Goal: Task Accomplishment & Management: Use online tool/utility

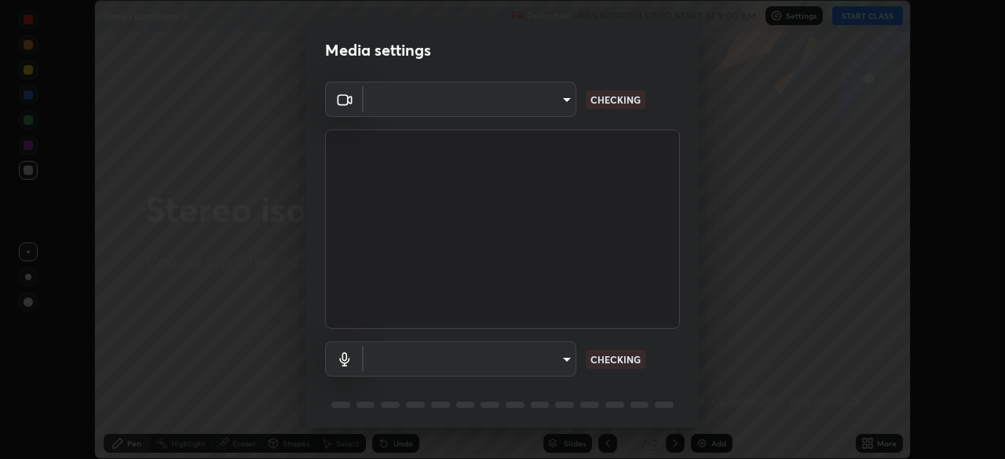
click at [876, 20] on div at bounding box center [502, 229] width 1005 height 459
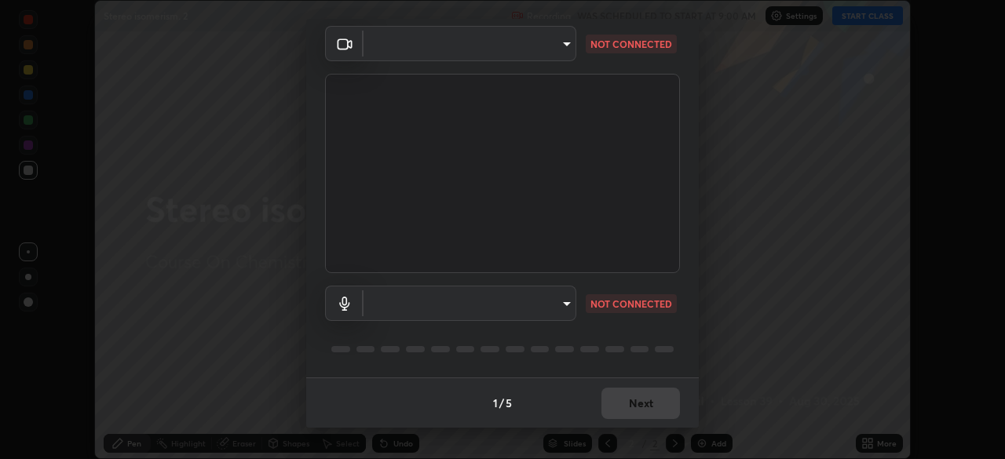
click at [437, 309] on body "Erase all Stereo isomerism. 2 Recording WAS SCHEDULED TO START AT 9:00 AM Setti…" at bounding box center [502, 229] width 1005 height 459
type input "72dbdc4cc3b3af6bca7f1e75d083a577e9752a5e240e0ef97287b3c987c4367e"
type input "default"
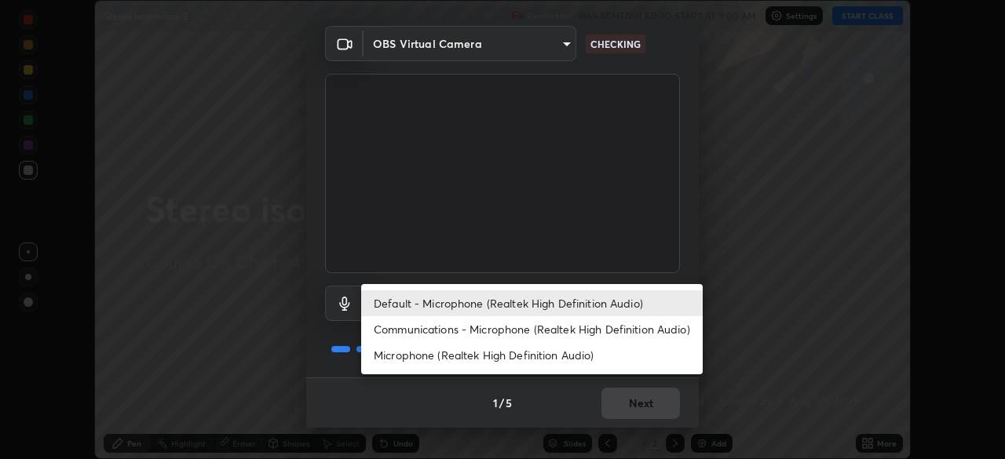
click at [452, 306] on li "Default - Microphone (Realtek High Definition Audio)" at bounding box center [532, 304] width 342 height 26
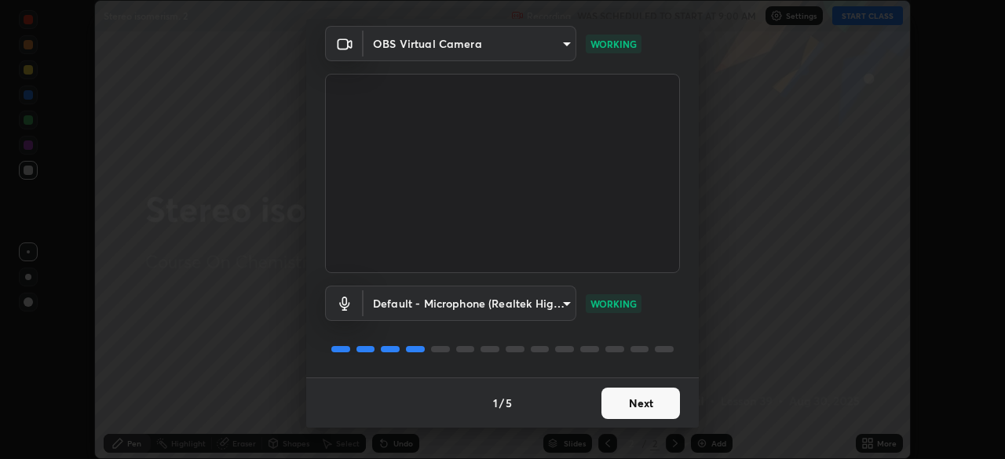
click at [657, 409] on button "Next" at bounding box center [641, 403] width 79 height 31
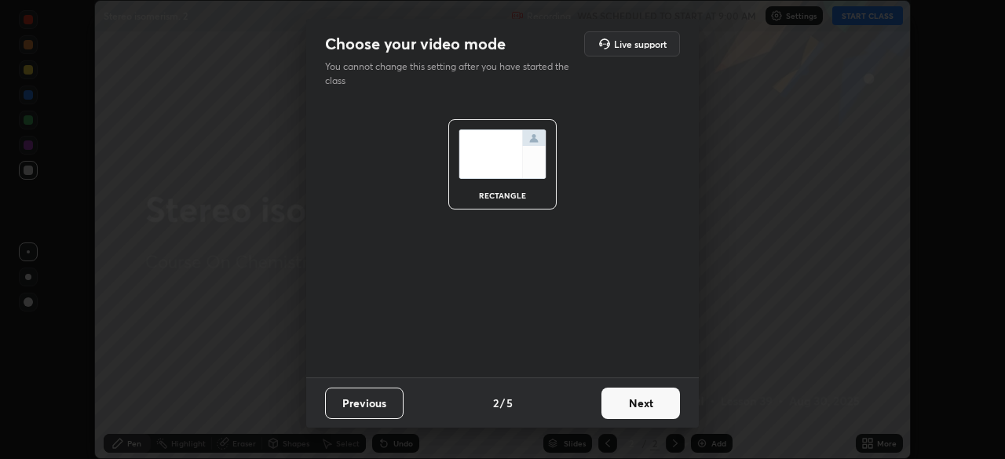
scroll to position [0, 0]
click at [651, 408] on button "Next" at bounding box center [641, 403] width 79 height 31
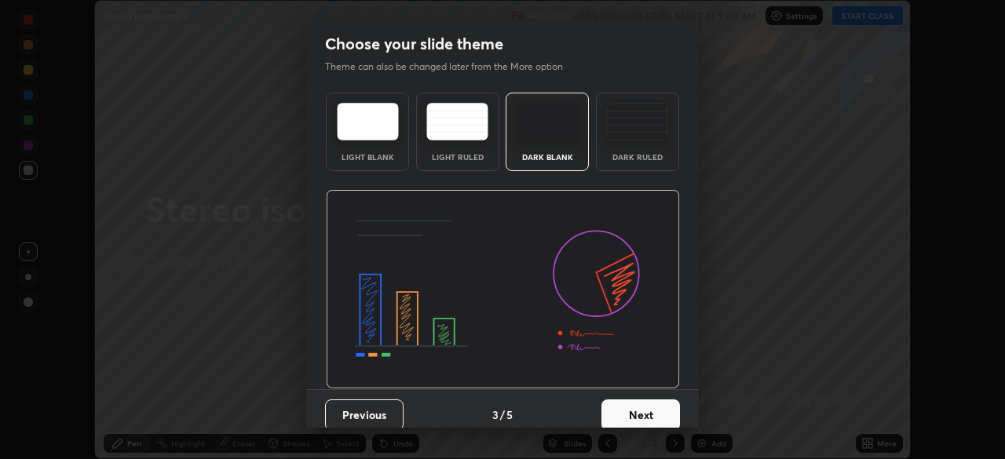
click at [650, 400] on button "Next" at bounding box center [641, 415] width 79 height 31
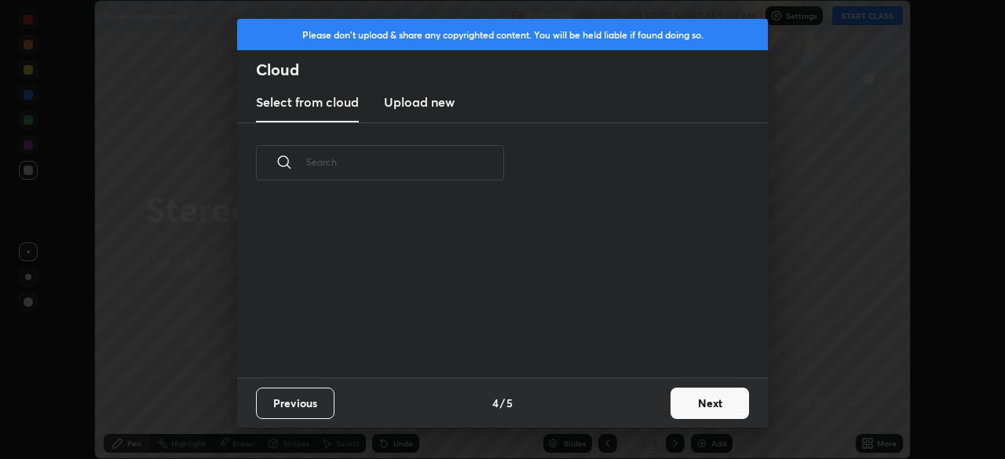
click at [650, 400] on div "Previous 4 / 5 Next" at bounding box center [502, 403] width 531 height 50
click at [693, 401] on button "Next" at bounding box center [710, 403] width 79 height 31
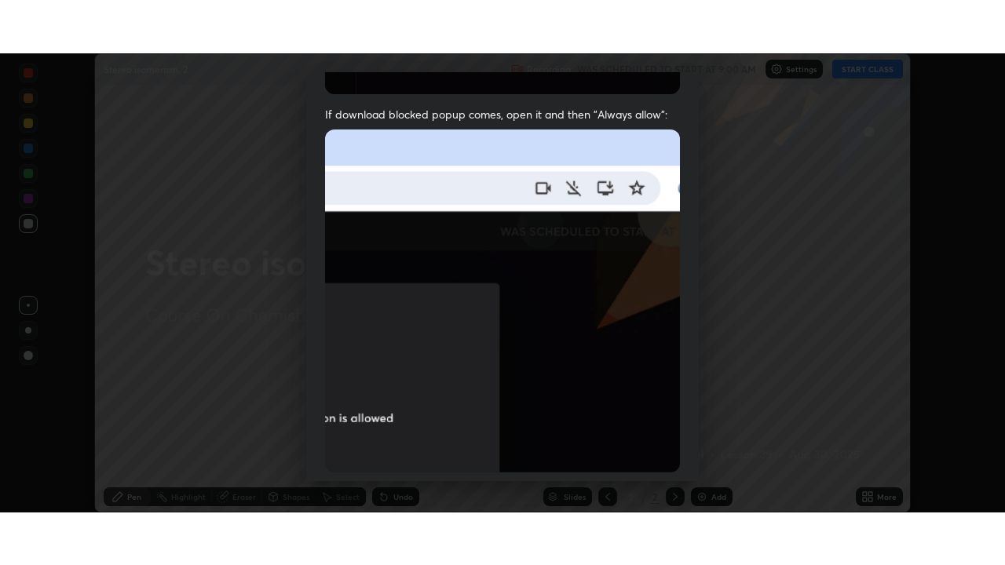
scroll to position [376, 0]
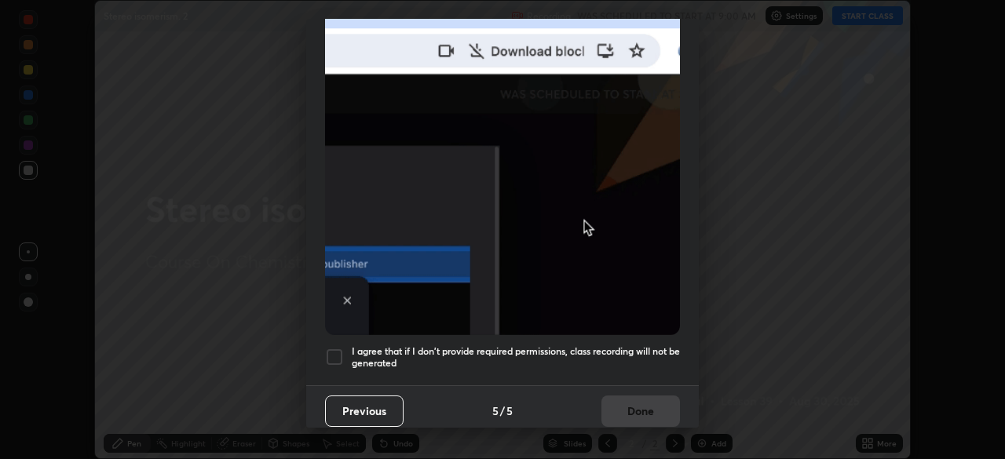
click at [328, 353] on div at bounding box center [334, 357] width 19 height 19
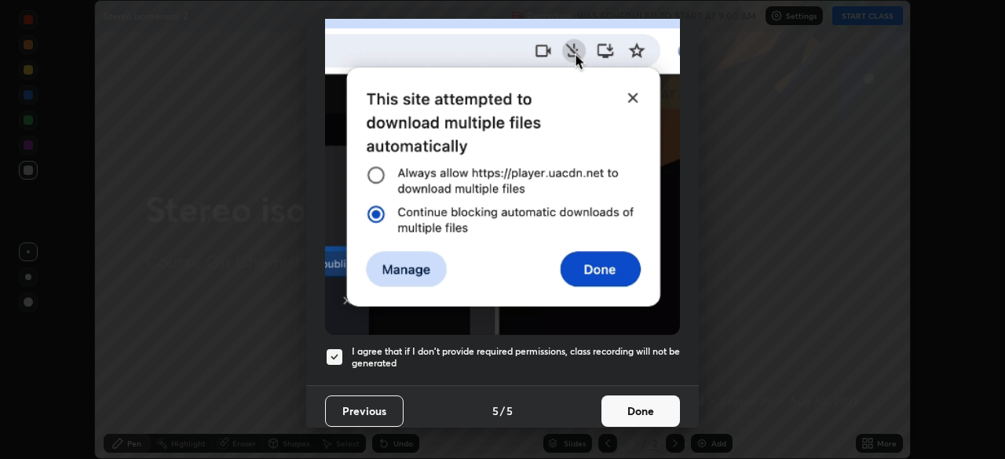
click at [651, 411] on button "Done" at bounding box center [641, 411] width 79 height 31
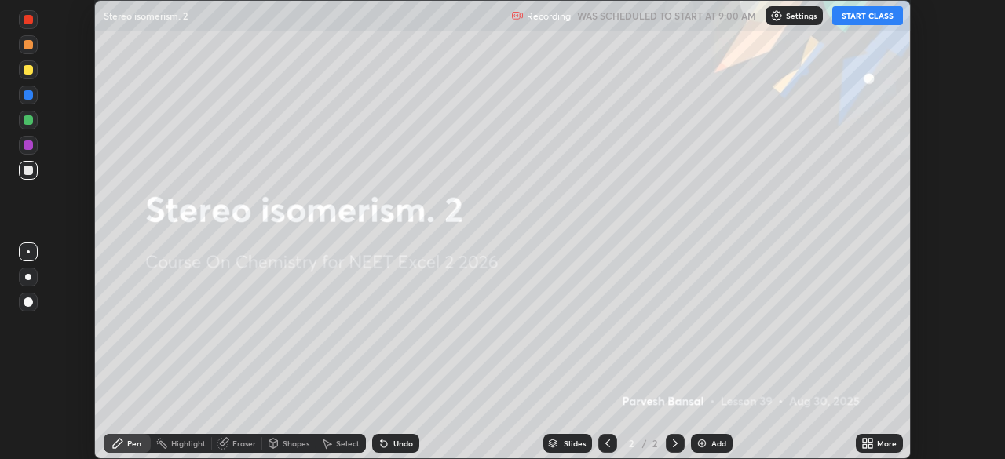
click at [882, 440] on div "More" at bounding box center [887, 444] width 20 height 8
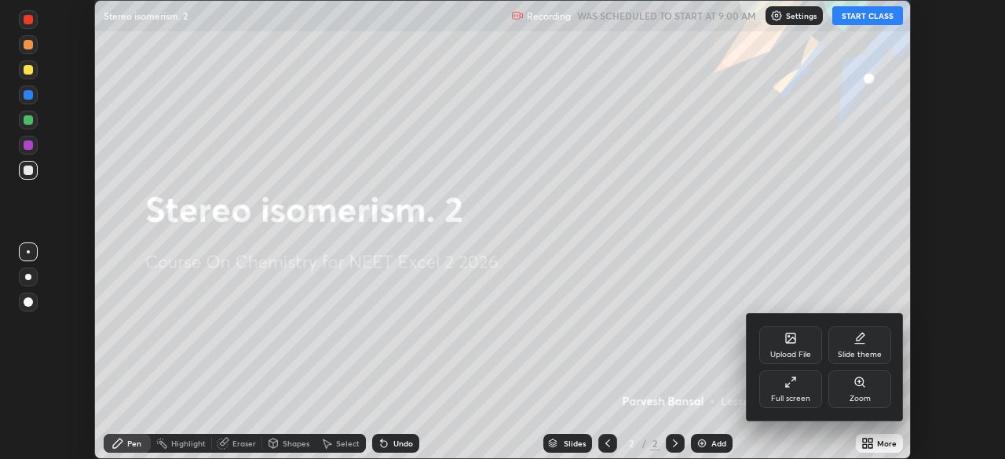
click at [794, 388] on icon at bounding box center [791, 382] width 13 height 13
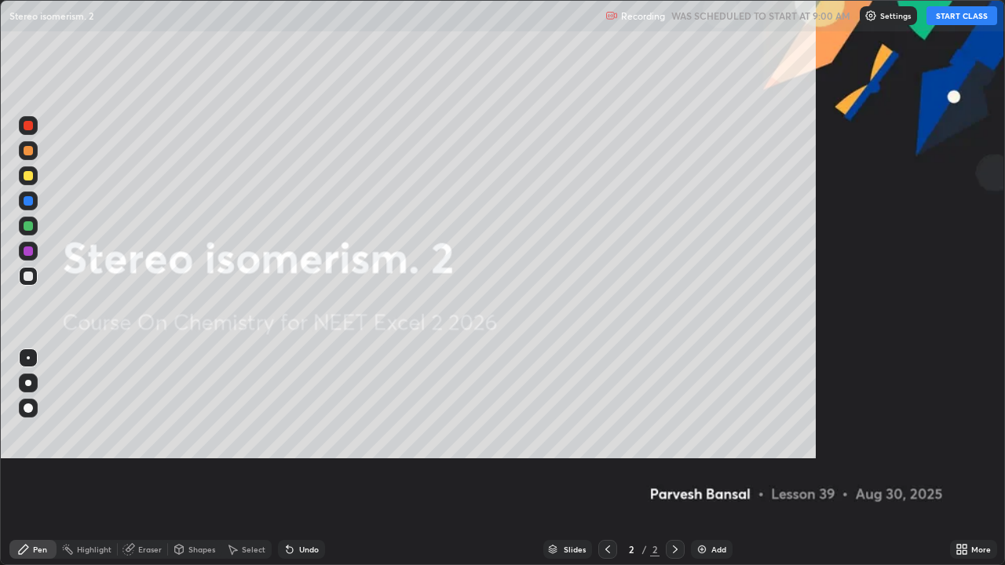
scroll to position [565, 1005]
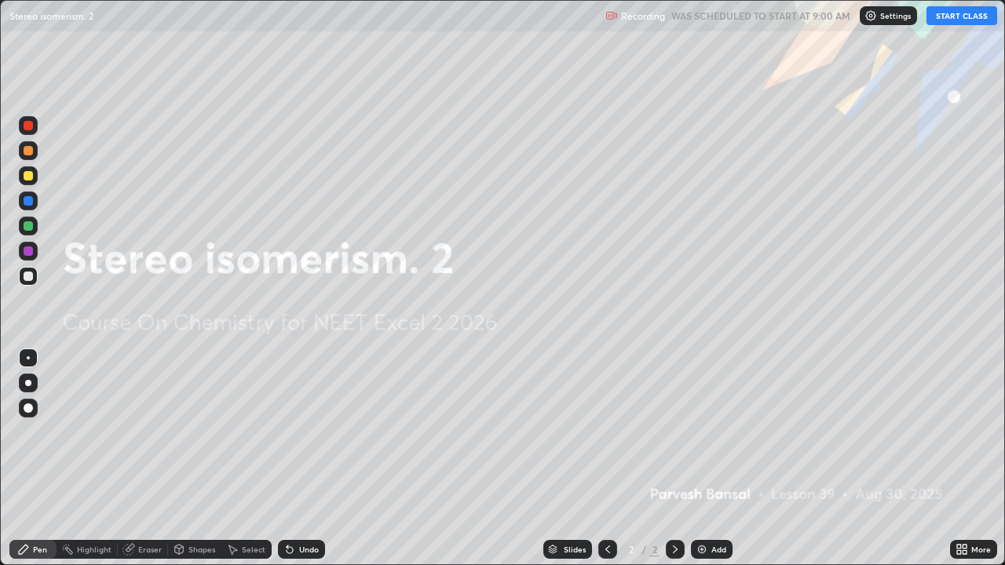
click at [964, 15] on button "START CLASS" at bounding box center [962, 15] width 71 height 19
click at [715, 459] on div "Add" at bounding box center [719, 550] width 15 height 8
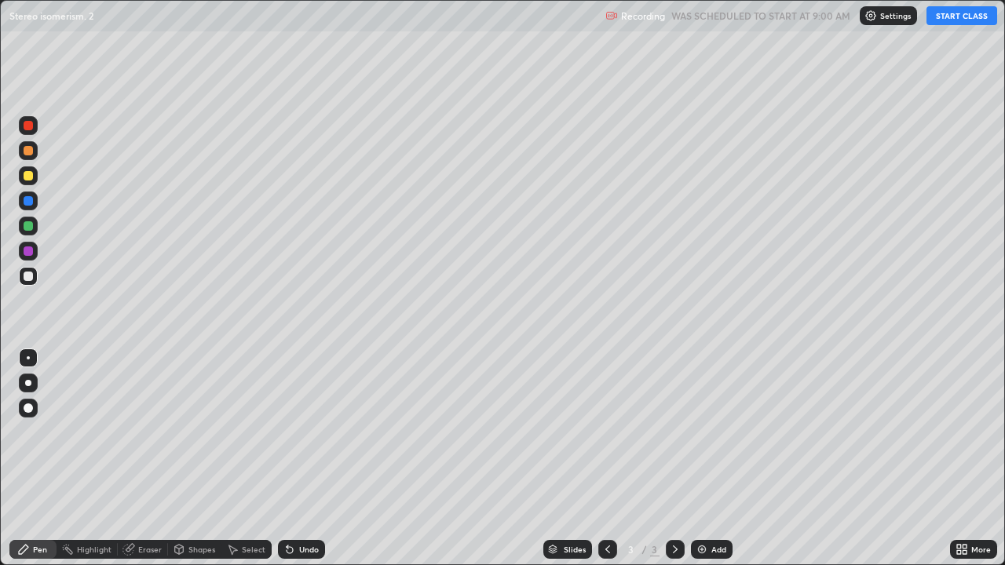
click at [723, 459] on div "Add" at bounding box center [719, 550] width 15 height 8
click at [35, 157] on div at bounding box center [28, 150] width 19 height 19
click at [29, 271] on div at bounding box center [28, 276] width 19 height 19
click at [604, 459] on icon at bounding box center [608, 549] width 13 height 13
click at [28, 222] on div at bounding box center [28, 225] width 9 height 9
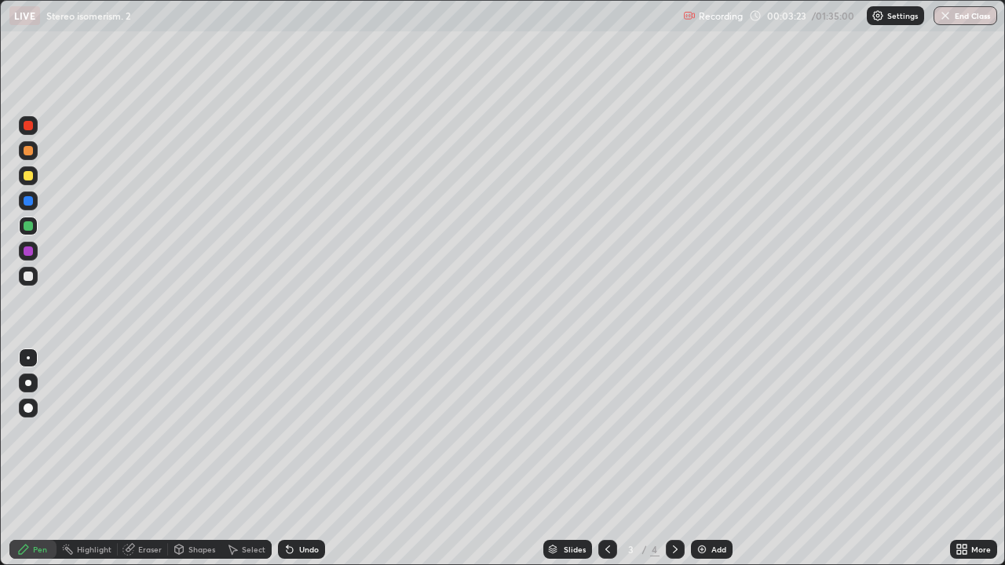
click at [23, 192] on div at bounding box center [28, 201] width 19 height 19
click at [34, 284] on div at bounding box center [28, 276] width 19 height 19
click at [29, 225] on div at bounding box center [28, 225] width 9 height 9
click at [26, 157] on div at bounding box center [28, 150] width 19 height 19
click at [31, 183] on div at bounding box center [28, 175] width 19 height 19
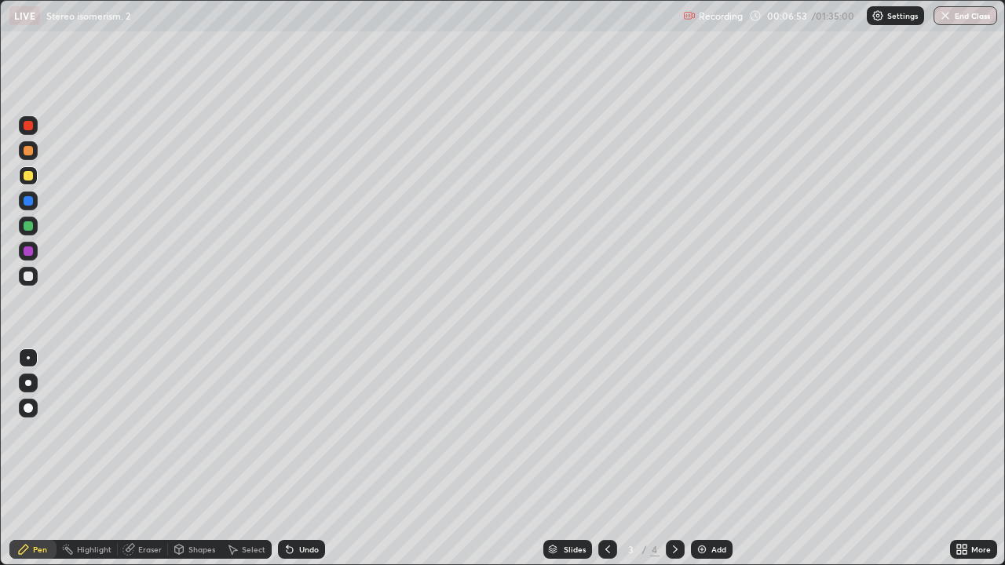
click at [28, 177] on div at bounding box center [28, 175] width 9 height 9
click at [32, 222] on div at bounding box center [28, 225] width 9 height 9
click at [31, 273] on div at bounding box center [28, 276] width 9 height 9
click at [31, 228] on div at bounding box center [28, 225] width 9 height 9
click at [29, 259] on div at bounding box center [28, 251] width 19 height 19
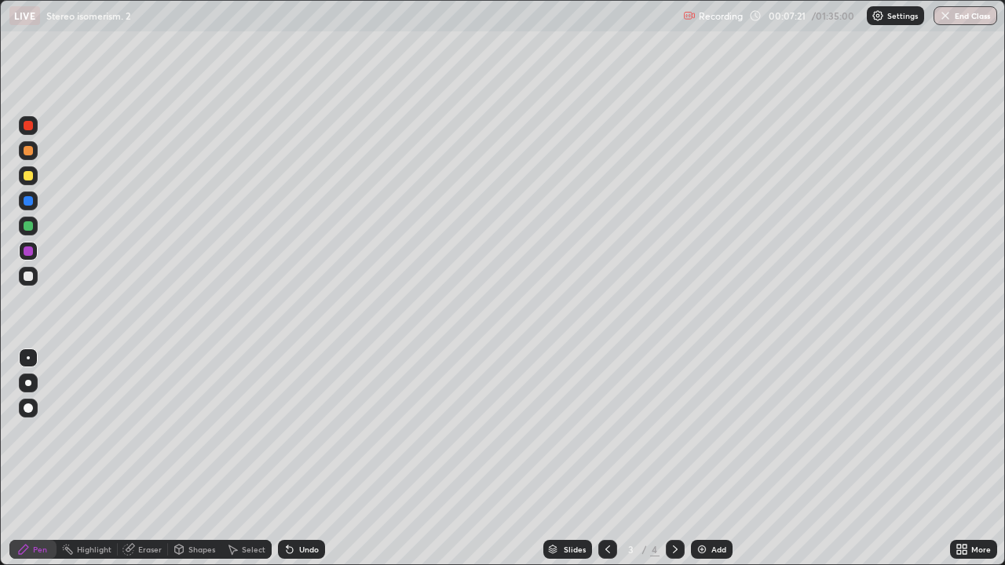
click at [29, 174] on div at bounding box center [28, 175] width 9 height 9
click at [29, 146] on div at bounding box center [28, 150] width 9 height 9
click at [710, 459] on div "Add" at bounding box center [712, 549] width 42 height 19
click at [708, 459] on div "Add" at bounding box center [712, 549] width 42 height 19
click at [702, 459] on img at bounding box center [702, 549] width 13 height 13
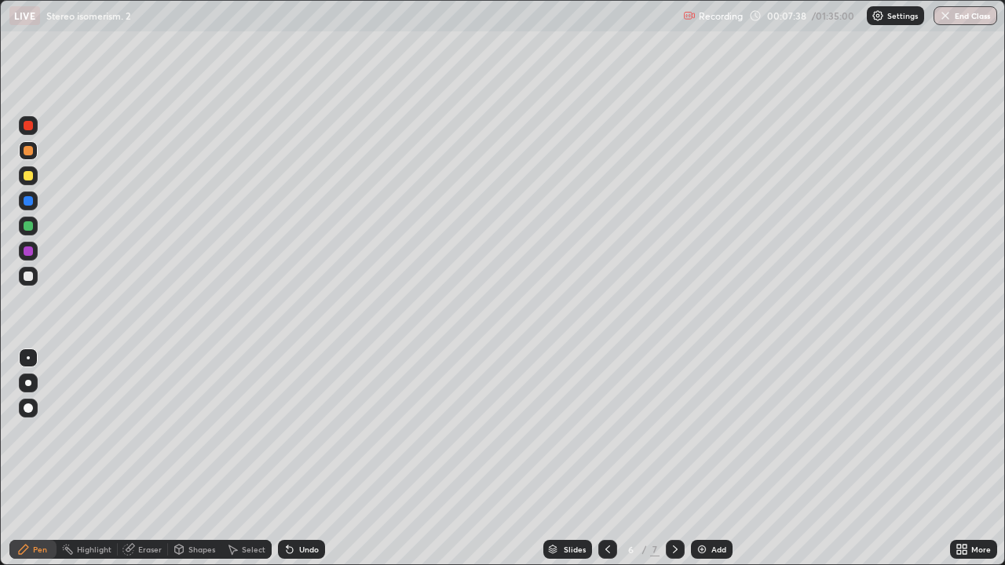
click at [708, 459] on div "Add" at bounding box center [712, 549] width 42 height 19
click at [606, 459] on icon at bounding box center [608, 549] width 13 height 13
click at [31, 170] on div at bounding box center [28, 175] width 19 height 19
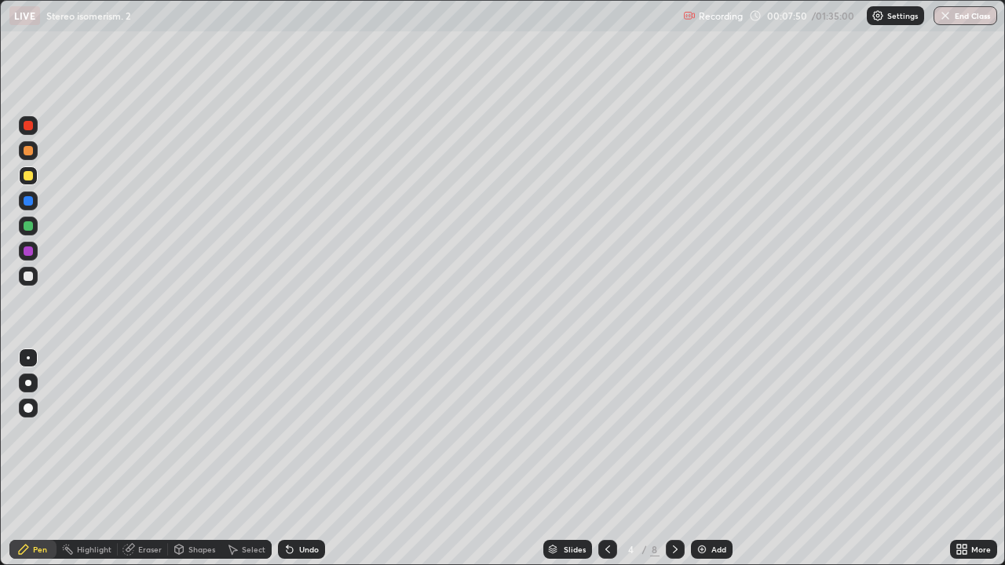
click at [32, 134] on div at bounding box center [28, 125] width 19 height 19
click at [31, 229] on div at bounding box center [28, 225] width 9 height 9
click at [29, 176] on div at bounding box center [28, 175] width 9 height 9
click at [299, 459] on div "Undo" at bounding box center [309, 550] width 20 height 8
click at [297, 459] on div "Undo" at bounding box center [301, 549] width 47 height 19
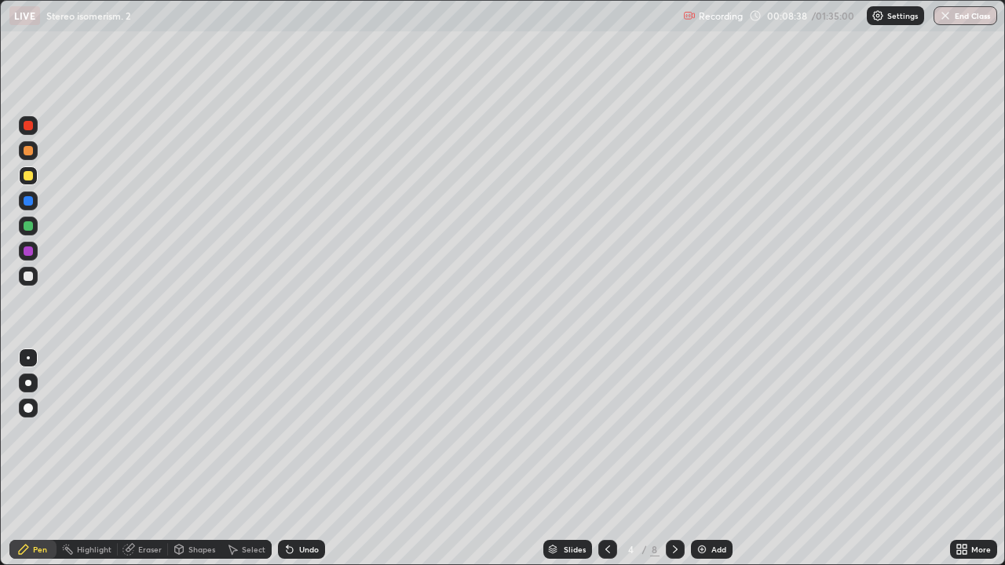
click at [24, 229] on div at bounding box center [28, 225] width 9 height 9
click at [27, 278] on div at bounding box center [28, 276] width 9 height 9
click at [31, 159] on div at bounding box center [28, 150] width 19 height 19
click at [287, 459] on icon at bounding box center [288, 547] width 2 height 2
click at [297, 459] on div "Undo" at bounding box center [301, 549] width 47 height 19
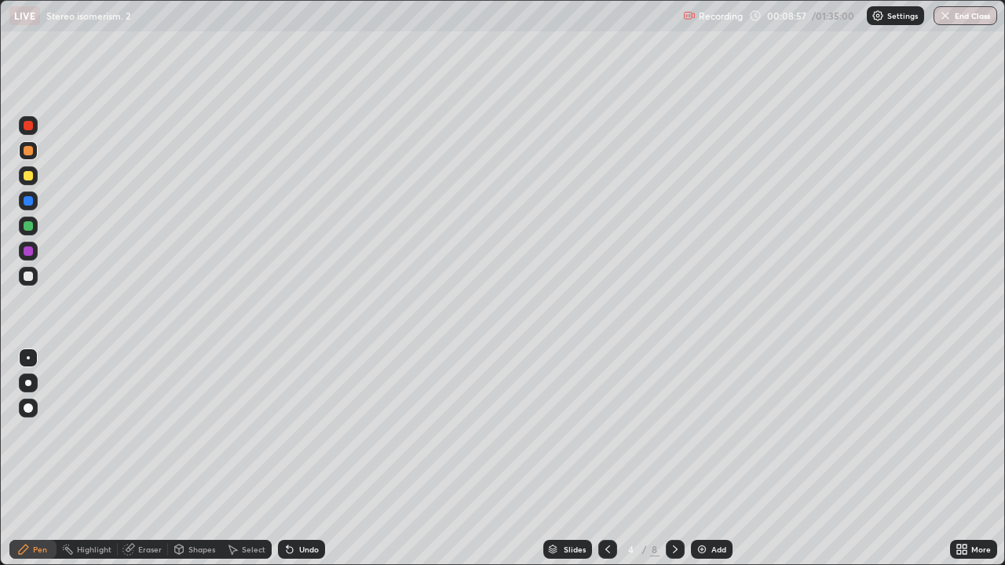
click at [298, 459] on div "Undo" at bounding box center [301, 549] width 47 height 19
click at [295, 459] on div "Undo" at bounding box center [301, 549] width 47 height 19
click at [28, 277] on div at bounding box center [28, 276] width 9 height 9
click at [31, 224] on div at bounding box center [28, 225] width 9 height 9
click at [146, 459] on div "Eraser" at bounding box center [150, 550] width 24 height 8
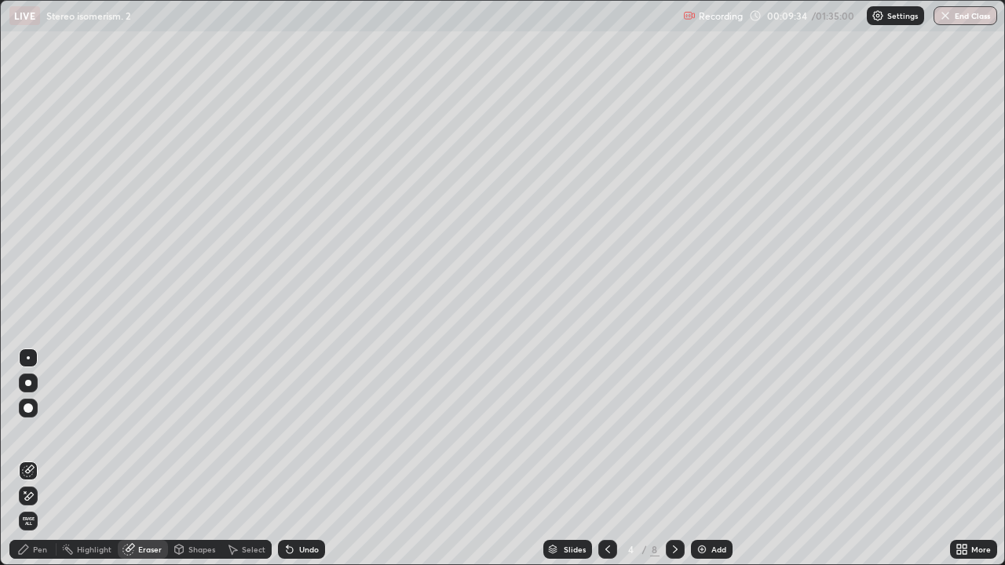
click at [35, 459] on div "Pen" at bounding box center [40, 550] width 14 height 8
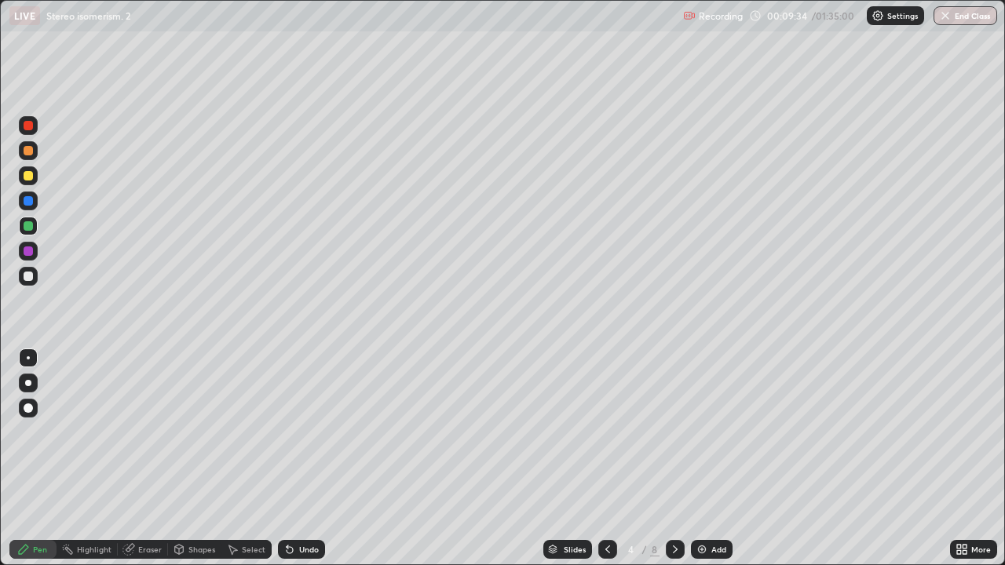
click at [19, 174] on div at bounding box center [28, 175] width 19 height 19
click at [28, 152] on div at bounding box center [28, 150] width 9 height 9
click at [287, 459] on icon at bounding box center [290, 549] width 13 height 13
click at [36, 180] on div at bounding box center [28, 175] width 19 height 19
click at [26, 283] on div at bounding box center [28, 276] width 19 height 19
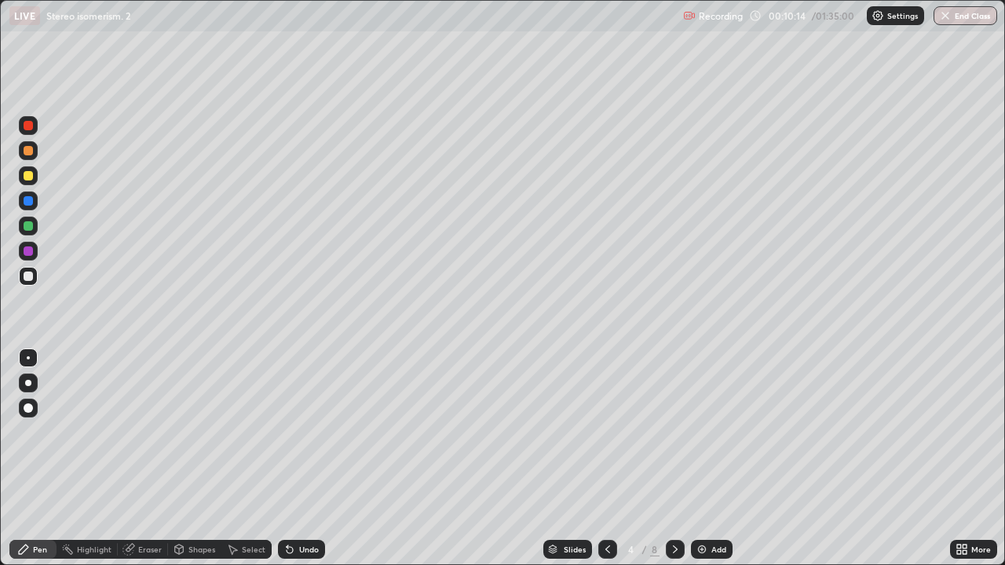
click at [27, 173] on div at bounding box center [28, 175] width 9 height 9
click at [29, 246] on div at bounding box center [28, 251] width 19 height 19
click at [33, 185] on div at bounding box center [28, 175] width 19 height 19
click at [27, 152] on div at bounding box center [28, 150] width 9 height 9
click at [306, 459] on div "Undo" at bounding box center [301, 549] width 47 height 19
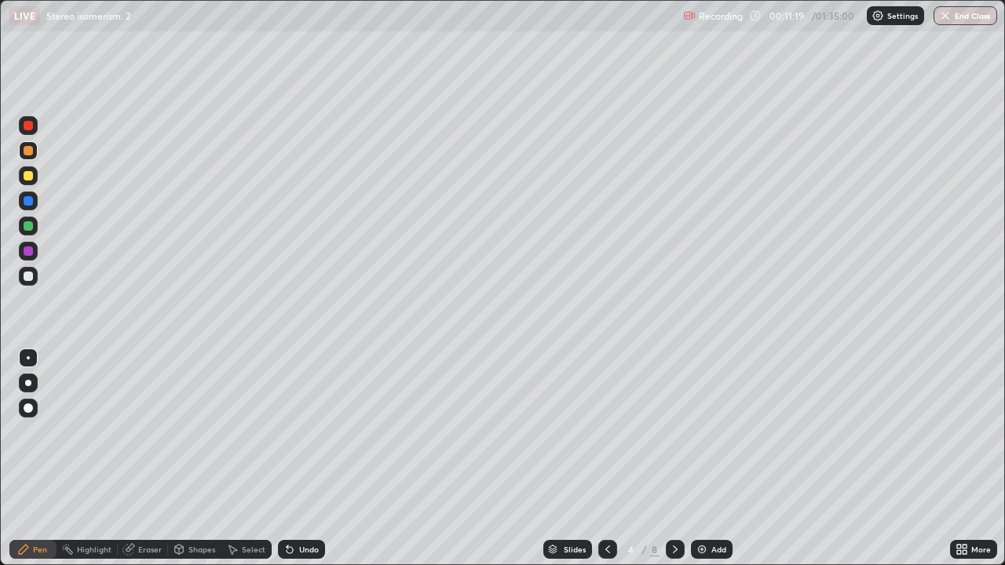
click at [316, 459] on div "Undo" at bounding box center [301, 549] width 47 height 19
click at [28, 277] on div at bounding box center [28, 276] width 9 height 9
click at [22, 174] on div at bounding box center [28, 175] width 19 height 19
click at [26, 153] on div at bounding box center [28, 150] width 9 height 9
click at [674, 459] on icon at bounding box center [675, 549] width 13 height 13
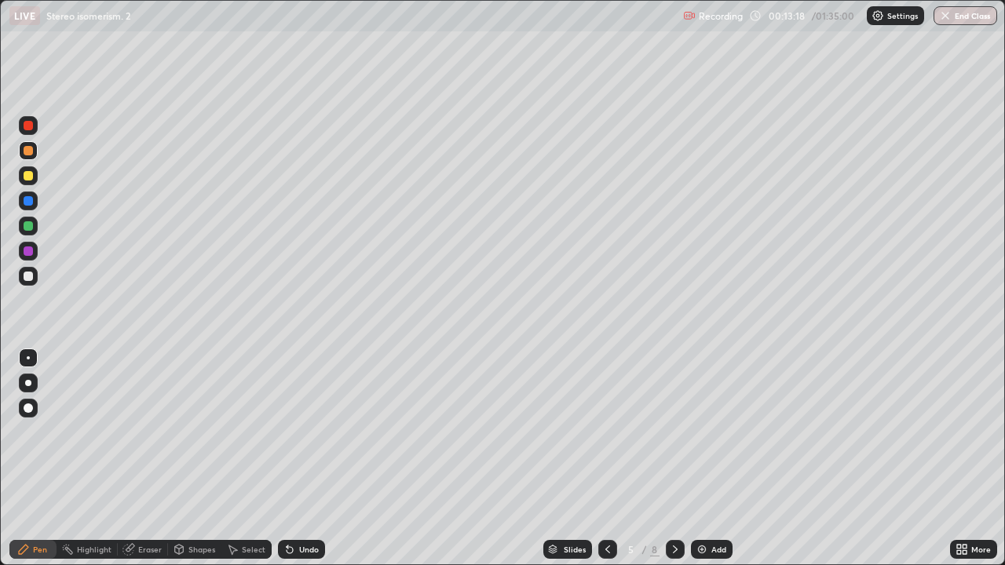
click at [27, 201] on div at bounding box center [28, 200] width 9 height 9
click at [28, 230] on div at bounding box center [28, 225] width 9 height 9
click at [251, 459] on div "Select" at bounding box center [254, 550] width 24 height 8
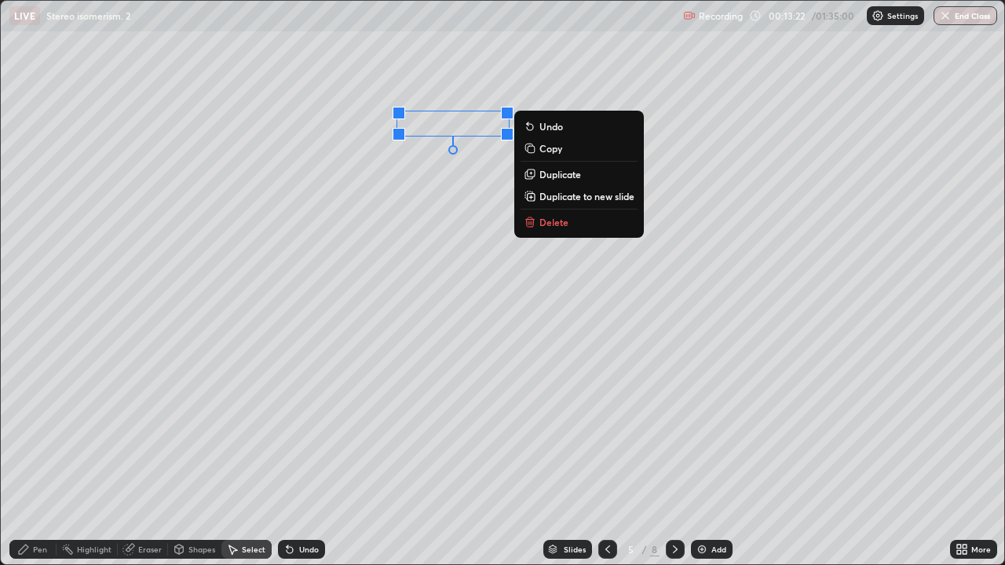
click at [562, 177] on p "Duplicate" at bounding box center [561, 174] width 42 height 13
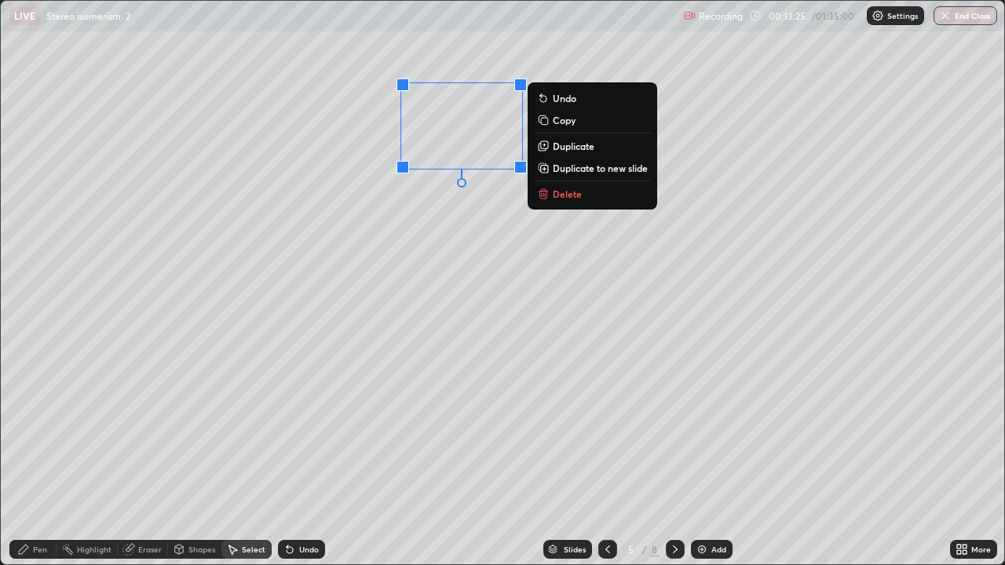
click at [569, 147] on p "Duplicate" at bounding box center [574, 146] width 42 height 13
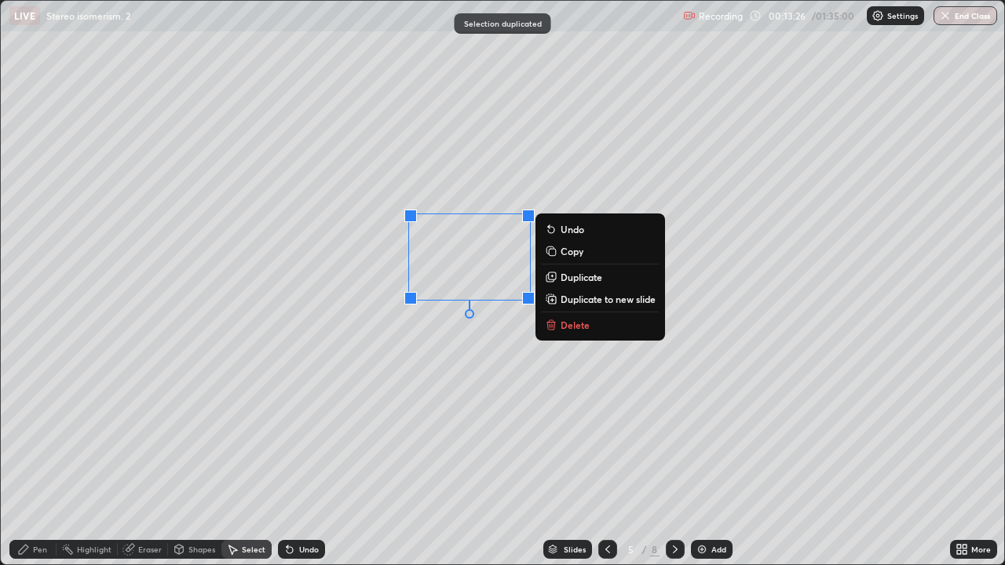
click at [357, 284] on div "0 ° Undo Copy Duplicate Duplicate to new slide Delete" at bounding box center [503, 283] width 1004 height 564
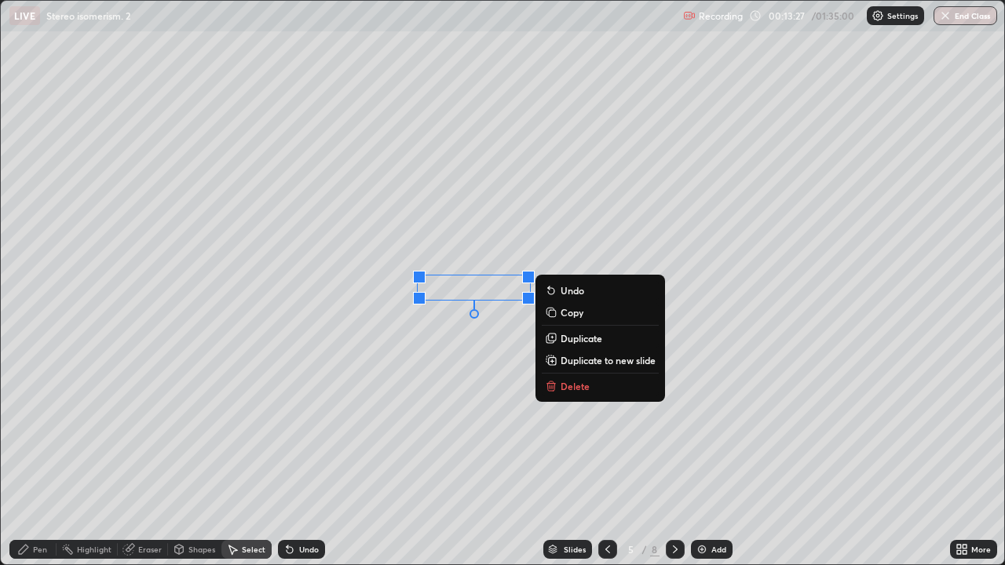
click at [579, 335] on p "Duplicate" at bounding box center [582, 338] width 42 height 13
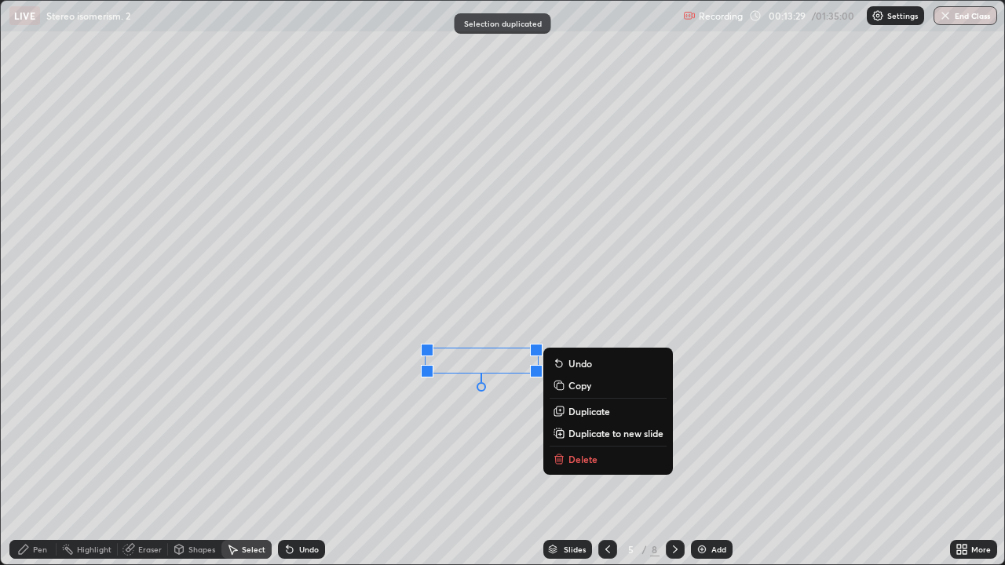
click at [35, 459] on div "Pen" at bounding box center [40, 550] width 14 height 8
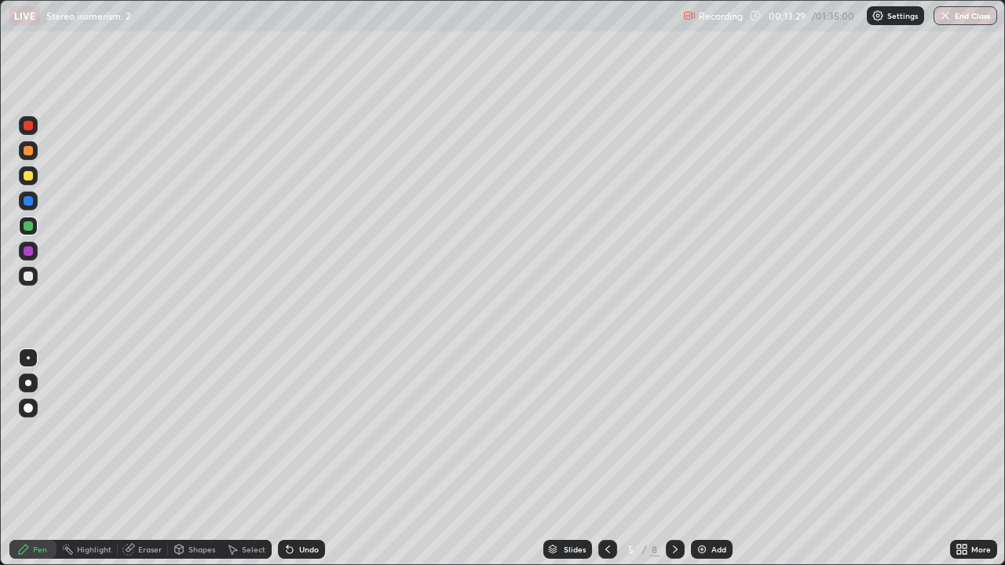
click at [33, 279] on div at bounding box center [28, 276] width 19 height 19
click at [296, 459] on div "Undo" at bounding box center [301, 549] width 47 height 19
click at [302, 459] on div "Undo" at bounding box center [301, 549] width 47 height 19
click at [34, 183] on div at bounding box center [28, 175] width 19 height 19
click at [21, 156] on div at bounding box center [28, 150] width 19 height 19
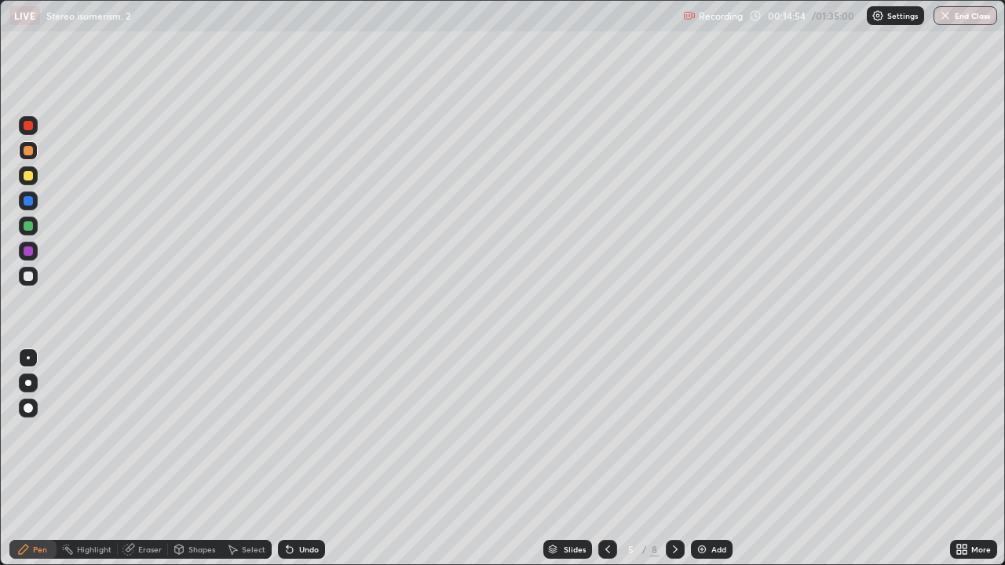
click at [34, 231] on div at bounding box center [28, 226] width 19 height 19
click at [287, 459] on icon at bounding box center [288, 547] width 2 height 2
click at [239, 459] on div "Select" at bounding box center [246, 549] width 50 height 19
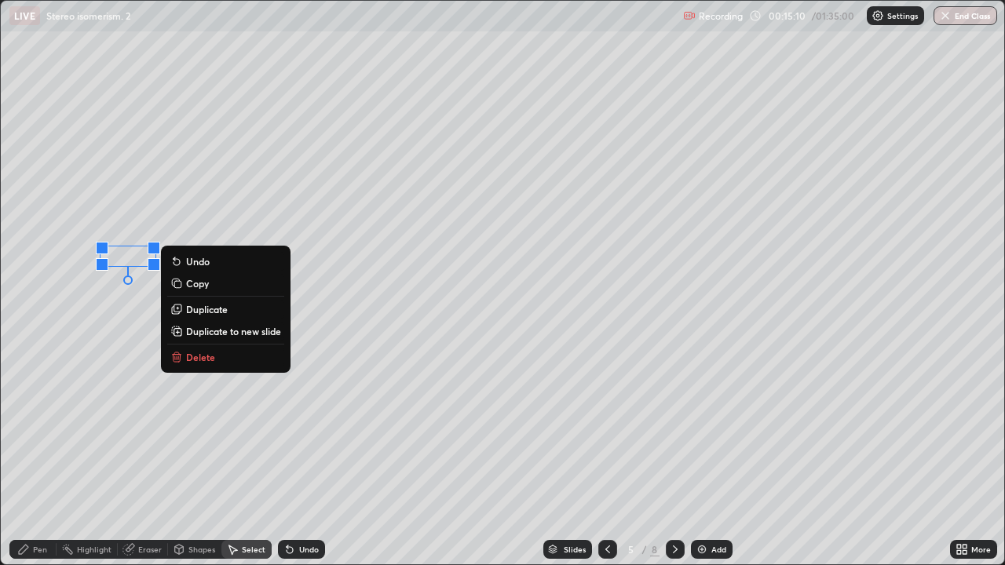
click at [36, 459] on div "Pen" at bounding box center [40, 550] width 14 height 8
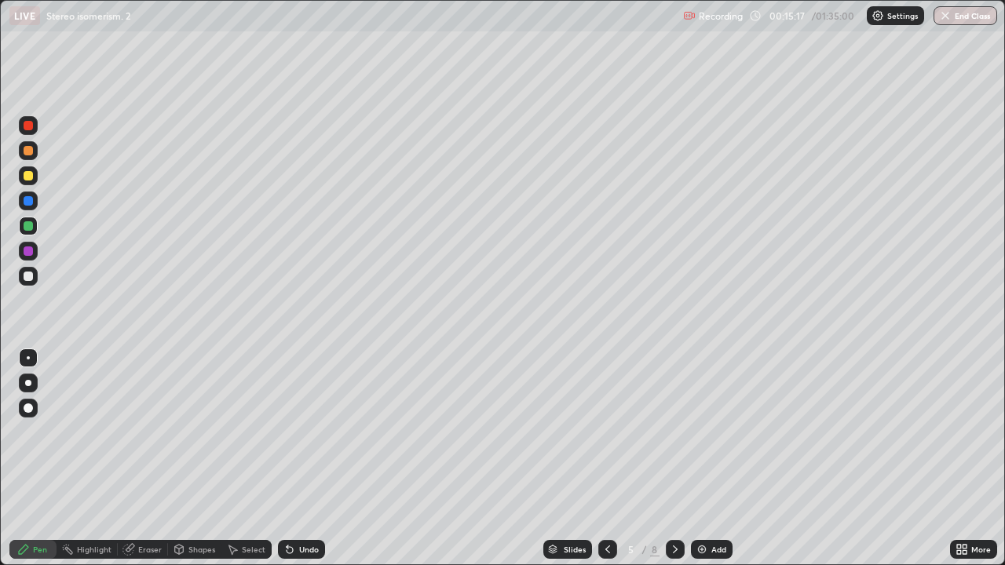
click at [28, 174] on div at bounding box center [28, 175] width 9 height 9
click at [287, 459] on icon at bounding box center [288, 547] width 2 height 2
click at [287, 459] on div "Undo" at bounding box center [301, 549] width 47 height 19
click at [30, 247] on div at bounding box center [28, 251] width 9 height 9
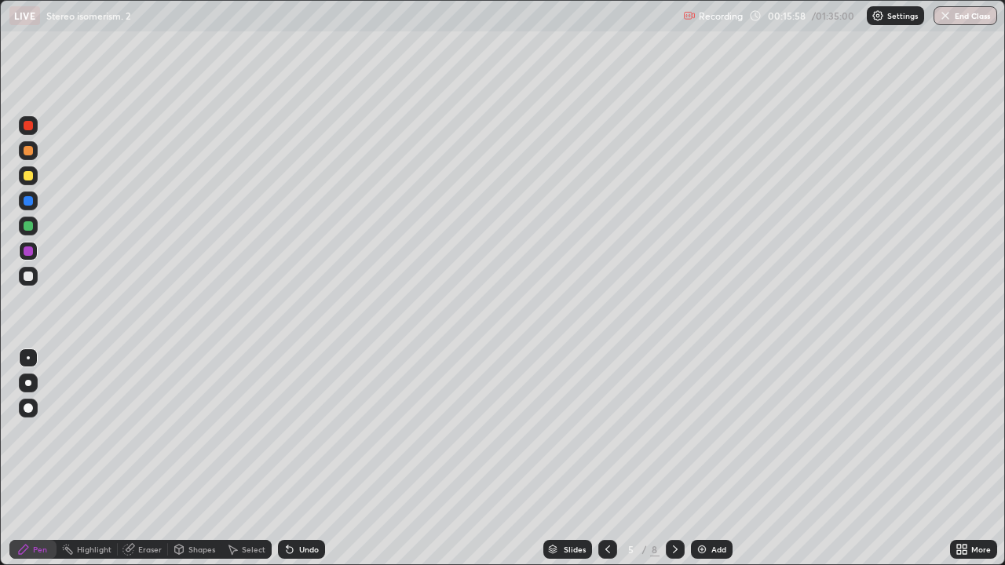
click at [28, 229] on div at bounding box center [28, 225] width 9 height 9
click at [28, 278] on div at bounding box center [28, 276] width 9 height 9
click at [27, 170] on div at bounding box center [28, 175] width 19 height 19
click at [31, 153] on div at bounding box center [28, 150] width 9 height 9
click at [712, 459] on div "Add" at bounding box center [719, 550] width 15 height 8
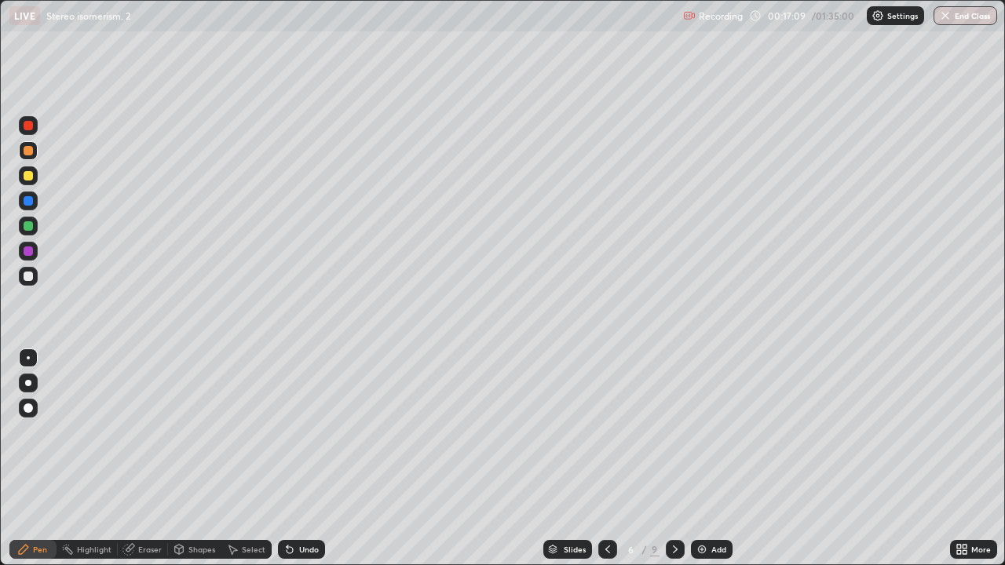
click at [20, 225] on div at bounding box center [28, 226] width 19 height 19
click at [31, 203] on div at bounding box center [28, 200] width 9 height 9
click at [28, 177] on div at bounding box center [28, 175] width 9 height 9
click at [35, 274] on div at bounding box center [28, 276] width 19 height 19
click at [610, 459] on icon at bounding box center [608, 549] width 13 height 13
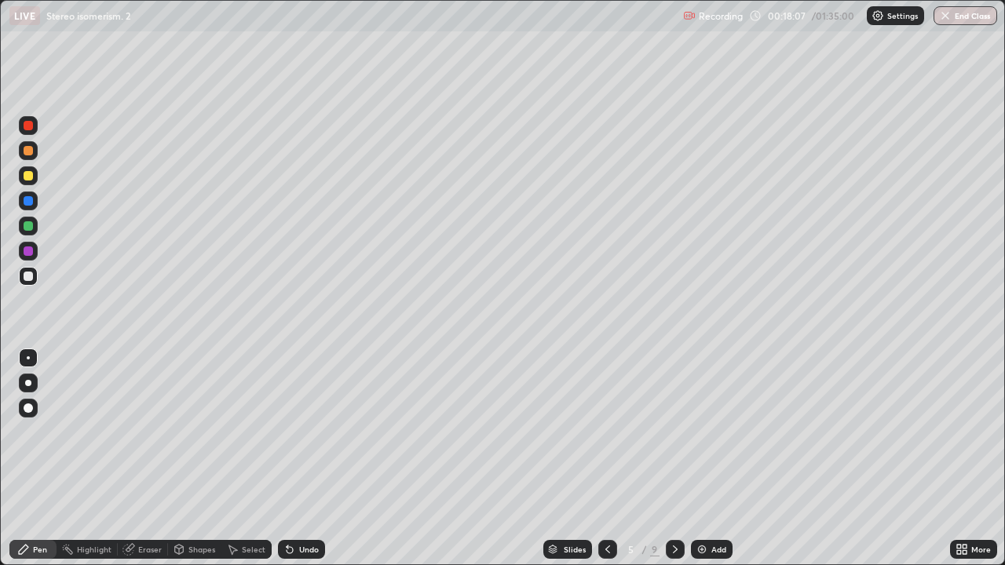
click at [672, 459] on icon at bounding box center [675, 549] width 13 height 13
click at [606, 459] on icon at bounding box center [608, 549] width 13 height 13
click at [309, 459] on div "Undo" at bounding box center [309, 550] width 20 height 8
click at [317, 459] on div "Undo" at bounding box center [301, 549] width 47 height 19
click at [319, 459] on div "Undo" at bounding box center [301, 549] width 47 height 19
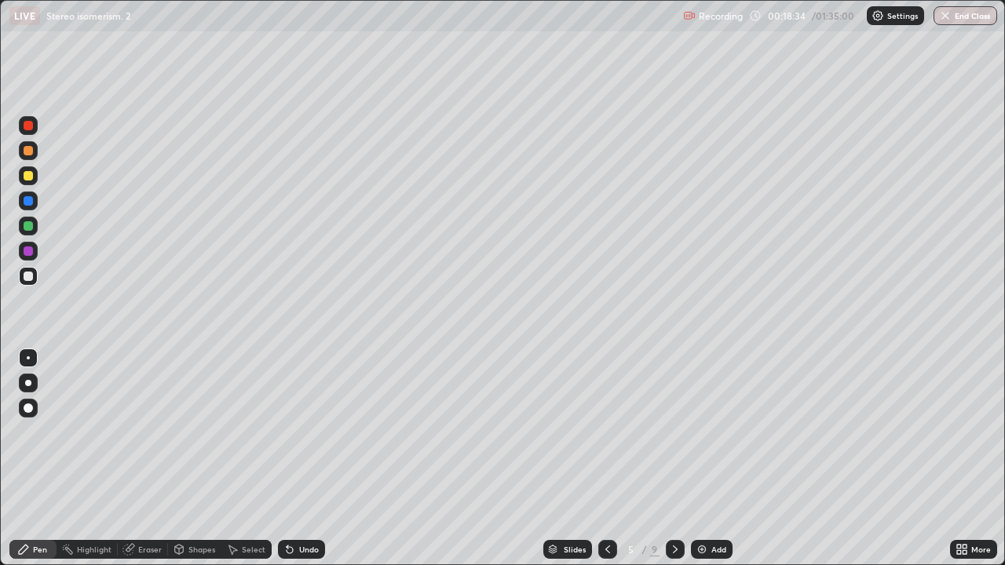
click at [320, 459] on div "Undo" at bounding box center [301, 549] width 47 height 19
click at [35, 181] on div at bounding box center [28, 175] width 19 height 19
click at [674, 459] on icon at bounding box center [675, 549] width 13 height 13
click at [608, 459] on icon at bounding box center [608, 549] width 13 height 13
click at [670, 459] on div at bounding box center [675, 549] width 19 height 19
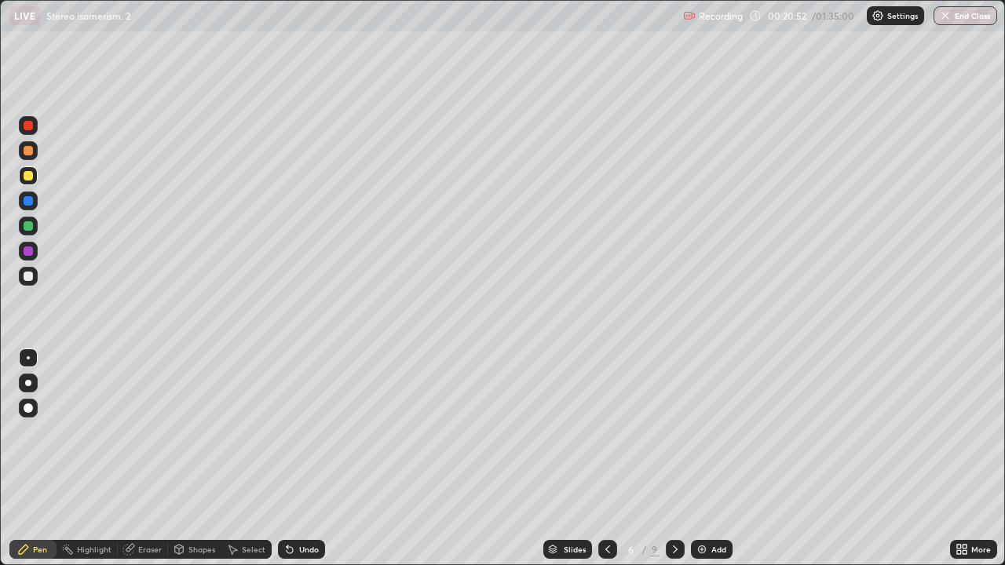
click at [30, 155] on div at bounding box center [28, 150] width 9 height 9
click at [29, 245] on div at bounding box center [28, 251] width 19 height 19
click at [32, 229] on div at bounding box center [28, 225] width 9 height 9
click at [315, 459] on div "Undo" at bounding box center [309, 550] width 20 height 8
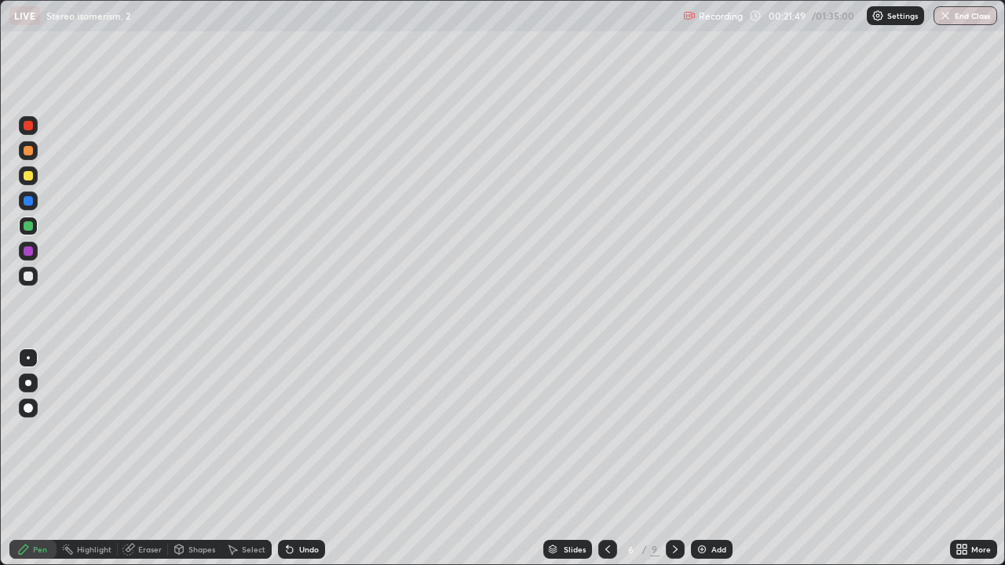
click at [309, 459] on div "Undo" at bounding box center [309, 550] width 20 height 8
click at [313, 459] on div "Undo" at bounding box center [309, 550] width 20 height 8
click at [320, 459] on div "Undo" at bounding box center [301, 549] width 47 height 19
click at [323, 459] on div "Undo" at bounding box center [301, 549] width 47 height 19
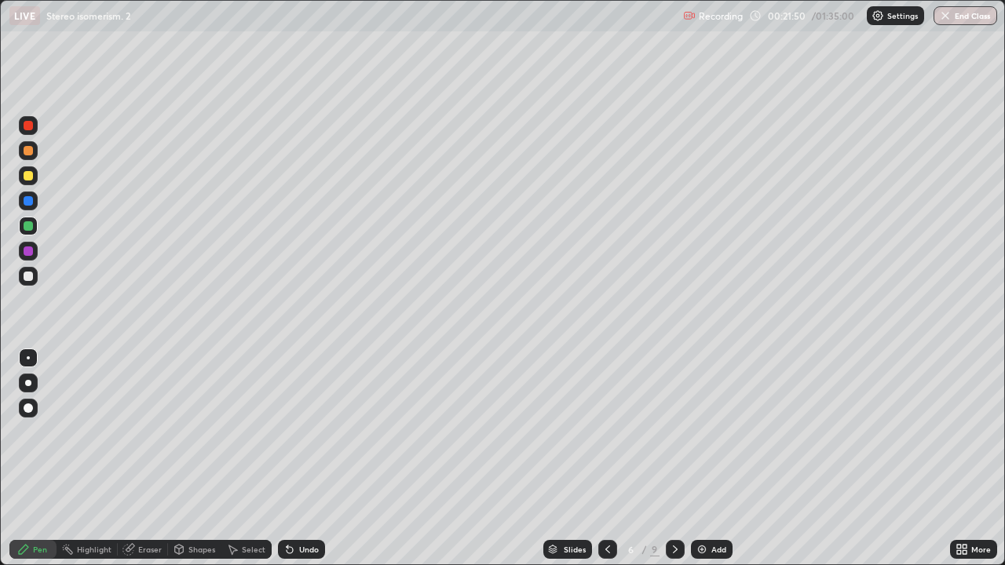
click at [320, 459] on div "Undo" at bounding box center [301, 549] width 47 height 19
click at [22, 178] on div at bounding box center [28, 175] width 19 height 19
click at [669, 459] on icon at bounding box center [675, 549] width 13 height 13
click at [25, 153] on div at bounding box center [28, 150] width 9 height 9
click at [26, 271] on div at bounding box center [28, 276] width 19 height 19
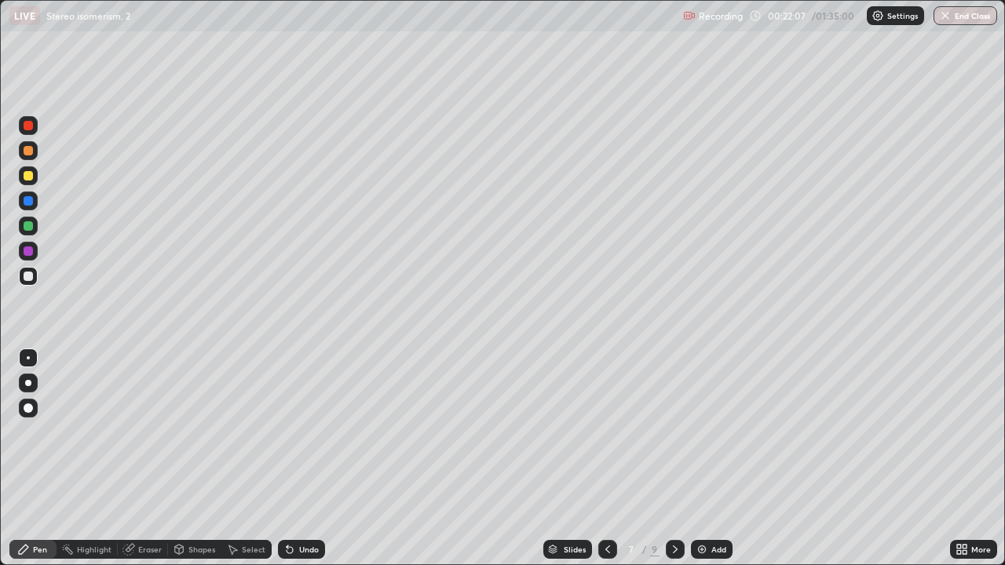
click at [28, 277] on div at bounding box center [28, 276] width 9 height 9
click at [29, 227] on div at bounding box center [28, 225] width 9 height 9
click at [29, 226] on div at bounding box center [28, 225] width 9 height 9
click at [24, 177] on div at bounding box center [28, 175] width 9 height 9
click at [298, 459] on div "Undo" at bounding box center [301, 549] width 47 height 19
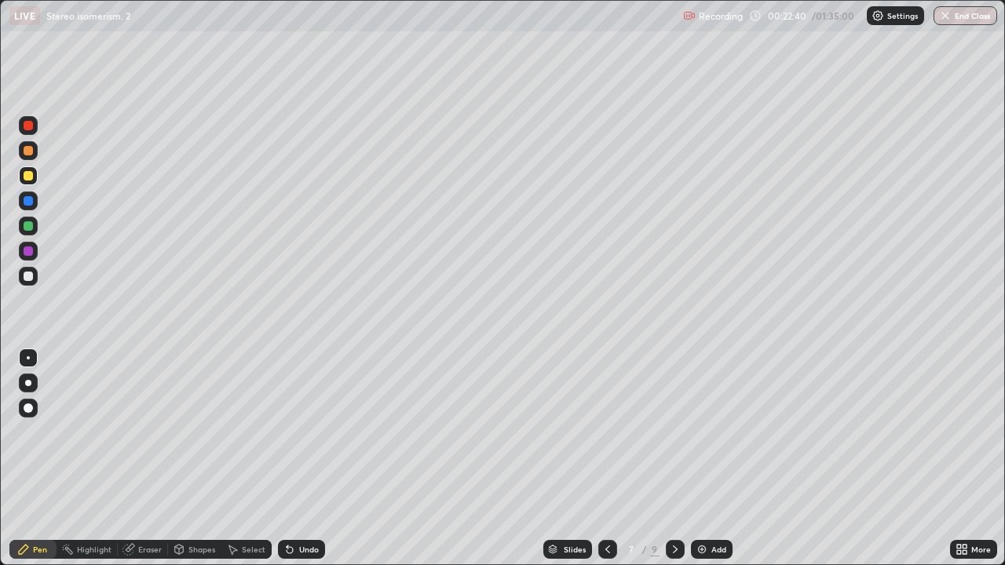
click at [34, 131] on div at bounding box center [28, 125] width 19 height 19
click at [27, 176] on div at bounding box center [28, 175] width 9 height 9
click at [305, 459] on div "Undo" at bounding box center [309, 550] width 20 height 8
click at [304, 459] on div "Undo" at bounding box center [309, 550] width 20 height 8
click at [20, 278] on div at bounding box center [28, 276] width 19 height 19
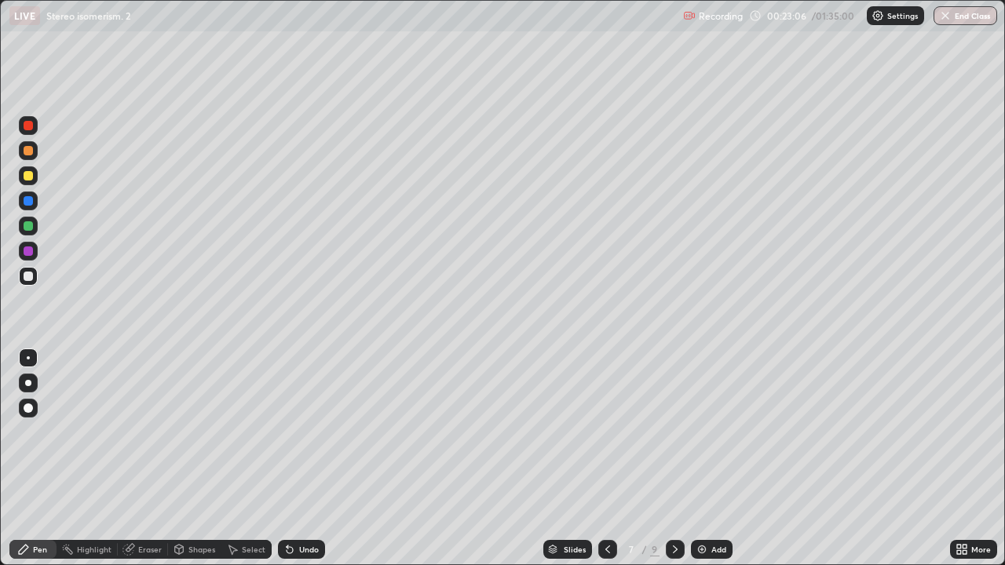
click at [90, 459] on div "Highlight" at bounding box center [94, 550] width 35 height 8
click at [30, 459] on icon at bounding box center [28, 496] width 13 height 13
click at [20, 229] on div at bounding box center [28, 226] width 19 height 19
click at [309, 459] on div "Undo" at bounding box center [309, 550] width 20 height 8
click at [41, 459] on div "Pen" at bounding box center [40, 550] width 14 height 8
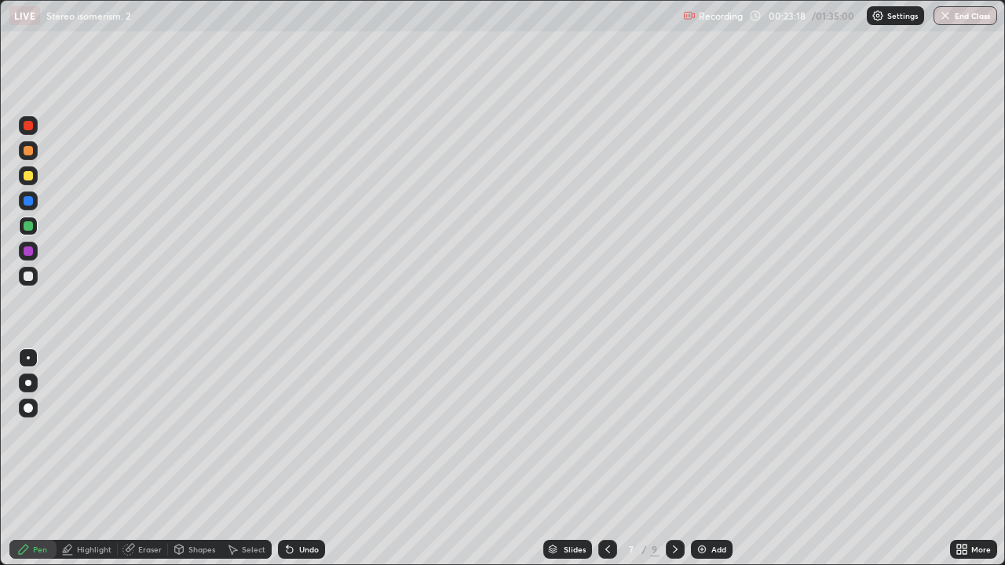
click at [29, 276] on div at bounding box center [28, 276] width 9 height 9
click at [306, 459] on div "Undo" at bounding box center [309, 550] width 20 height 8
click at [27, 225] on div at bounding box center [28, 225] width 9 height 9
click at [35, 183] on div at bounding box center [28, 175] width 19 height 19
click at [708, 459] on div "Add" at bounding box center [712, 549] width 42 height 19
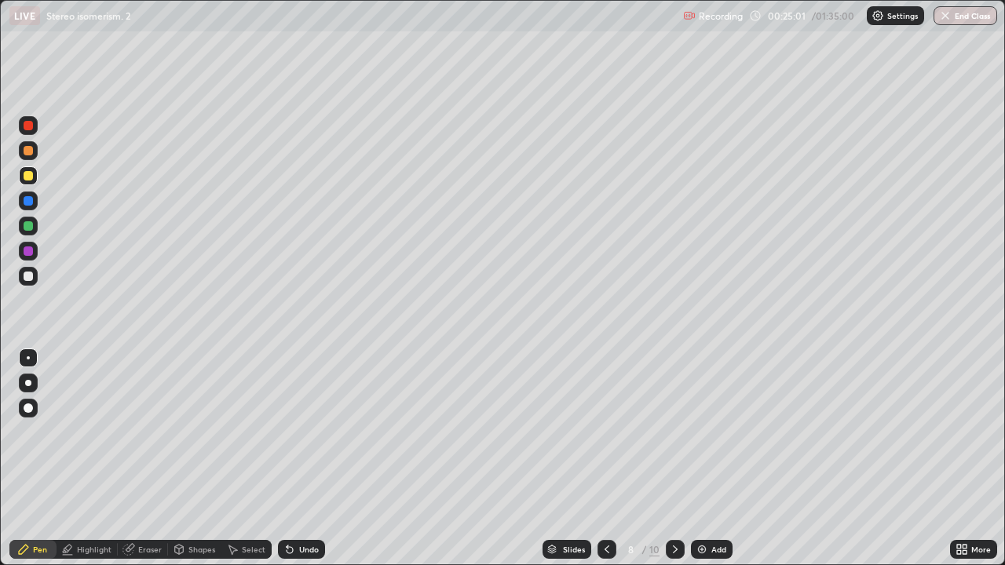
click at [28, 156] on div at bounding box center [28, 150] width 19 height 19
click at [21, 273] on div at bounding box center [28, 276] width 19 height 19
click at [31, 170] on div at bounding box center [28, 175] width 19 height 19
click at [24, 154] on div at bounding box center [28, 150] width 9 height 9
click at [28, 276] on div at bounding box center [28, 276] width 9 height 9
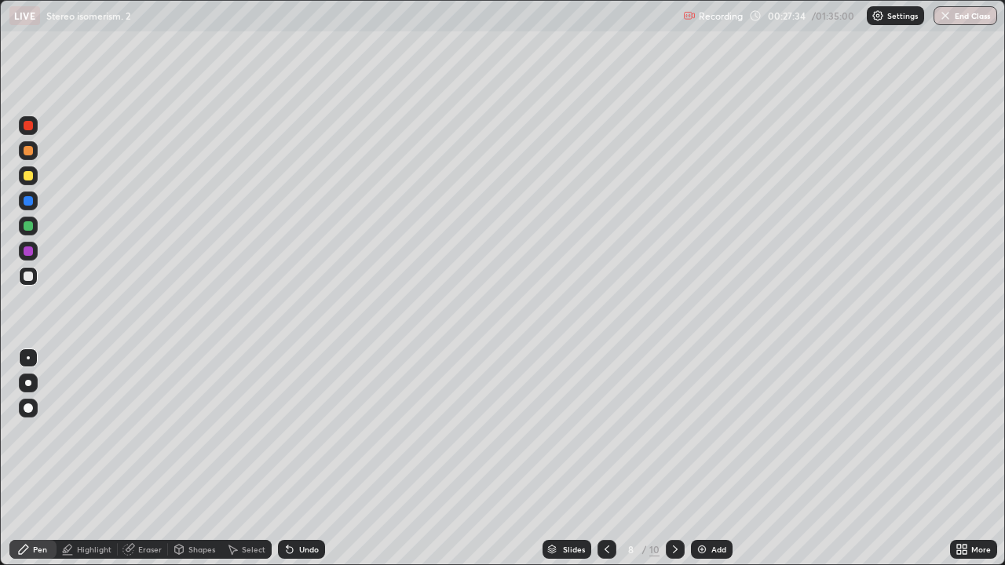
click at [26, 228] on div at bounding box center [28, 225] width 9 height 9
click at [29, 181] on div at bounding box center [28, 175] width 19 height 19
click at [28, 280] on div at bounding box center [28, 276] width 9 height 9
click at [704, 459] on img at bounding box center [702, 549] width 13 height 13
click at [26, 179] on div at bounding box center [28, 175] width 9 height 9
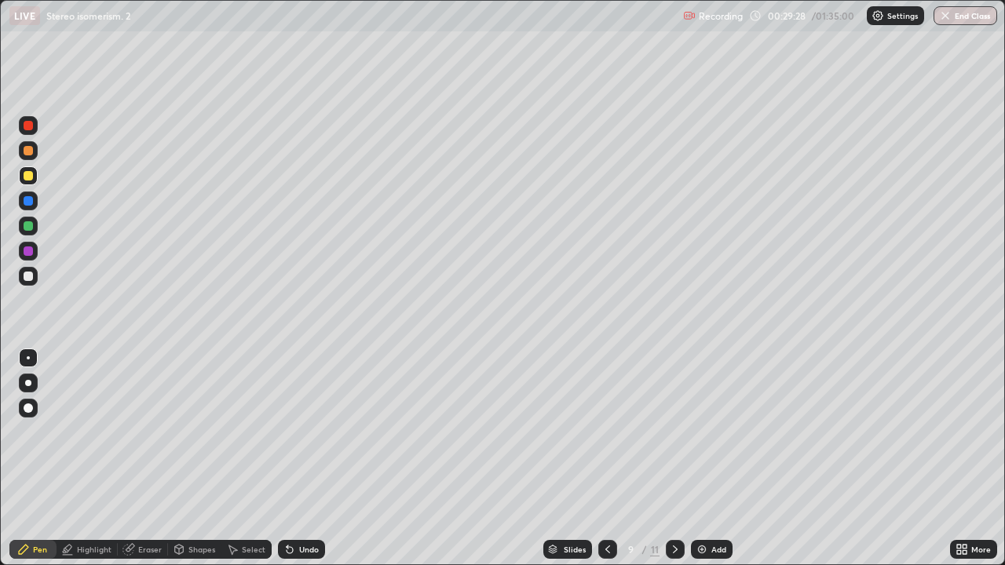
click at [26, 227] on div at bounding box center [28, 225] width 9 height 9
click at [299, 459] on div "Undo" at bounding box center [309, 550] width 20 height 8
click at [306, 459] on div "Undo" at bounding box center [301, 549] width 47 height 19
click at [27, 179] on div at bounding box center [28, 175] width 9 height 9
click at [25, 229] on div at bounding box center [28, 225] width 9 height 9
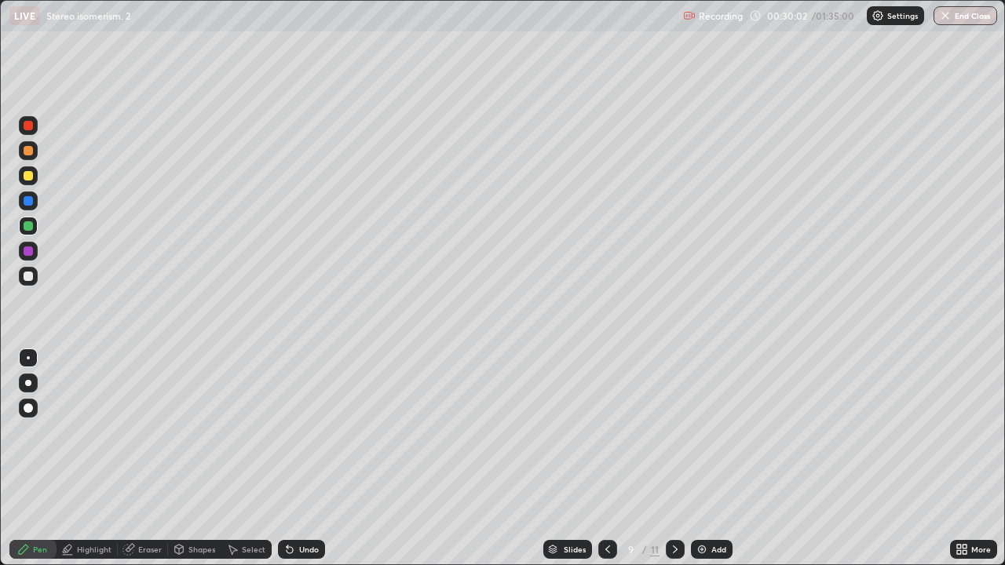
click at [299, 459] on div "Undo" at bounding box center [309, 550] width 20 height 8
click at [29, 176] on div at bounding box center [28, 175] width 9 height 9
click at [667, 459] on div at bounding box center [675, 549] width 19 height 31
click at [28, 155] on div at bounding box center [28, 150] width 9 height 9
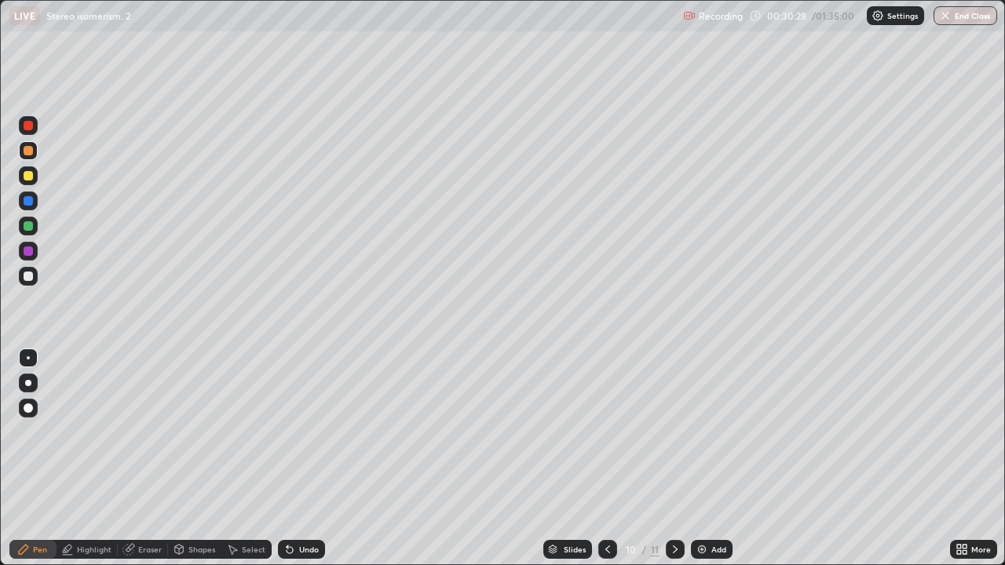
click at [29, 221] on div at bounding box center [28, 225] width 9 height 9
click at [295, 459] on div "Undo" at bounding box center [301, 549] width 47 height 19
click at [31, 134] on div at bounding box center [28, 125] width 19 height 19
click at [35, 278] on div at bounding box center [28, 276] width 19 height 19
click at [21, 155] on div at bounding box center [28, 150] width 19 height 19
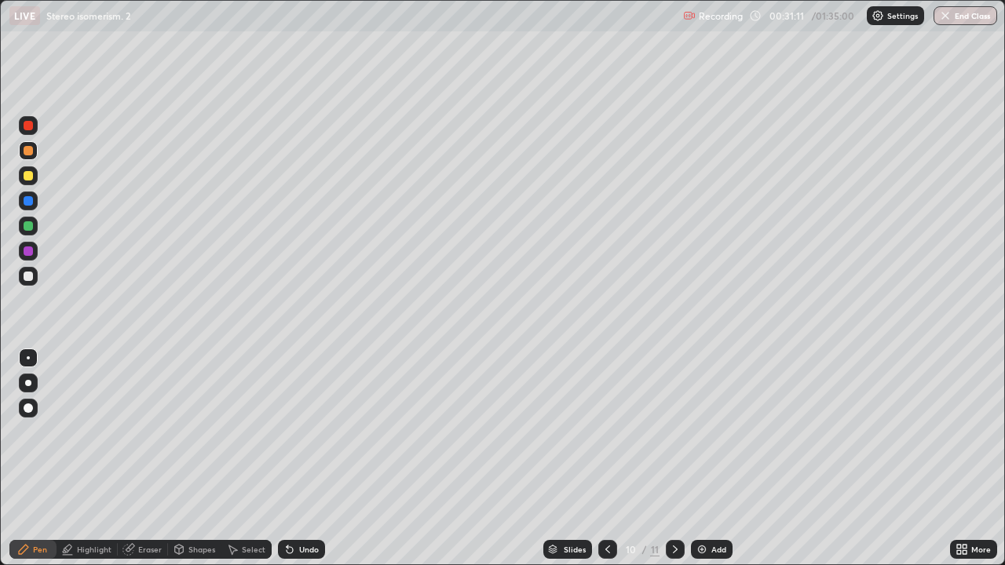
click at [21, 181] on div at bounding box center [28, 175] width 19 height 19
click at [29, 269] on div at bounding box center [28, 276] width 19 height 19
click at [28, 184] on div at bounding box center [28, 175] width 19 height 19
click at [26, 227] on div at bounding box center [28, 225] width 9 height 9
click at [24, 168] on div at bounding box center [28, 175] width 19 height 19
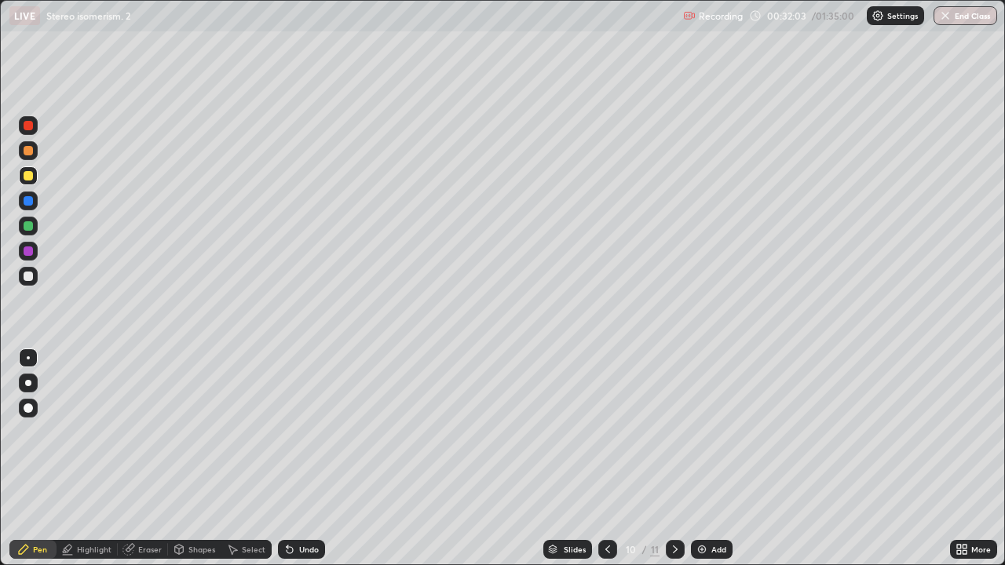
click at [670, 459] on icon at bounding box center [675, 549] width 13 height 13
click at [27, 230] on div at bounding box center [28, 225] width 9 height 9
click at [247, 459] on div "Select" at bounding box center [246, 549] width 50 height 19
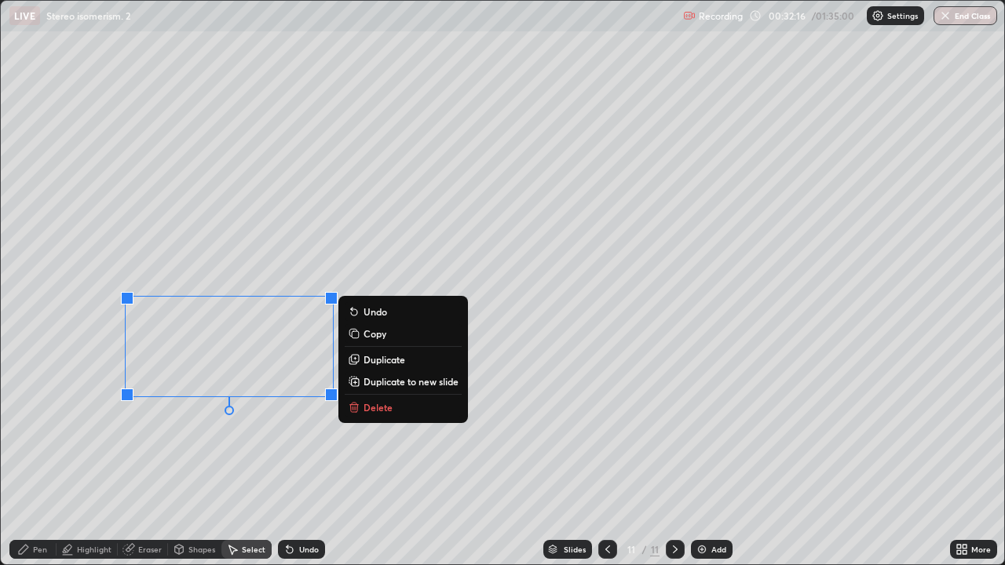
click at [335, 459] on div "0 ° Undo Copy Duplicate Duplicate to new slide Delete" at bounding box center [503, 283] width 1004 height 564
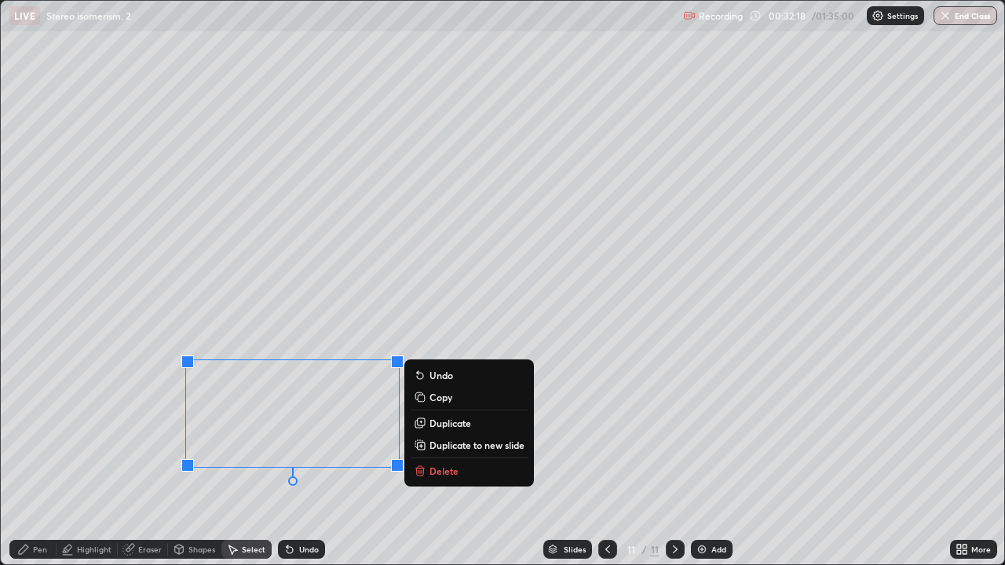
click at [301, 459] on div "Undo" at bounding box center [301, 549] width 47 height 19
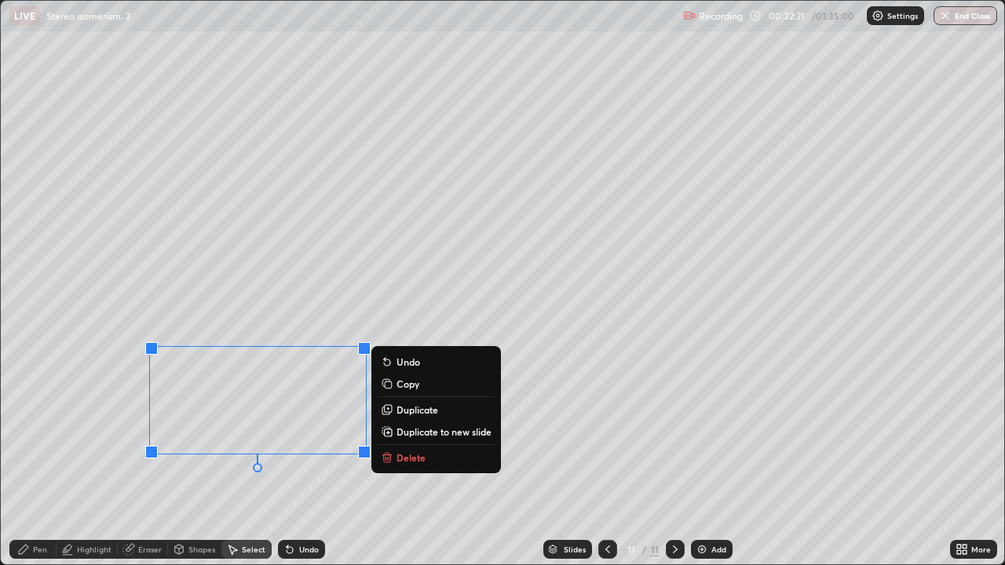
click at [35, 459] on div "Pen" at bounding box center [40, 550] width 14 height 8
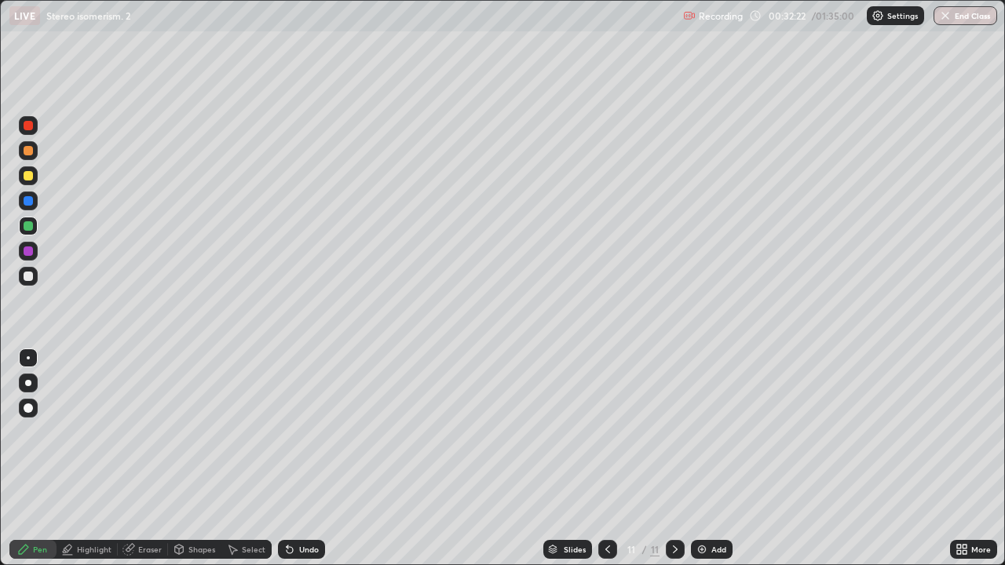
click at [35, 276] on div at bounding box center [28, 276] width 19 height 19
click at [25, 175] on div at bounding box center [28, 175] width 9 height 9
click at [30, 229] on div at bounding box center [28, 225] width 9 height 9
click at [29, 276] on div at bounding box center [28, 276] width 9 height 9
click at [34, 181] on div at bounding box center [28, 175] width 19 height 19
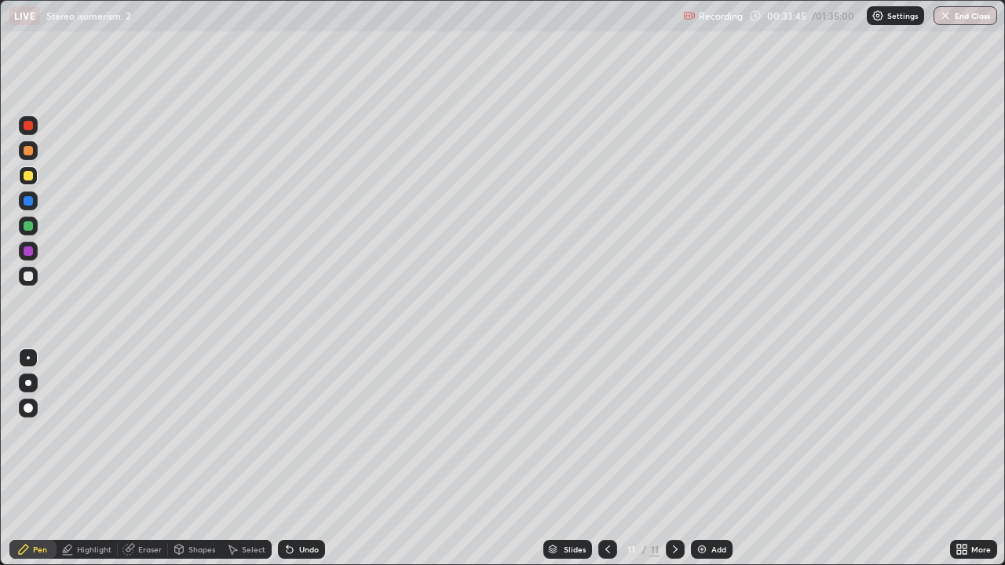
click at [34, 227] on div at bounding box center [28, 226] width 19 height 19
click at [602, 459] on icon at bounding box center [608, 549] width 13 height 13
click at [668, 459] on div at bounding box center [675, 549] width 19 height 31
click at [613, 459] on div at bounding box center [607, 549] width 19 height 19
click at [606, 459] on icon at bounding box center [608, 549] width 13 height 13
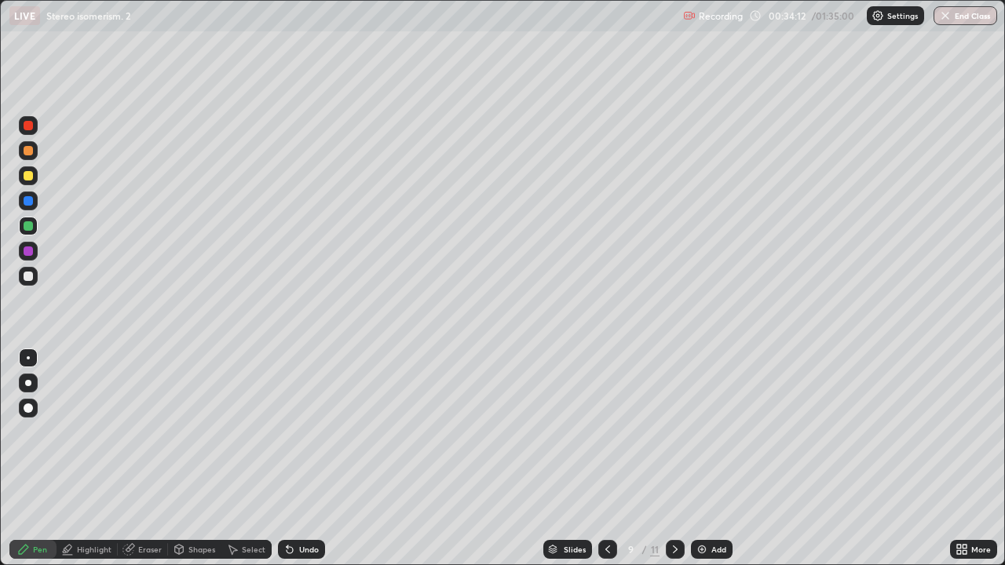
click at [606, 459] on icon at bounding box center [608, 549] width 13 height 13
click at [614, 459] on div at bounding box center [607, 549] width 19 height 19
click at [612, 459] on icon at bounding box center [608, 549] width 13 height 13
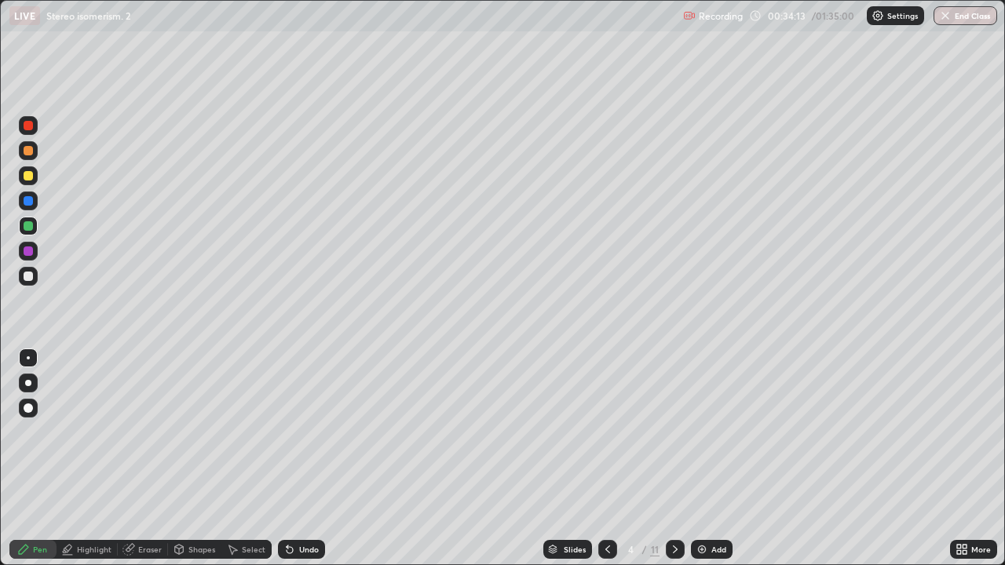
click at [616, 459] on div at bounding box center [607, 549] width 19 height 19
click at [676, 459] on icon at bounding box center [675, 549] width 13 height 13
click at [28, 275] on div at bounding box center [28, 276] width 9 height 9
click at [25, 177] on div at bounding box center [28, 175] width 9 height 9
click at [26, 282] on div at bounding box center [28, 276] width 19 height 19
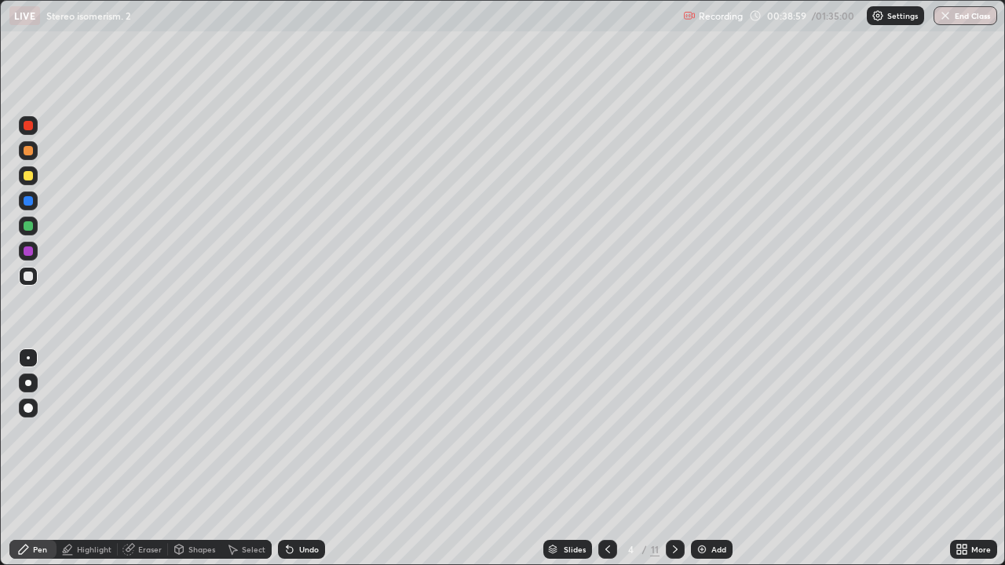
click at [674, 459] on icon at bounding box center [675, 549] width 13 height 13
click at [671, 459] on div at bounding box center [675, 549] width 19 height 19
click at [672, 459] on icon at bounding box center [675, 549] width 13 height 13
click at [671, 459] on icon at bounding box center [675, 549] width 13 height 13
click at [671, 459] on div at bounding box center [675, 549] width 19 height 19
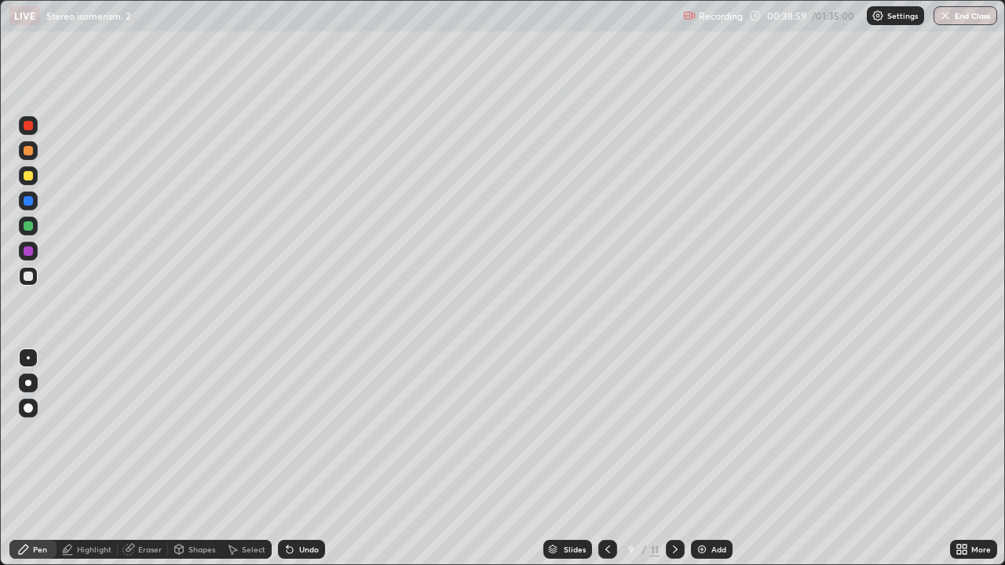
click at [672, 459] on div at bounding box center [675, 549] width 19 height 19
click at [673, 459] on div at bounding box center [675, 549] width 19 height 19
click at [673, 459] on icon at bounding box center [675, 549] width 13 height 13
click at [675, 459] on icon at bounding box center [675, 549] width 13 height 13
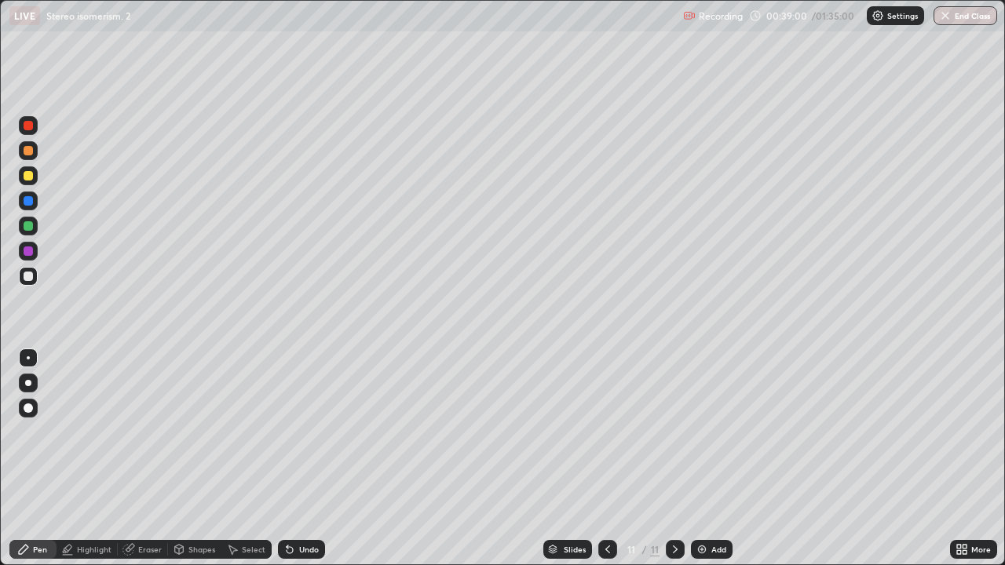
click at [676, 459] on div at bounding box center [675, 549] width 19 height 19
click at [714, 459] on div "Add" at bounding box center [719, 550] width 15 height 8
click at [31, 174] on div at bounding box center [28, 175] width 9 height 9
click at [27, 232] on div at bounding box center [28, 226] width 19 height 19
click at [289, 459] on div "Undo" at bounding box center [301, 549] width 47 height 19
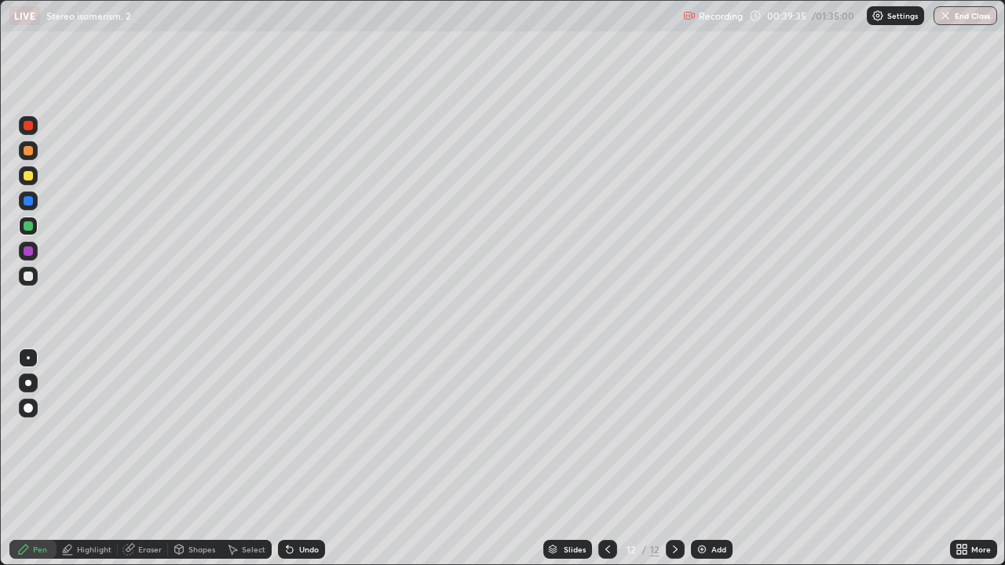
click at [29, 176] on div at bounding box center [28, 175] width 9 height 9
click at [147, 459] on div "Eraser" at bounding box center [150, 550] width 24 height 8
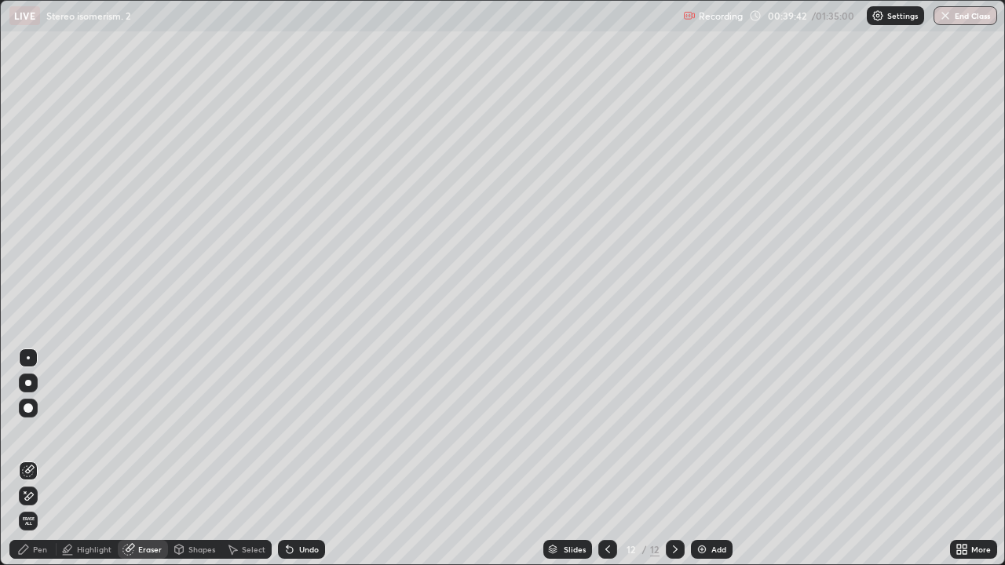
click at [41, 459] on div "Pen" at bounding box center [40, 550] width 14 height 8
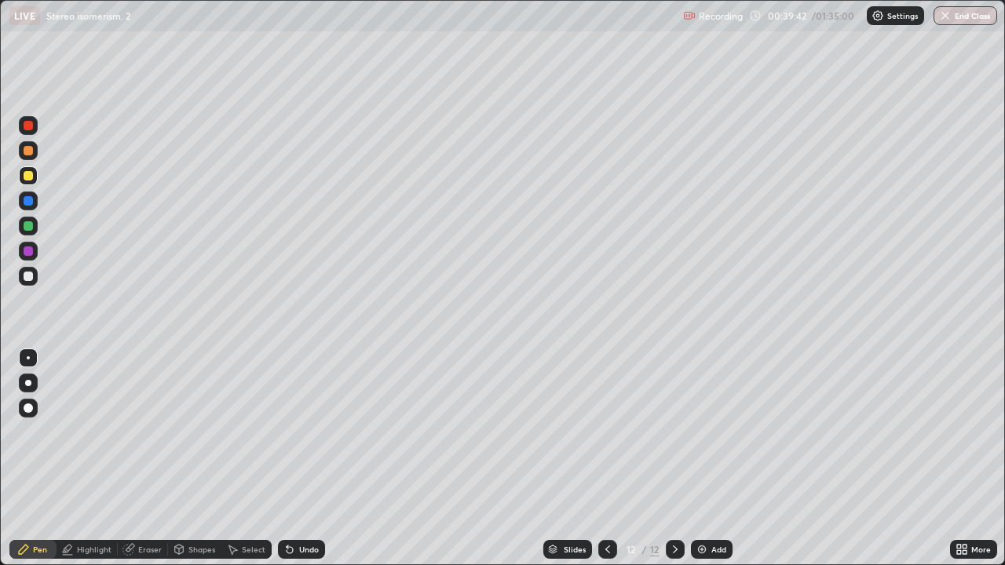
click at [30, 180] on div at bounding box center [28, 175] width 9 height 9
click at [30, 152] on div at bounding box center [28, 150] width 9 height 9
click at [31, 283] on div at bounding box center [28, 276] width 19 height 19
click at [25, 232] on div at bounding box center [28, 226] width 19 height 19
click at [22, 152] on div at bounding box center [28, 150] width 19 height 19
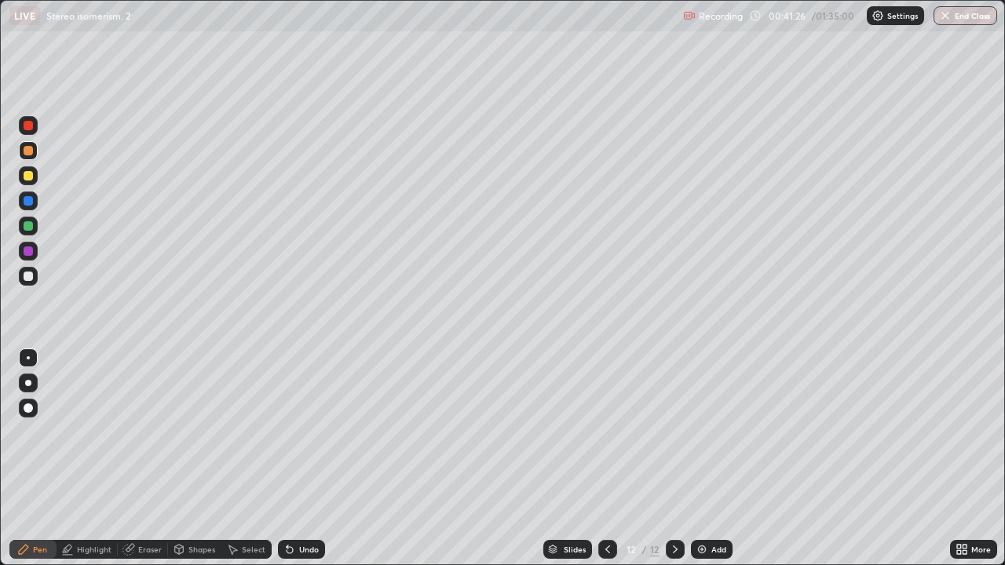
click at [27, 176] on div at bounding box center [28, 175] width 9 height 9
click at [28, 279] on div at bounding box center [28, 276] width 9 height 9
click at [26, 178] on div at bounding box center [28, 175] width 9 height 9
click at [32, 251] on div at bounding box center [28, 251] width 9 height 9
click at [31, 154] on div at bounding box center [28, 150] width 9 height 9
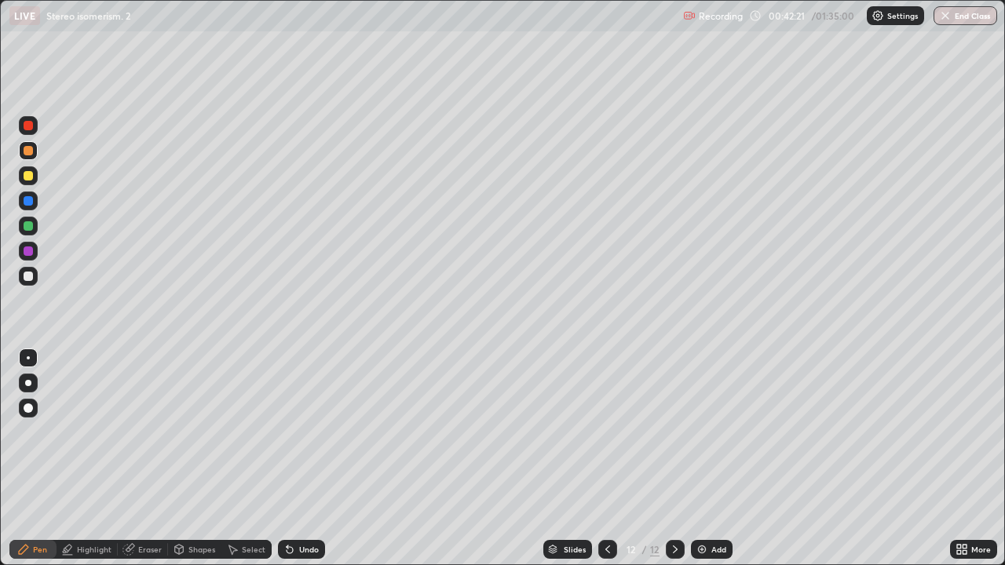
click at [289, 459] on icon at bounding box center [290, 549] width 13 height 13
click at [288, 459] on div "Undo" at bounding box center [301, 549] width 47 height 19
click at [30, 184] on div at bounding box center [28, 175] width 19 height 19
click at [30, 280] on div at bounding box center [28, 276] width 9 height 9
click at [32, 155] on div at bounding box center [28, 150] width 19 height 19
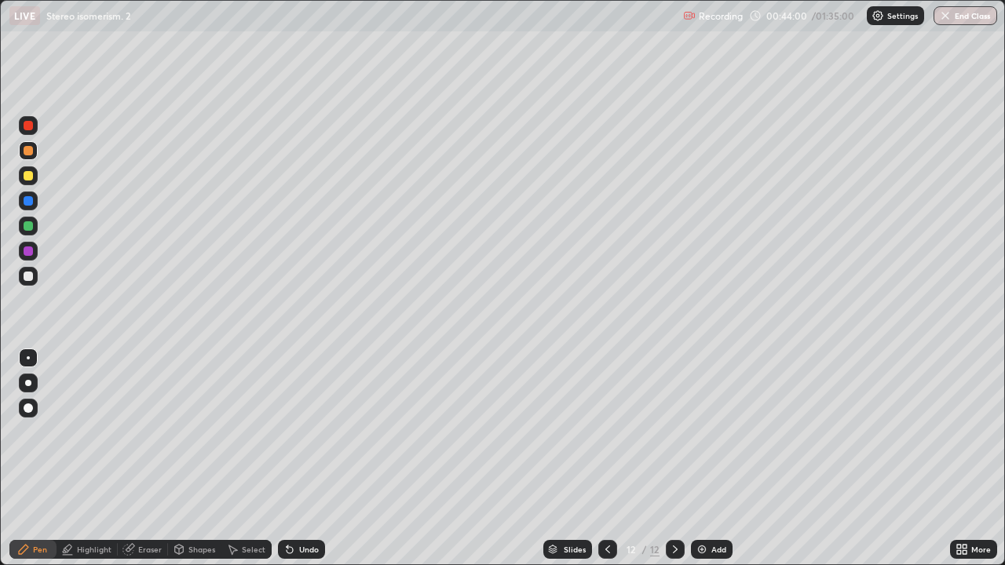
click at [31, 223] on div at bounding box center [28, 225] width 9 height 9
click at [29, 176] on div at bounding box center [28, 175] width 9 height 9
click at [24, 159] on div at bounding box center [28, 150] width 19 height 19
click at [24, 284] on div at bounding box center [28, 276] width 19 height 19
click at [240, 459] on div "Select" at bounding box center [246, 549] width 50 height 19
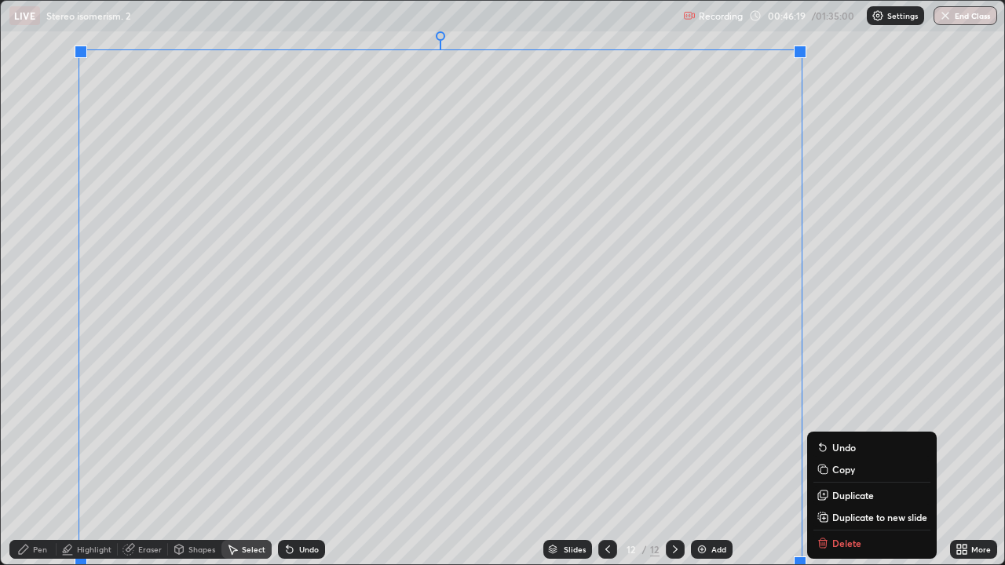
click at [843, 459] on p "Duplicate to new slide" at bounding box center [879, 517] width 95 height 13
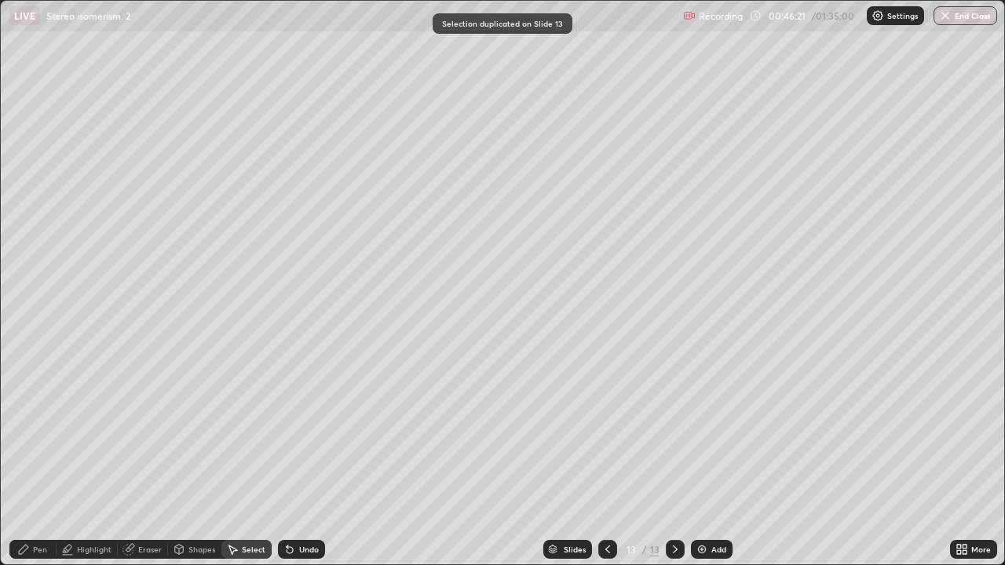
click at [39, 459] on div "Pen" at bounding box center [40, 550] width 14 height 8
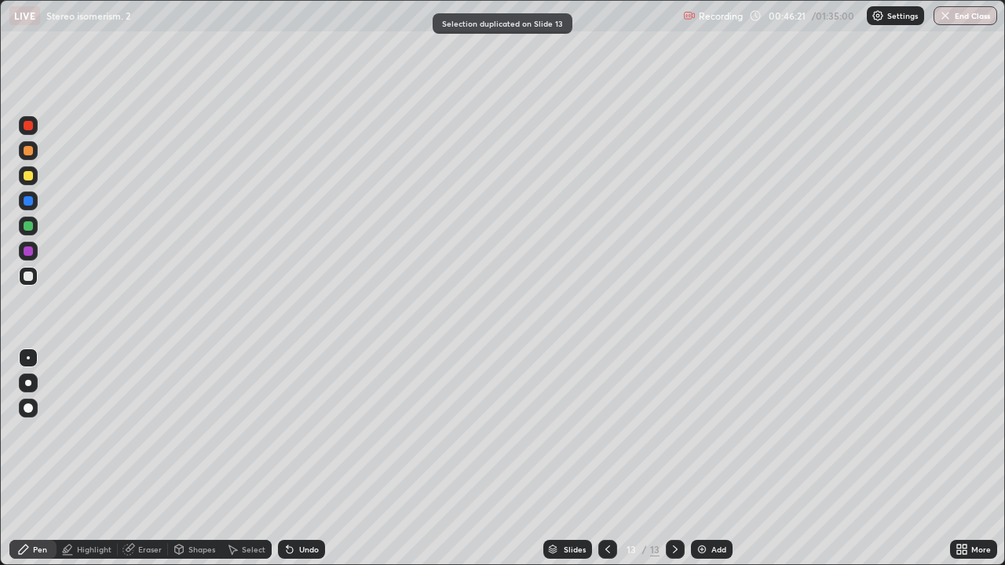
click at [25, 230] on div at bounding box center [28, 226] width 19 height 19
click at [30, 175] on div at bounding box center [28, 175] width 9 height 9
click at [150, 459] on div "Eraser" at bounding box center [150, 550] width 24 height 8
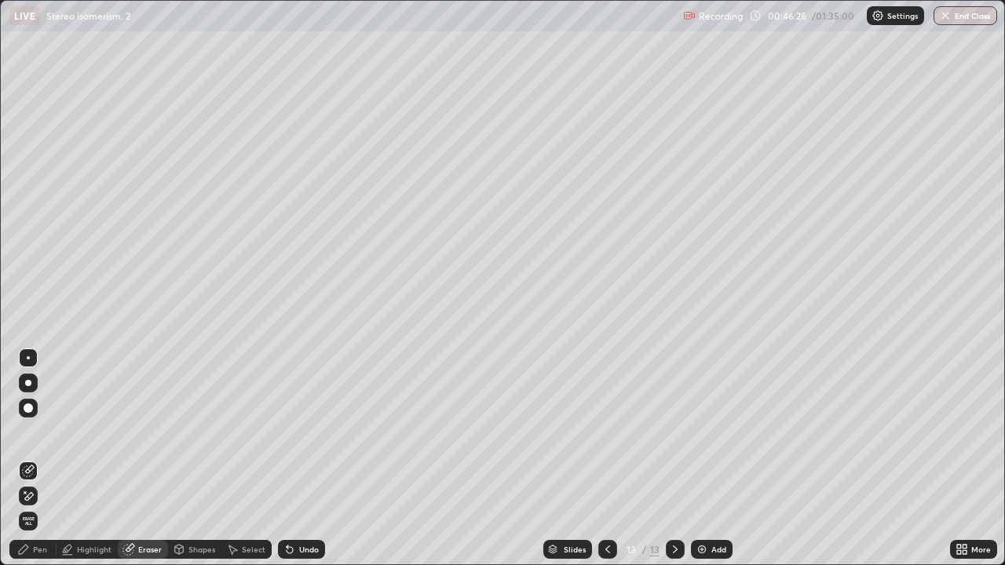
click at [30, 459] on icon at bounding box center [28, 496] width 13 height 13
click at [35, 459] on div "Pen" at bounding box center [40, 550] width 14 height 8
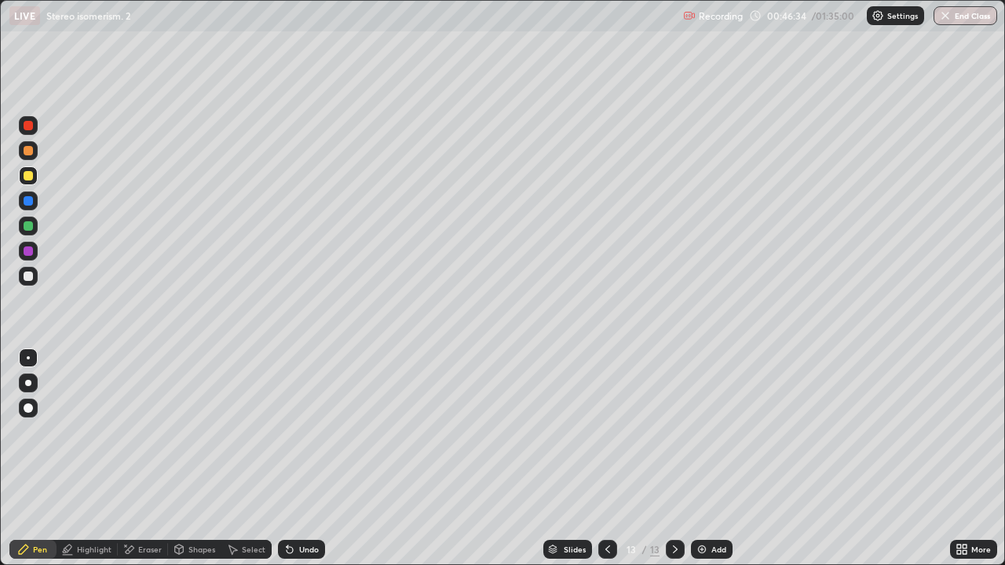
click at [21, 232] on div at bounding box center [28, 226] width 19 height 19
click at [315, 459] on div "Undo" at bounding box center [301, 549] width 47 height 19
click at [303, 459] on div "Undo" at bounding box center [301, 549] width 47 height 19
click at [26, 174] on div at bounding box center [28, 175] width 9 height 9
click at [607, 459] on icon at bounding box center [608, 549] width 13 height 13
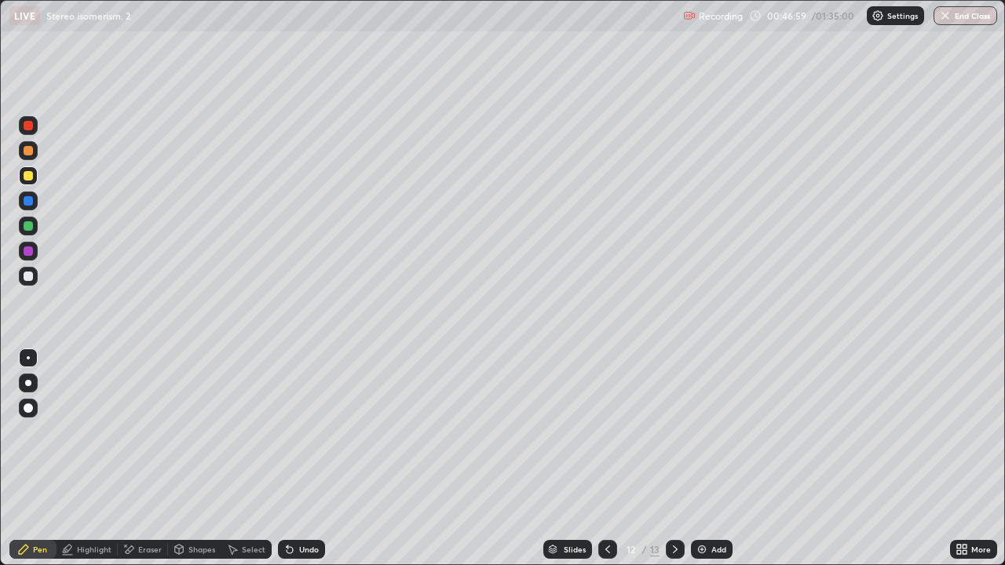
click at [674, 459] on icon at bounding box center [675, 549] width 13 height 13
click at [173, 459] on icon at bounding box center [179, 549] width 13 height 13
click at [147, 459] on div "Eraser" at bounding box center [150, 550] width 24 height 8
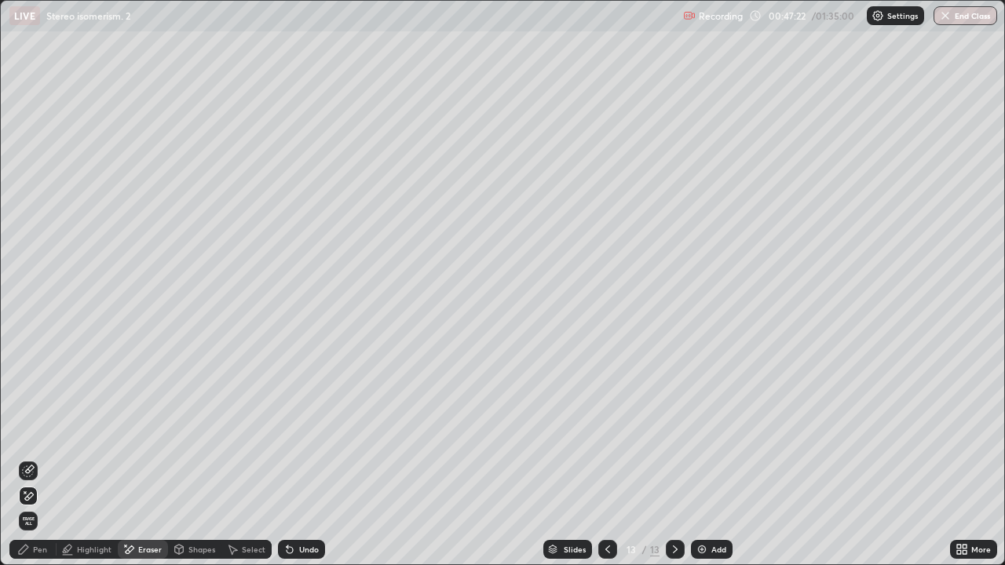
click at [38, 459] on div "Pen" at bounding box center [40, 550] width 14 height 8
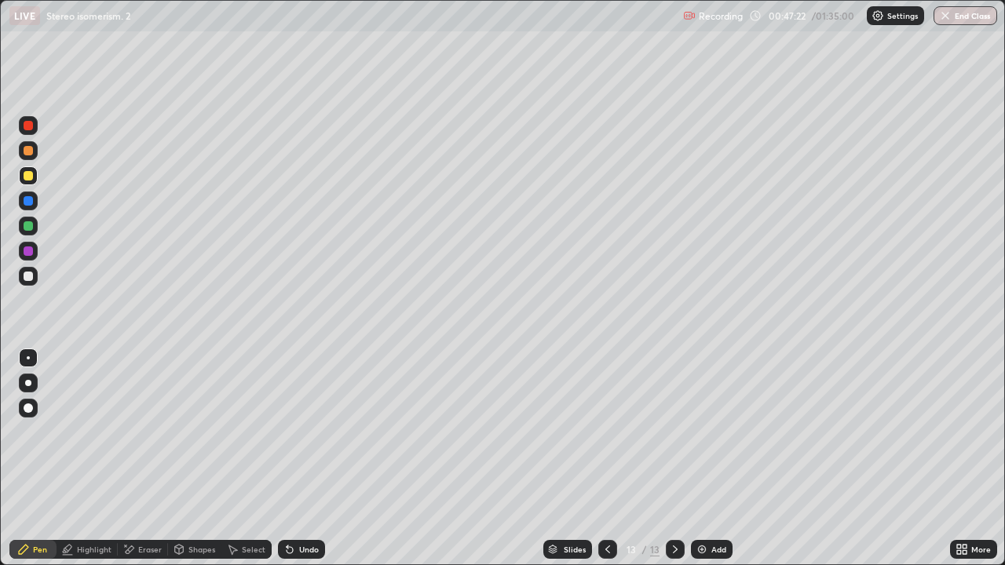
click at [29, 228] on div at bounding box center [28, 225] width 9 height 9
click at [138, 459] on div "Eraser" at bounding box center [150, 550] width 24 height 8
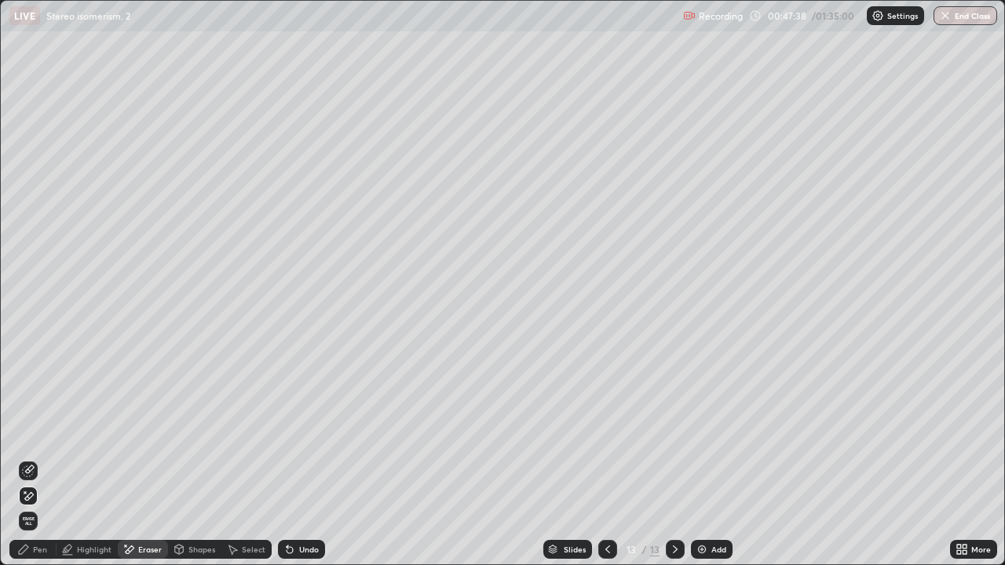
click at [40, 459] on div "Pen" at bounding box center [40, 550] width 14 height 8
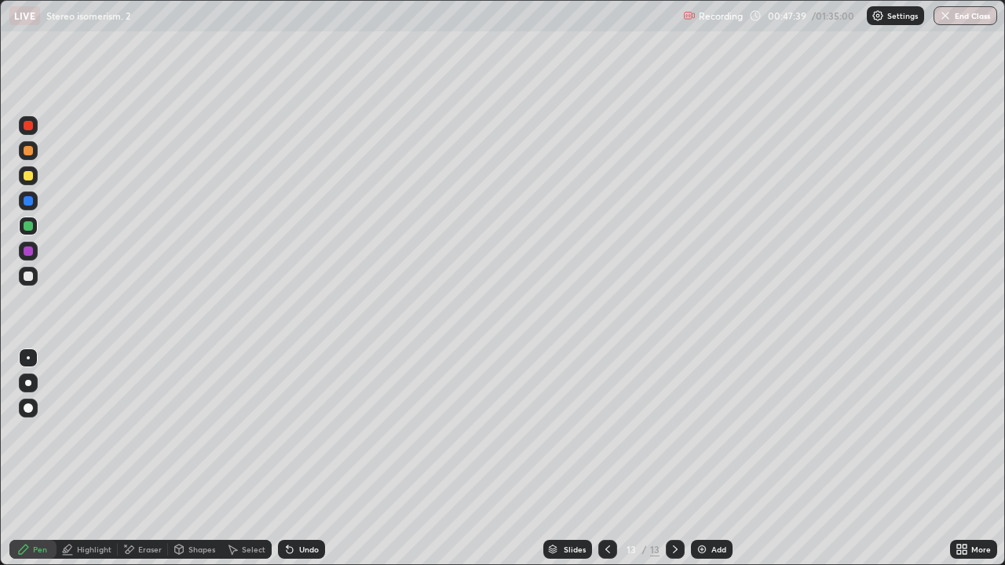
click at [26, 174] on div at bounding box center [28, 175] width 9 height 9
click at [25, 232] on div at bounding box center [28, 226] width 19 height 19
click at [31, 278] on div at bounding box center [28, 276] width 9 height 9
click at [27, 219] on div at bounding box center [28, 226] width 19 height 19
click at [24, 153] on div at bounding box center [28, 150] width 9 height 9
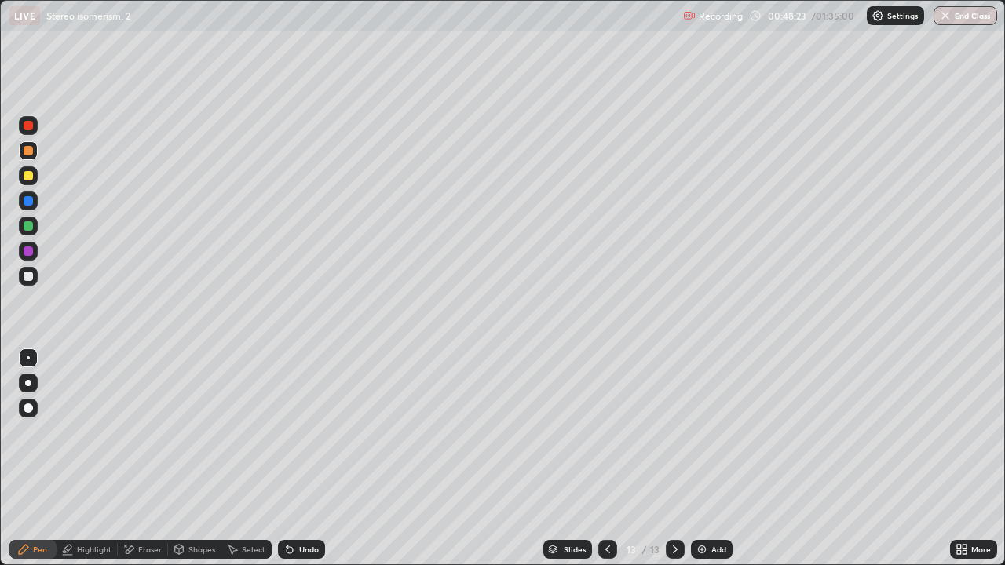
click at [701, 459] on img at bounding box center [702, 549] width 13 height 13
click at [31, 224] on div at bounding box center [28, 225] width 9 height 9
click at [28, 275] on div at bounding box center [28, 276] width 9 height 9
click at [29, 177] on div at bounding box center [28, 175] width 9 height 9
click at [317, 459] on div "Undo" at bounding box center [301, 549] width 47 height 19
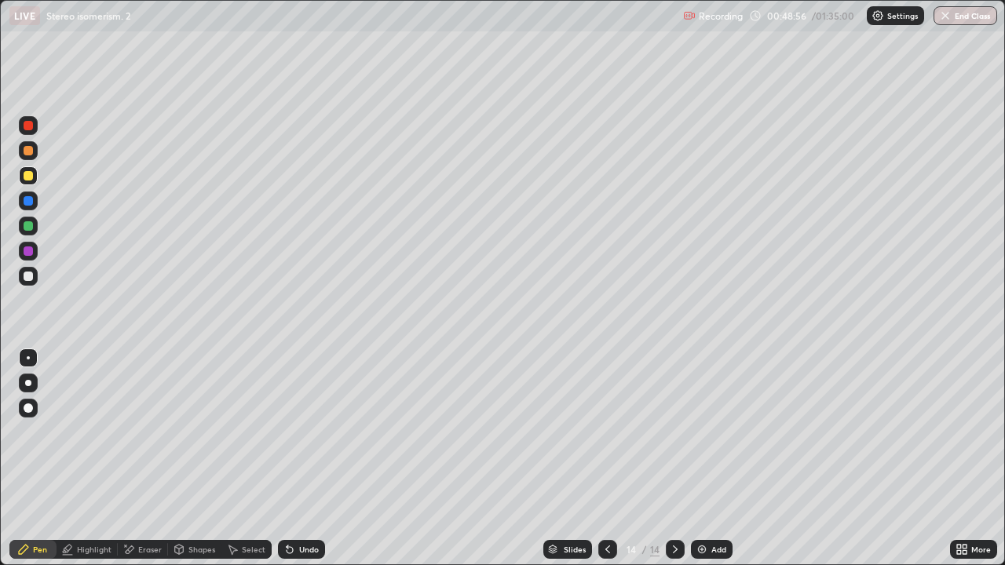
click at [34, 274] on div at bounding box center [28, 276] width 19 height 19
click at [22, 252] on div at bounding box center [28, 251] width 19 height 19
click at [607, 459] on div at bounding box center [607, 549] width 19 height 19
click at [606, 459] on icon at bounding box center [608, 549] width 13 height 13
click at [615, 459] on div at bounding box center [607, 549] width 19 height 31
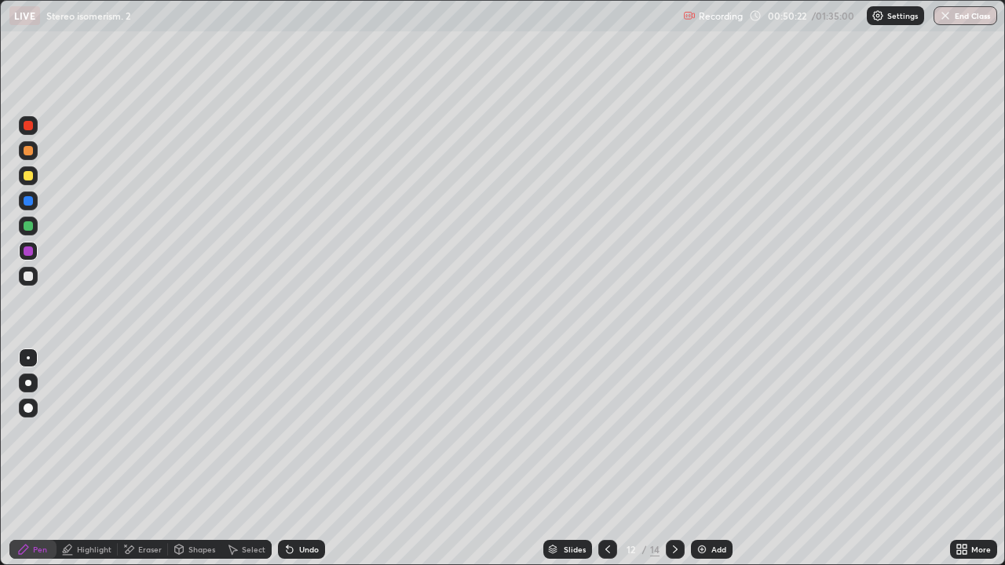
click at [606, 459] on icon at bounding box center [608, 549] width 13 height 13
click at [609, 459] on div at bounding box center [607, 549] width 19 height 19
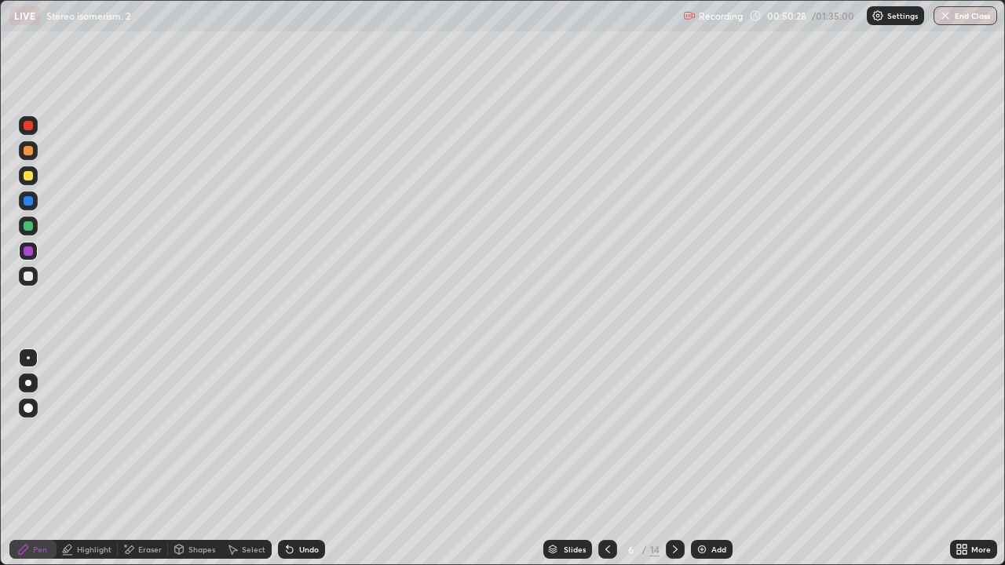
click at [576, 459] on div "Slides" at bounding box center [575, 550] width 22 height 8
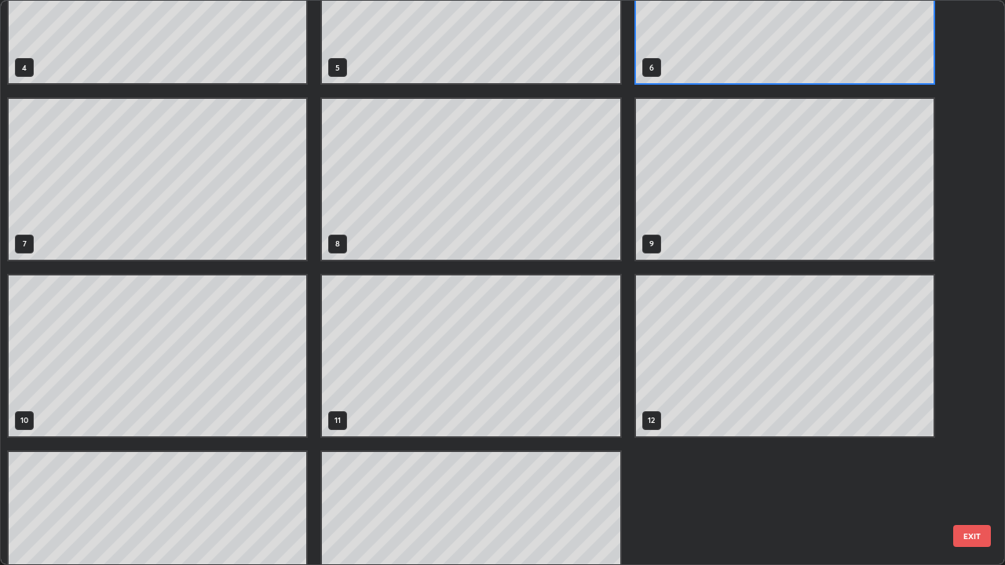
scroll to position [318, 0]
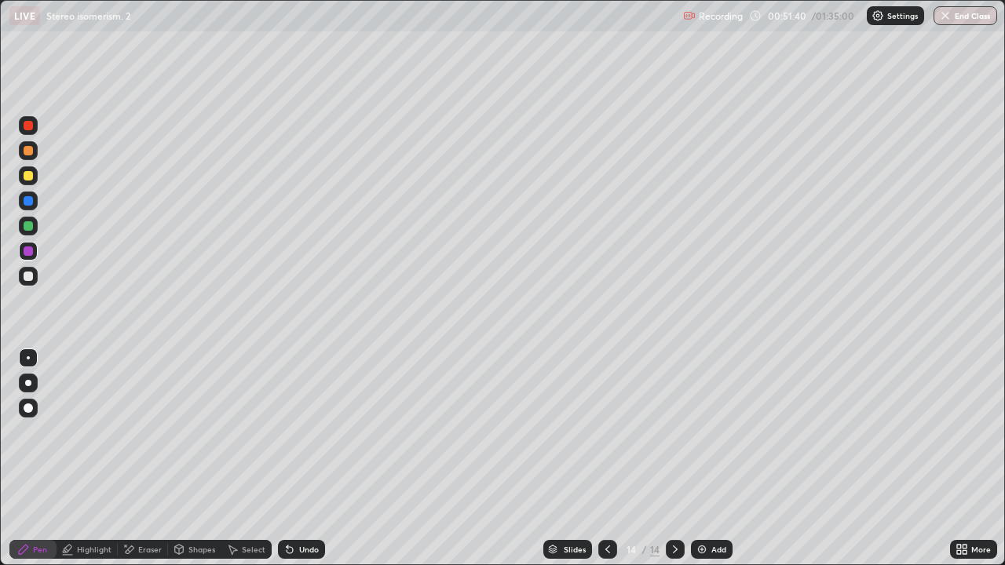
click at [703, 459] on img at bounding box center [702, 549] width 13 height 13
click at [34, 232] on div at bounding box center [28, 226] width 19 height 19
click at [35, 170] on div at bounding box center [28, 175] width 19 height 19
click at [25, 227] on div at bounding box center [28, 225] width 9 height 9
click at [25, 153] on div at bounding box center [28, 150] width 9 height 9
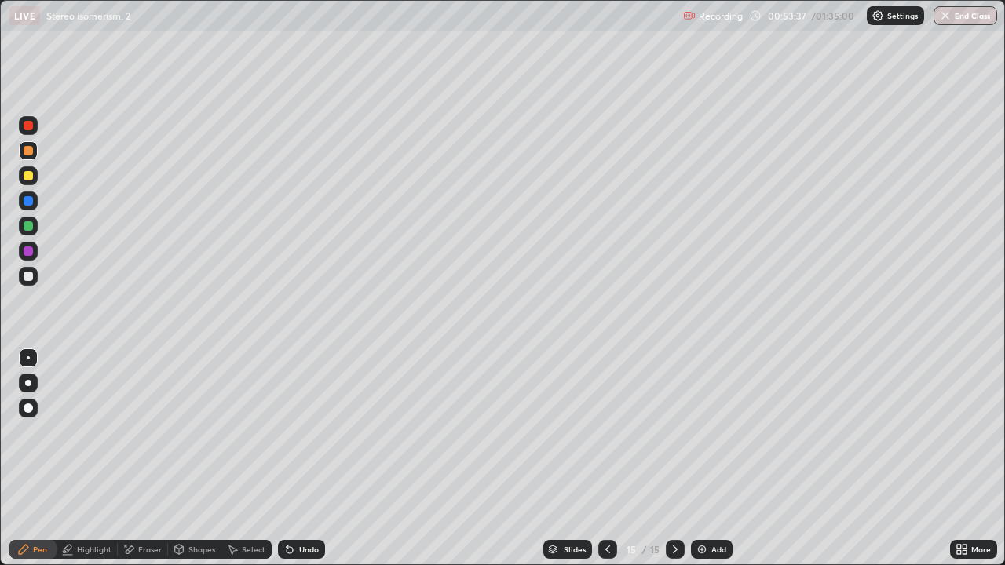
click at [606, 459] on icon at bounding box center [608, 549] width 13 height 13
click at [613, 459] on div at bounding box center [607, 549] width 19 height 19
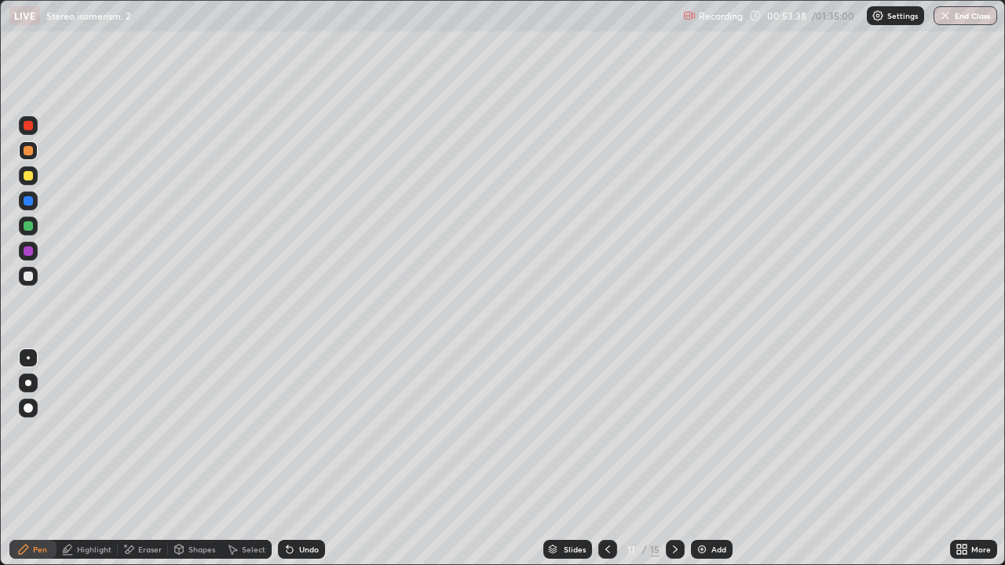
click at [614, 459] on div at bounding box center [607, 549] width 19 height 19
click at [615, 459] on div at bounding box center [607, 549] width 19 height 19
click at [614, 459] on div at bounding box center [607, 549] width 19 height 19
click at [613, 459] on div at bounding box center [607, 549] width 19 height 19
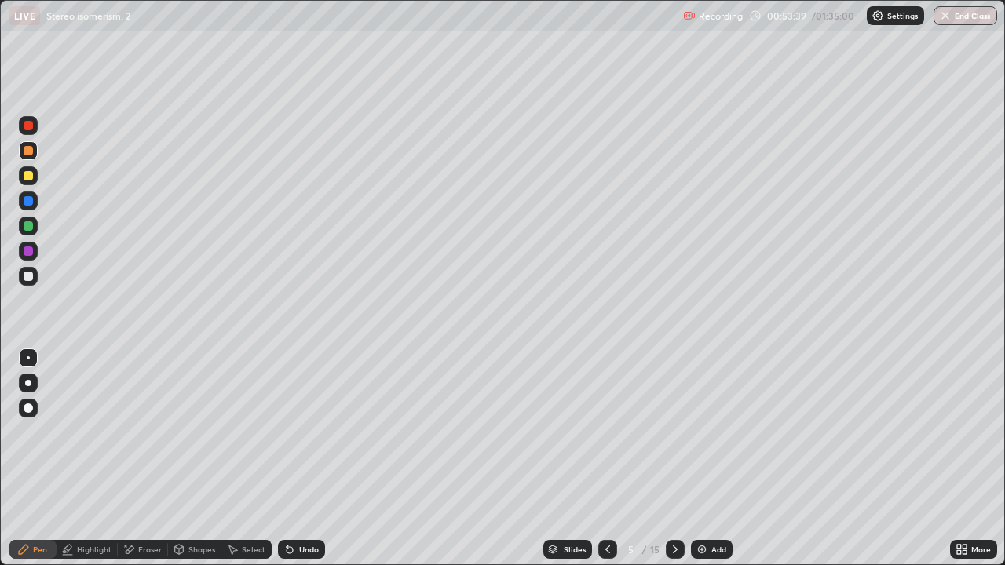
click at [606, 459] on icon at bounding box center [608, 549] width 13 height 13
click at [604, 459] on icon at bounding box center [608, 549] width 13 height 13
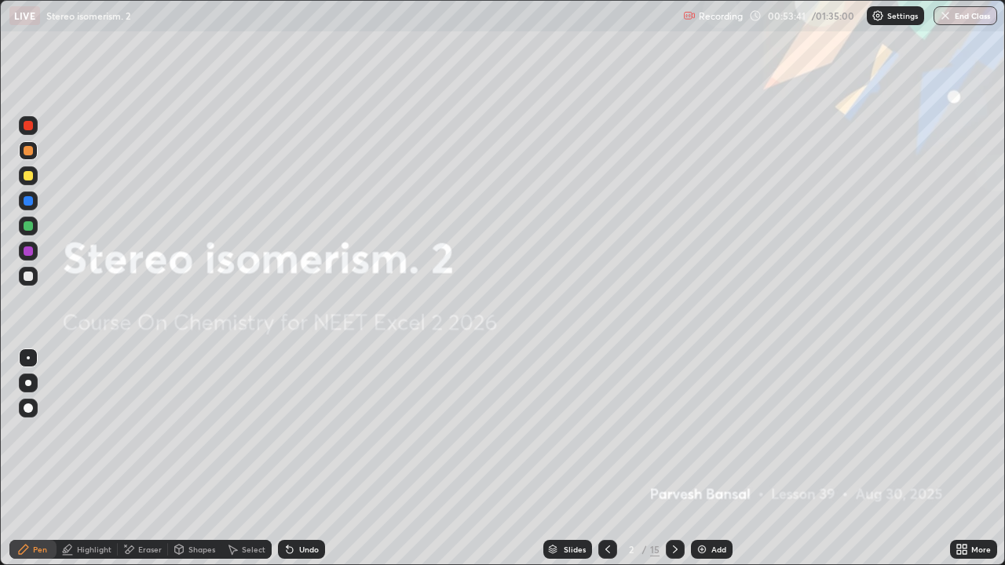
click at [675, 459] on icon at bounding box center [675, 549] width 13 height 13
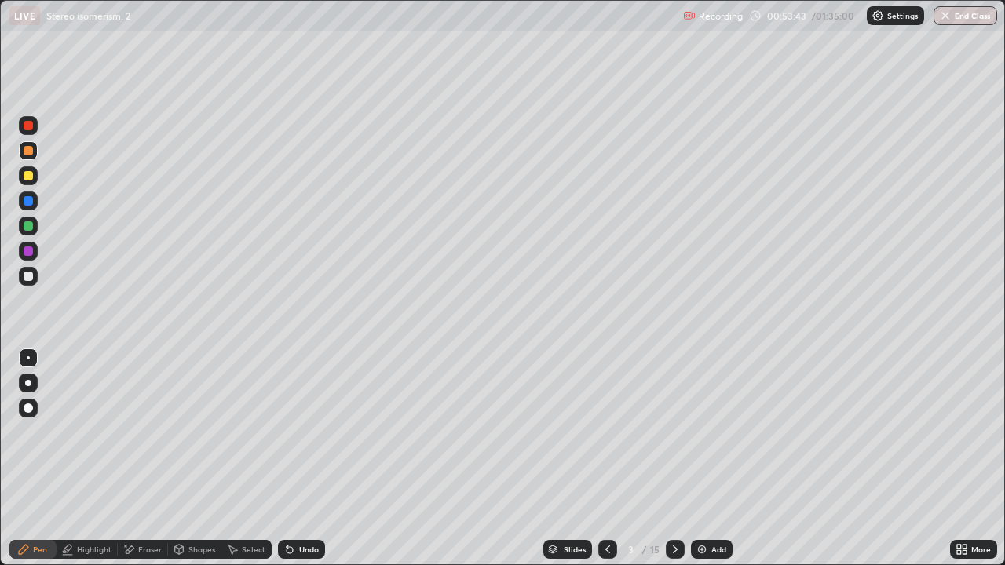
click at [32, 276] on div at bounding box center [28, 276] width 9 height 9
click at [31, 234] on div at bounding box center [28, 226] width 19 height 19
click at [28, 175] on div at bounding box center [28, 175] width 9 height 9
click at [243, 459] on div "Select" at bounding box center [254, 550] width 24 height 8
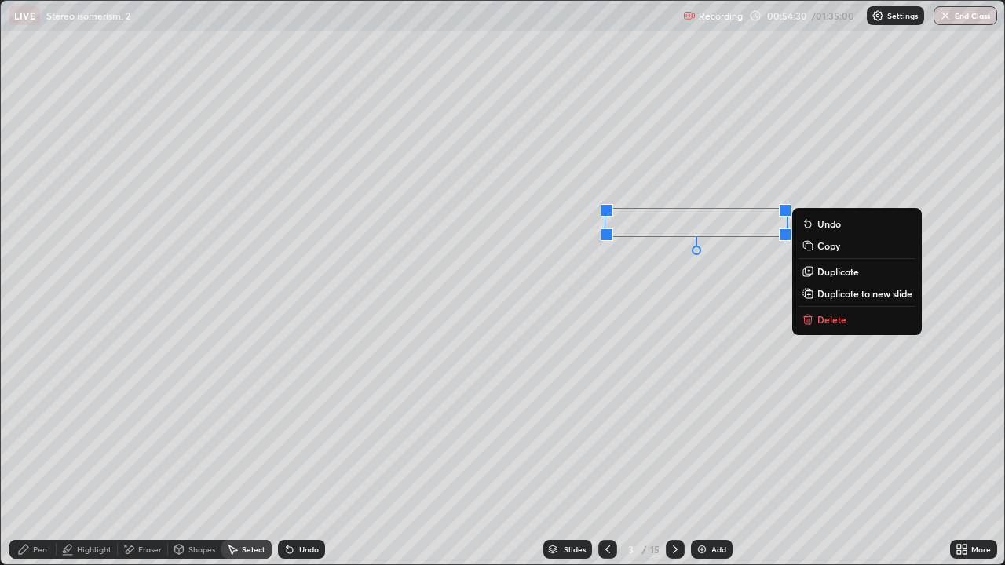
click at [38, 459] on div "Pen" at bounding box center [40, 550] width 14 height 8
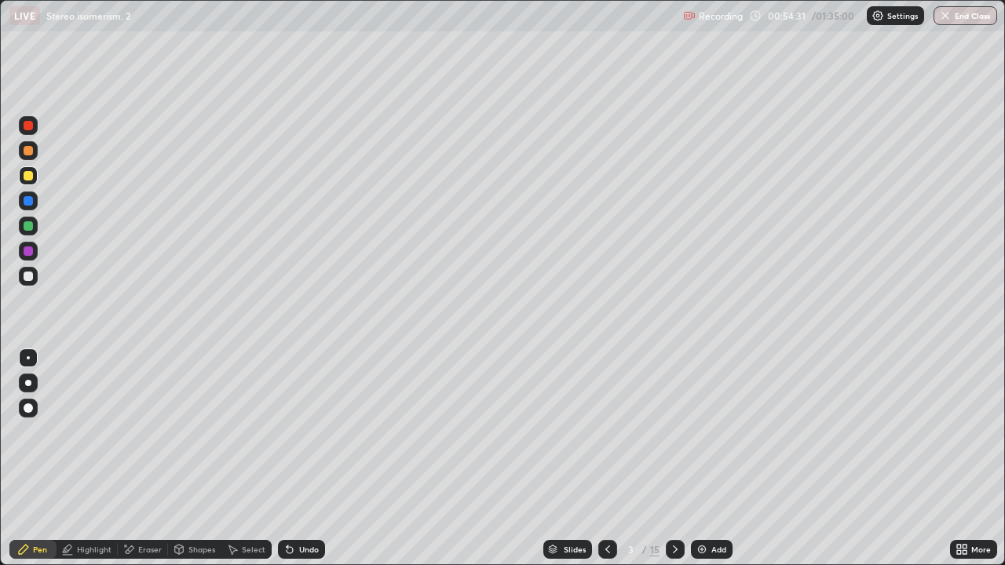
click at [35, 249] on div at bounding box center [28, 251] width 19 height 19
click at [310, 459] on div "Undo" at bounding box center [301, 549] width 47 height 19
click at [309, 459] on div "Undo" at bounding box center [309, 550] width 20 height 8
click at [302, 459] on div "Undo" at bounding box center [301, 549] width 47 height 19
click at [305, 459] on div "Undo" at bounding box center [309, 550] width 20 height 8
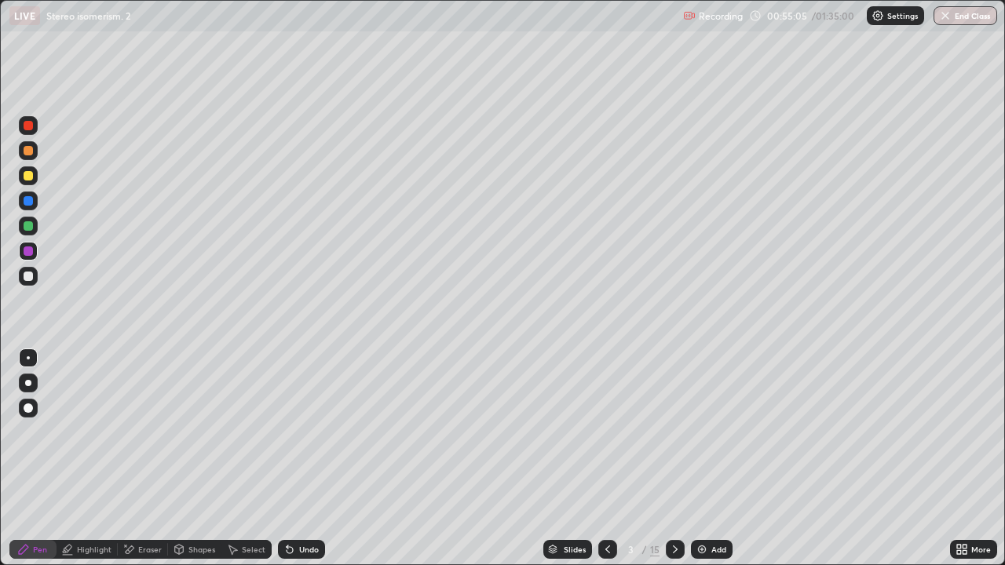
click at [28, 199] on div at bounding box center [28, 200] width 9 height 9
click at [675, 459] on icon at bounding box center [675, 549] width 13 height 13
click at [675, 459] on icon at bounding box center [675, 550] width 5 height 8
click at [673, 459] on icon at bounding box center [675, 549] width 13 height 13
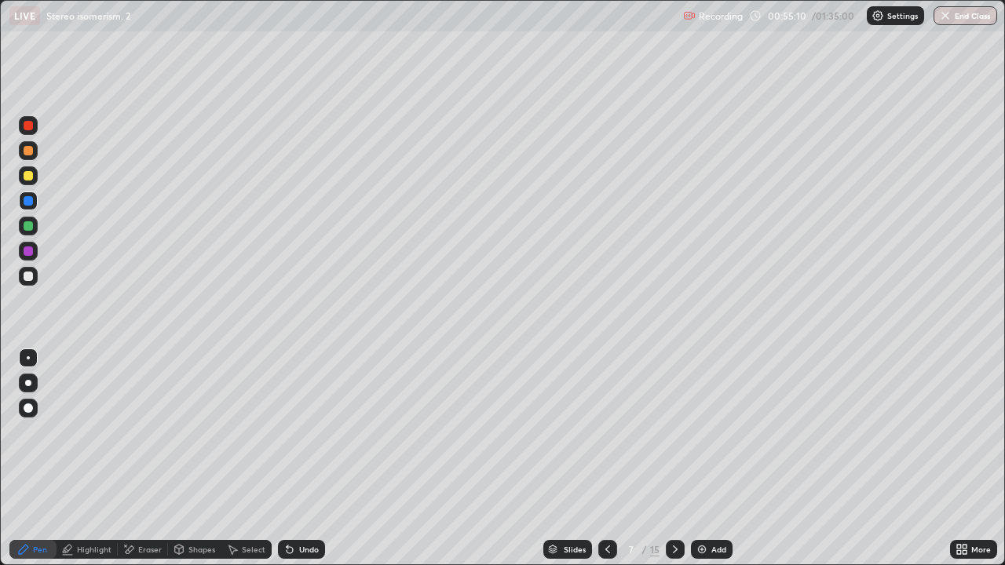
click at [671, 459] on icon at bounding box center [675, 549] width 13 height 13
click at [674, 459] on icon at bounding box center [675, 549] width 13 height 13
click at [672, 459] on icon at bounding box center [675, 549] width 13 height 13
click at [675, 459] on icon at bounding box center [675, 549] width 13 height 13
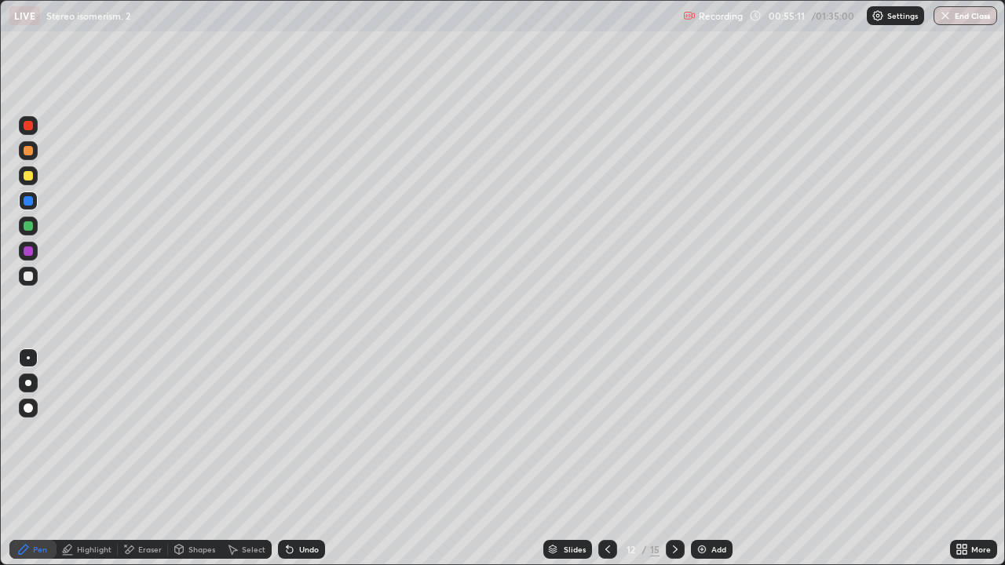
click at [674, 459] on icon at bounding box center [675, 549] width 13 height 13
click at [679, 459] on icon at bounding box center [675, 549] width 13 height 13
click at [674, 459] on icon at bounding box center [675, 549] width 13 height 13
click at [36, 276] on div at bounding box center [28, 276] width 19 height 19
click at [31, 227] on div at bounding box center [28, 225] width 9 height 9
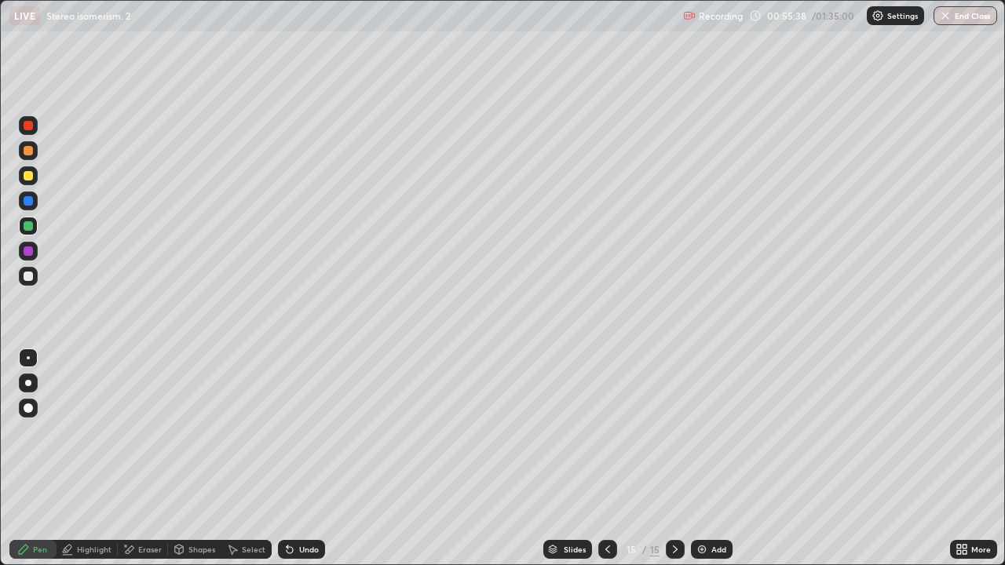
click at [35, 181] on div at bounding box center [28, 175] width 19 height 19
click at [35, 258] on div at bounding box center [28, 251] width 19 height 19
click at [21, 195] on div at bounding box center [28, 201] width 19 height 19
click at [26, 177] on div at bounding box center [28, 175] width 9 height 9
click at [35, 245] on div at bounding box center [28, 251] width 19 height 19
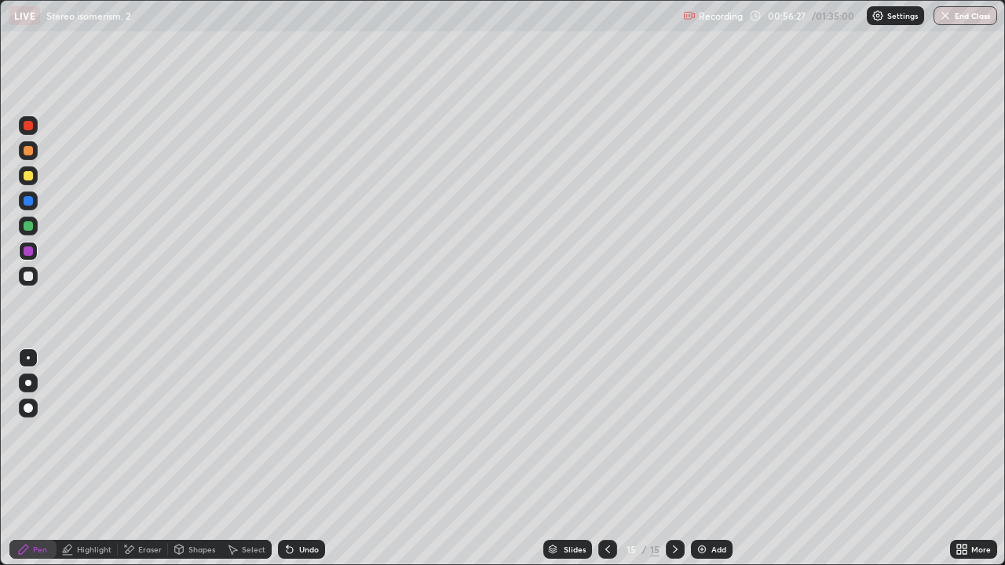
click at [31, 228] on div at bounding box center [28, 225] width 9 height 9
click at [20, 181] on div at bounding box center [28, 175] width 19 height 19
click at [35, 283] on div at bounding box center [28, 276] width 19 height 19
click at [26, 175] on div at bounding box center [28, 175] width 9 height 9
click at [28, 274] on div at bounding box center [28, 276] width 9 height 9
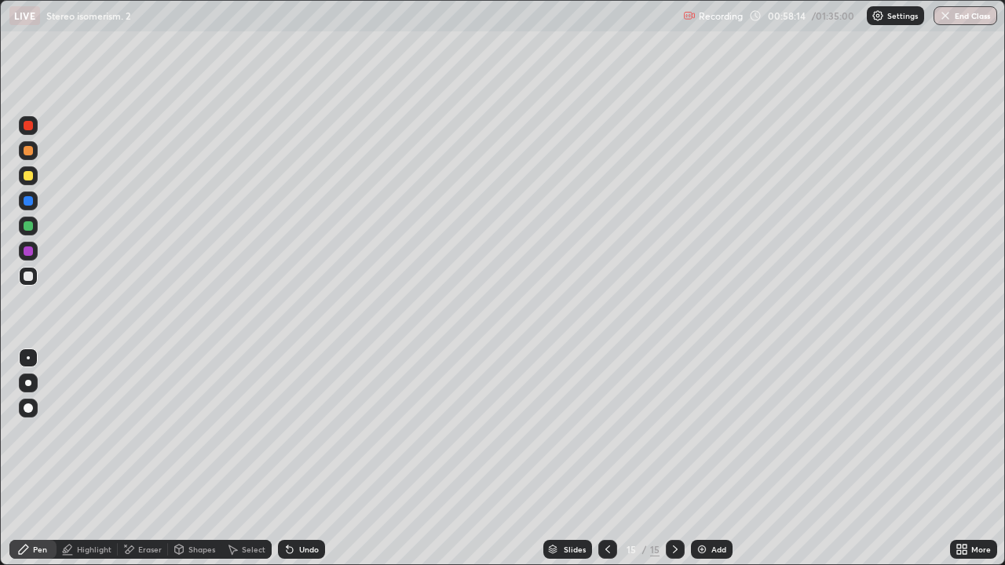
click at [28, 227] on div at bounding box center [28, 225] width 9 height 9
click at [319, 459] on div "Undo" at bounding box center [301, 549] width 47 height 19
click at [316, 459] on div "Undo" at bounding box center [309, 550] width 20 height 8
click at [317, 459] on div "Undo" at bounding box center [301, 549] width 47 height 19
click at [318, 459] on div "Undo" at bounding box center [301, 549] width 47 height 19
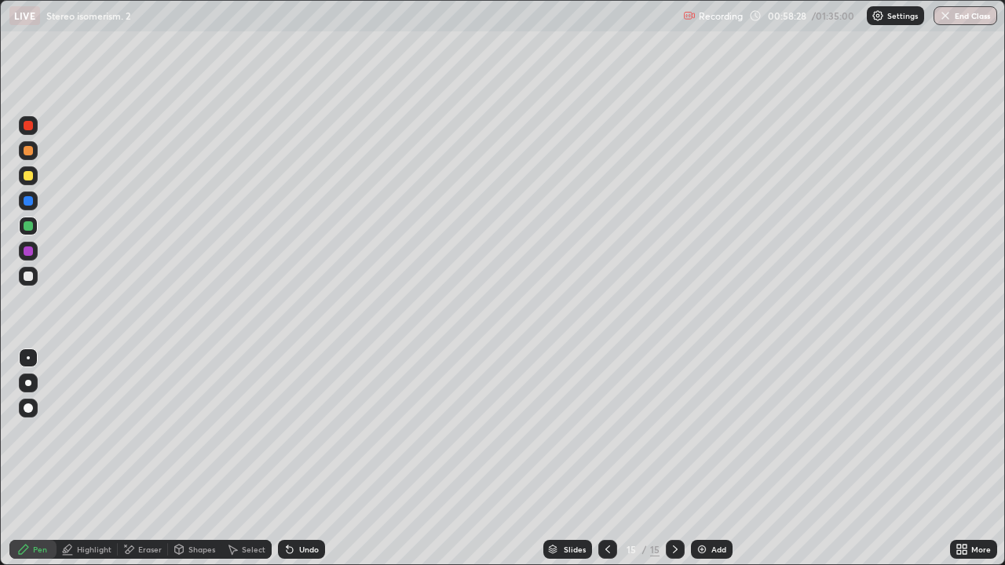
click at [317, 459] on div "Undo" at bounding box center [301, 549] width 47 height 19
click at [724, 459] on div "Add" at bounding box center [712, 549] width 42 height 19
click at [32, 182] on div at bounding box center [28, 175] width 19 height 19
click at [28, 225] on div at bounding box center [28, 225] width 9 height 9
click at [25, 179] on div at bounding box center [28, 175] width 9 height 9
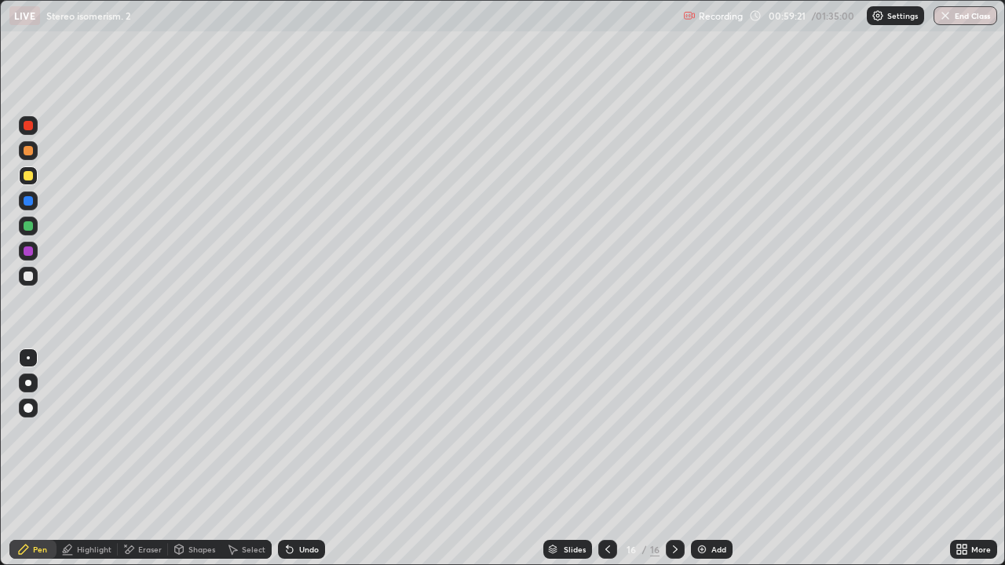
click at [252, 459] on div "Select" at bounding box center [246, 549] width 50 height 19
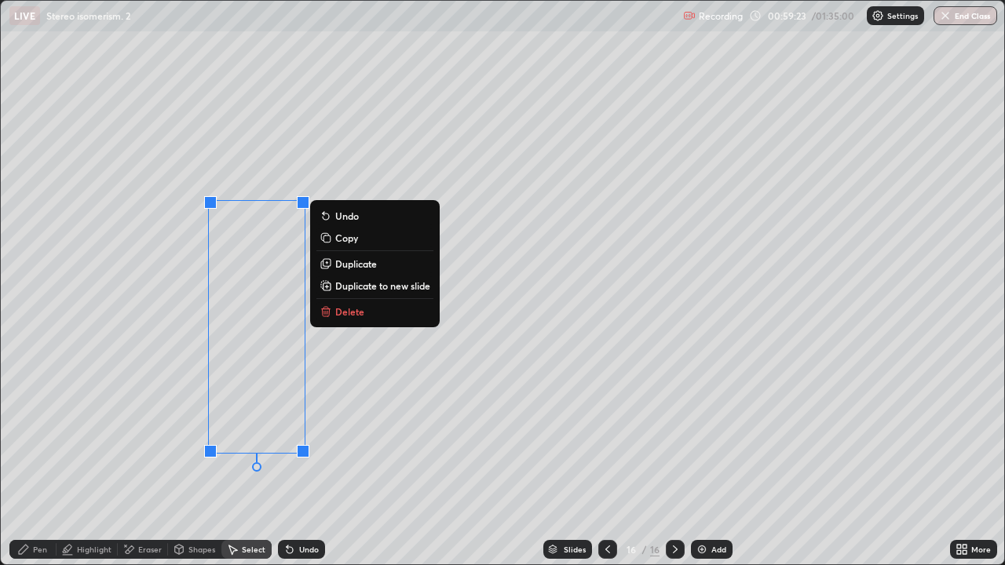
click at [27, 459] on icon at bounding box center [23, 549] width 13 height 13
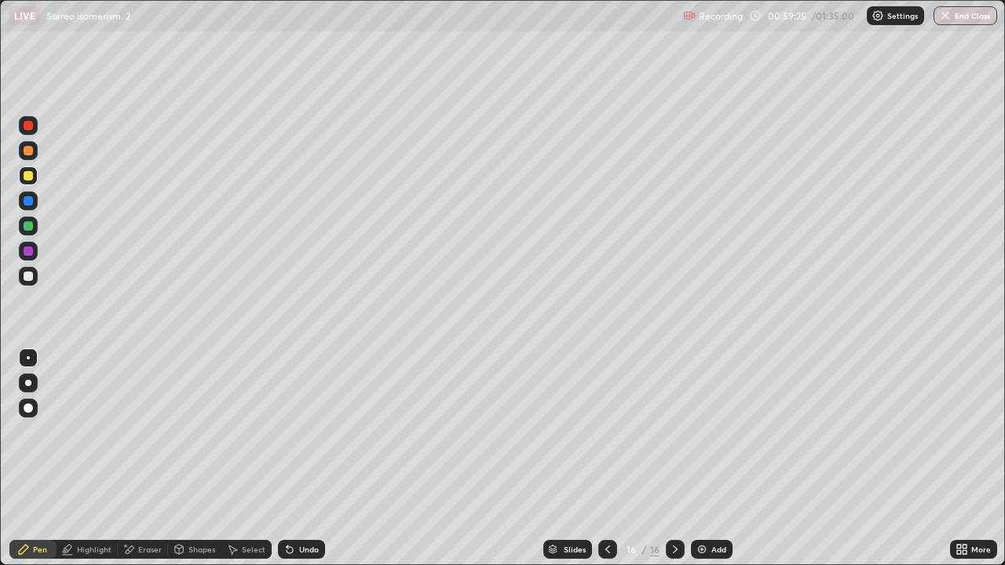
click at [24, 273] on div at bounding box center [28, 276] width 19 height 19
click at [27, 285] on div at bounding box center [28, 276] width 19 height 19
click at [31, 252] on div at bounding box center [28, 251] width 9 height 9
click at [29, 232] on div at bounding box center [28, 226] width 19 height 19
click at [30, 195] on div at bounding box center [28, 201] width 19 height 19
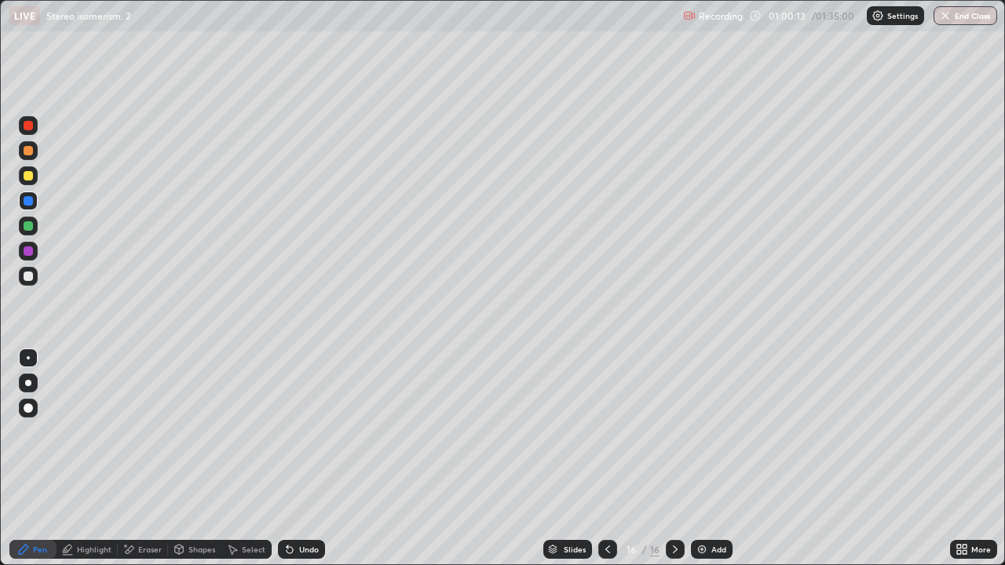
click at [22, 174] on div at bounding box center [28, 175] width 19 height 19
click at [313, 459] on div "Undo" at bounding box center [301, 549] width 47 height 19
click at [31, 224] on div at bounding box center [28, 225] width 9 height 9
click at [27, 178] on div at bounding box center [28, 175] width 9 height 9
click at [26, 228] on div at bounding box center [28, 225] width 9 height 9
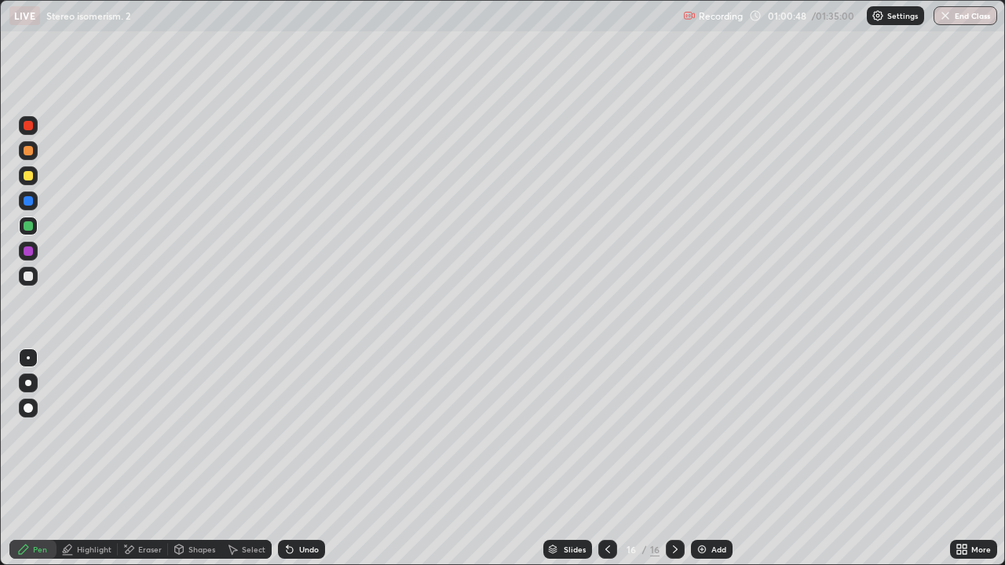
click at [25, 156] on div at bounding box center [28, 150] width 19 height 19
click at [29, 151] on div at bounding box center [28, 150] width 9 height 9
click at [28, 227] on div at bounding box center [28, 225] width 9 height 9
click at [32, 208] on div at bounding box center [28, 201] width 19 height 19
click at [254, 459] on div "Select" at bounding box center [254, 550] width 24 height 8
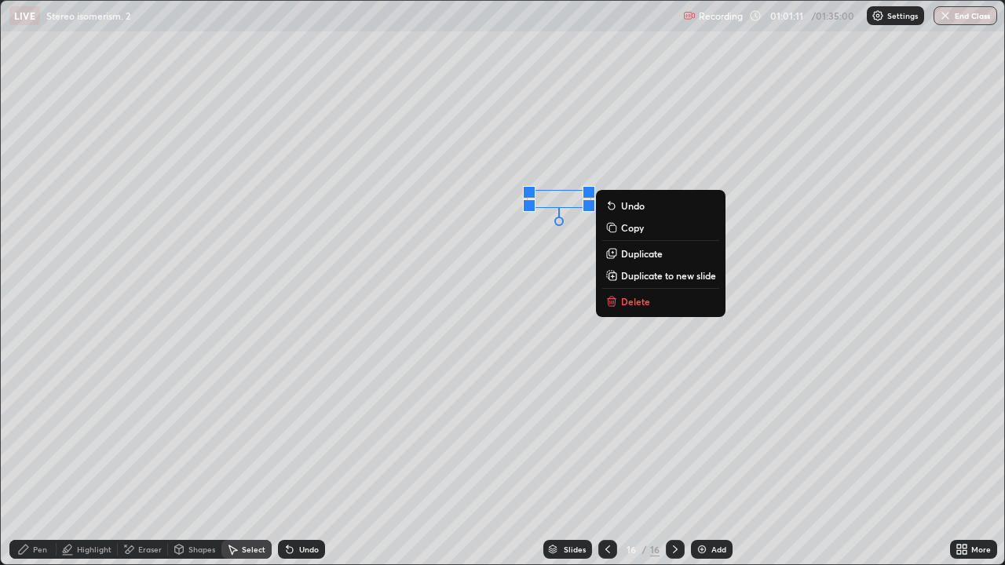
click at [42, 459] on div "Pen" at bounding box center [40, 550] width 14 height 8
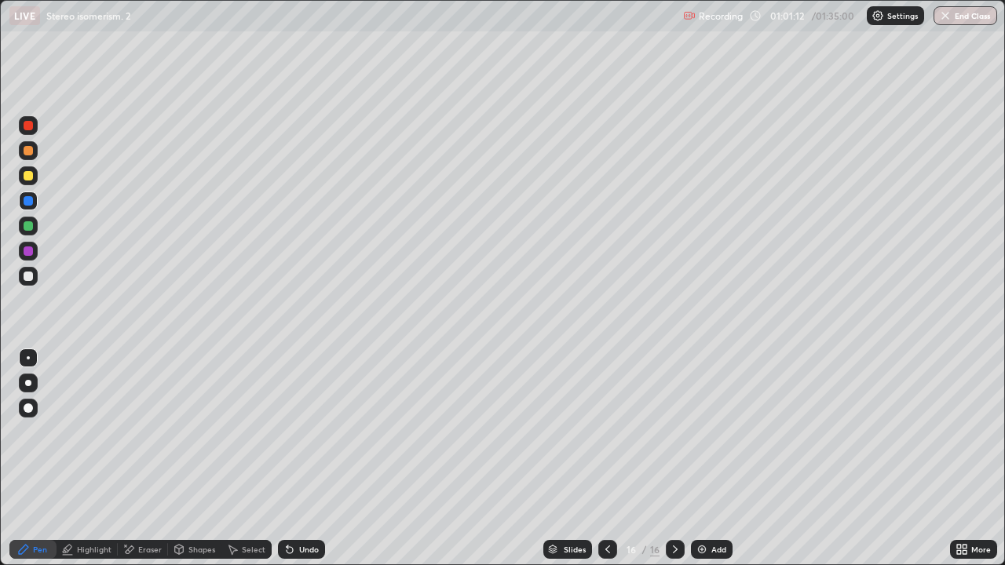
click at [22, 279] on div at bounding box center [28, 276] width 19 height 19
click at [310, 459] on div "Undo" at bounding box center [309, 550] width 20 height 8
click at [606, 459] on icon at bounding box center [608, 549] width 13 height 13
click at [653, 459] on div "16" at bounding box center [654, 550] width 9 height 14
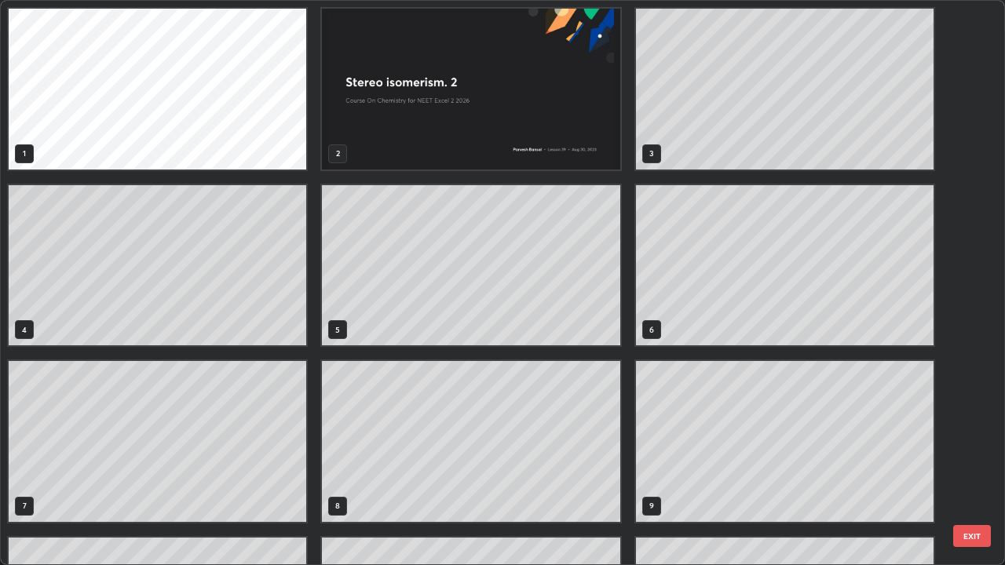
scroll to position [559, 996]
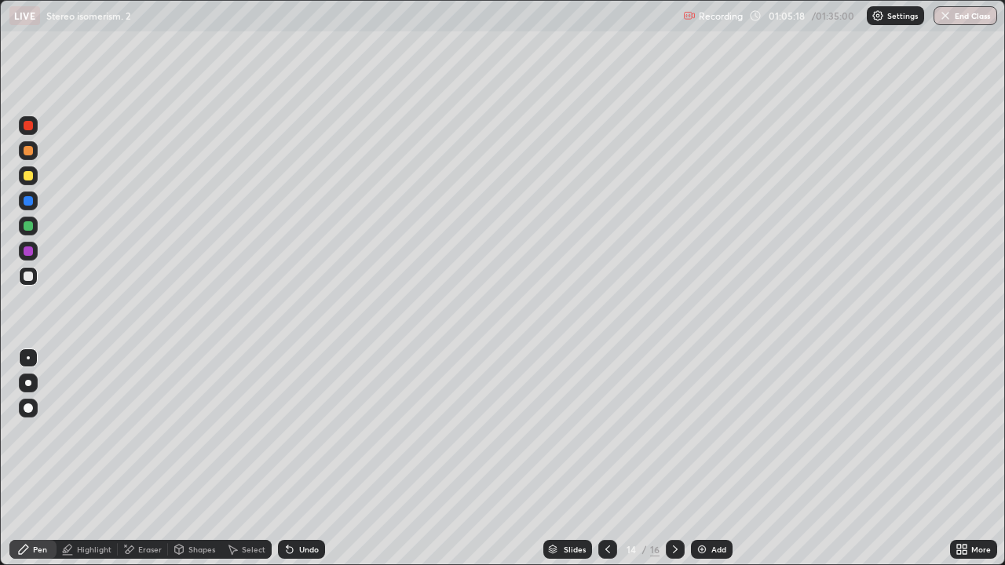
click at [675, 459] on icon at bounding box center [675, 549] width 13 height 13
click at [674, 459] on icon at bounding box center [675, 549] width 13 height 13
click at [701, 459] on img at bounding box center [702, 549] width 13 height 13
click at [31, 153] on div at bounding box center [28, 150] width 9 height 9
click at [29, 226] on div at bounding box center [28, 225] width 9 height 9
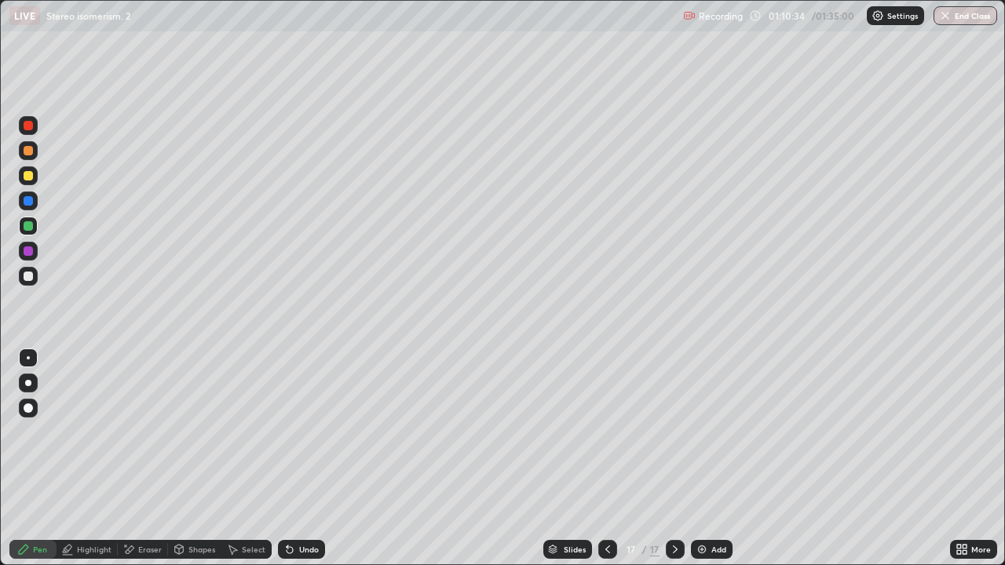
click at [35, 179] on div at bounding box center [28, 175] width 19 height 19
click at [28, 227] on div at bounding box center [28, 225] width 9 height 9
click at [24, 180] on div at bounding box center [28, 175] width 19 height 19
click at [29, 151] on div at bounding box center [28, 150] width 9 height 9
click at [35, 230] on div at bounding box center [28, 226] width 19 height 19
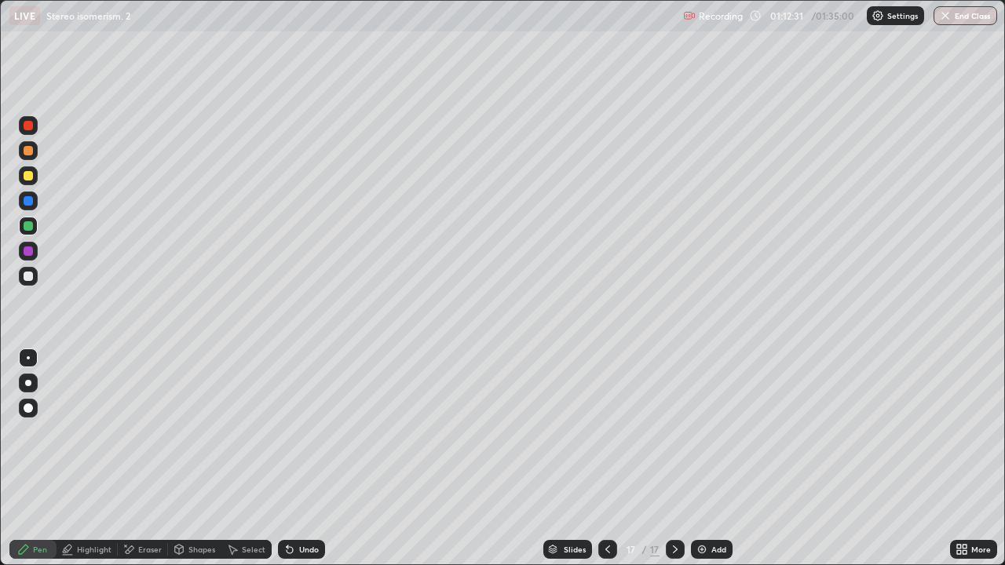
click at [27, 176] on div at bounding box center [28, 175] width 9 height 9
click at [27, 227] on div at bounding box center [28, 225] width 9 height 9
click at [28, 177] on div at bounding box center [28, 175] width 9 height 9
click at [28, 284] on div at bounding box center [28, 276] width 19 height 19
click at [23, 177] on div at bounding box center [28, 175] width 19 height 19
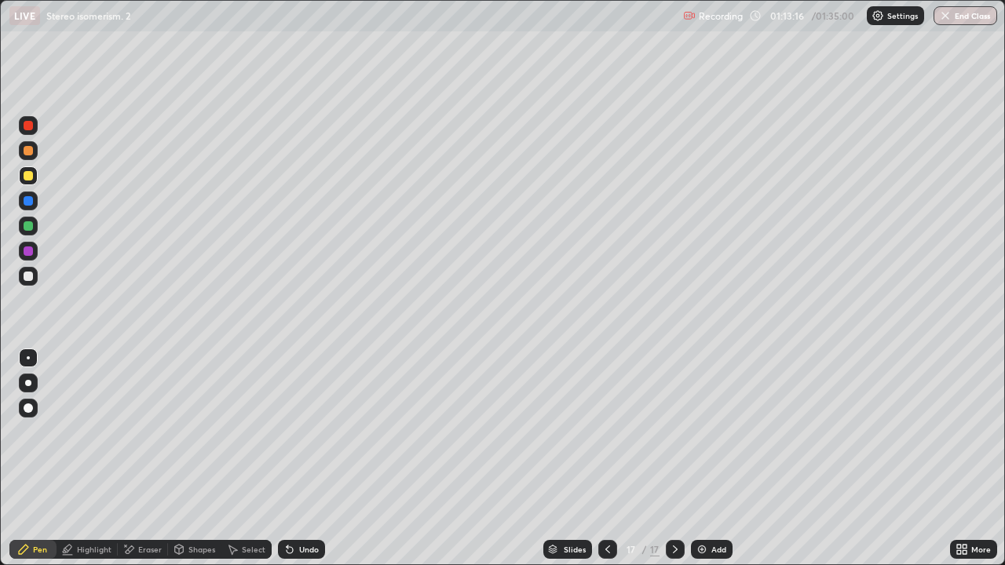
click at [27, 276] on div at bounding box center [28, 276] width 9 height 9
click at [27, 226] on div at bounding box center [28, 225] width 9 height 9
click at [31, 225] on div at bounding box center [28, 225] width 9 height 9
click at [293, 459] on icon at bounding box center [290, 549] width 13 height 13
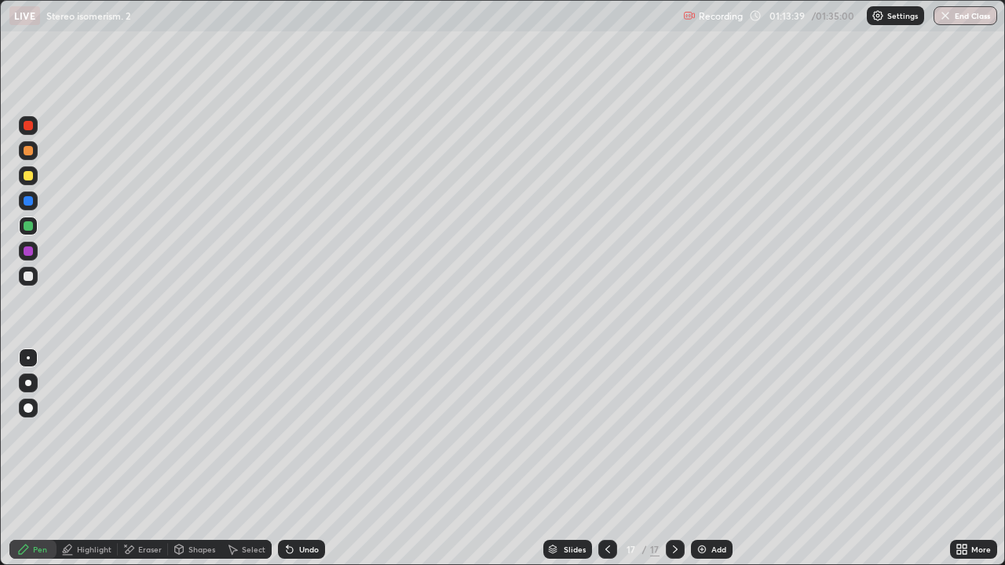
click at [293, 459] on icon at bounding box center [290, 549] width 13 height 13
click at [293, 459] on div "Undo" at bounding box center [301, 549] width 47 height 19
click at [23, 184] on div at bounding box center [28, 175] width 19 height 19
click at [32, 284] on div at bounding box center [28, 276] width 19 height 19
click at [27, 249] on div at bounding box center [28, 251] width 9 height 9
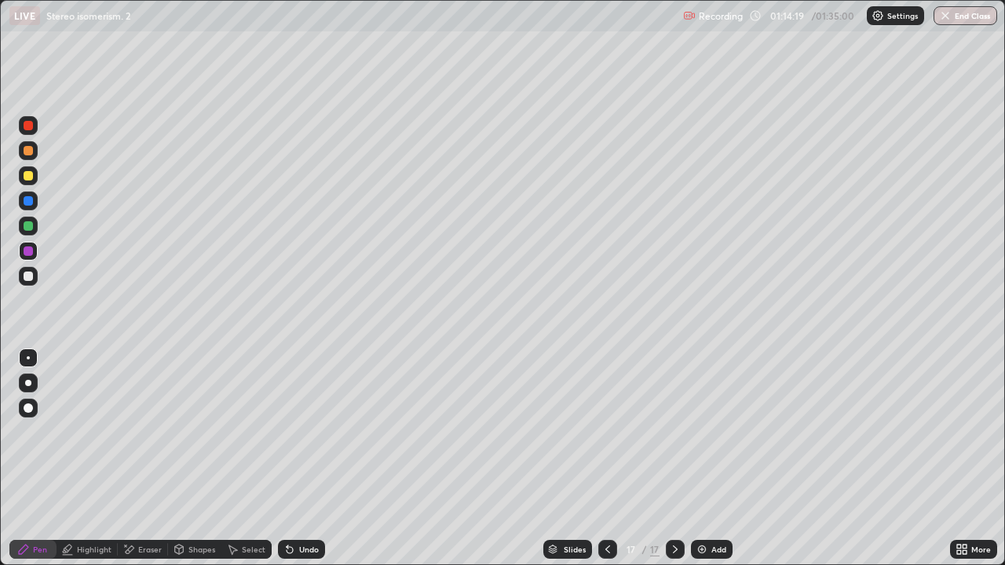
click at [27, 151] on div at bounding box center [28, 150] width 9 height 9
click at [28, 258] on div at bounding box center [28, 251] width 19 height 19
click at [35, 280] on div at bounding box center [28, 276] width 19 height 19
click at [29, 227] on div at bounding box center [28, 225] width 9 height 9
click at [27, 182] on div at bounding box center [28, 175] width 19 height 19
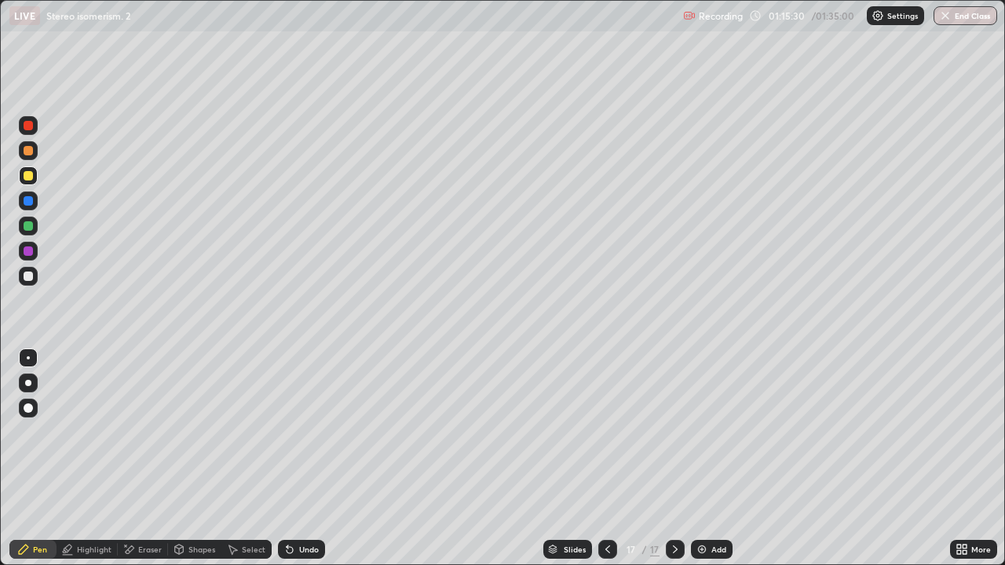
click at [309, 459] on div "Undo" at bounding box center [301, 549] width 47 height 19
click at [36, 408] on div at bounding box center [28, 408] width 19 height 19
click at [35, 351] on div at bounding box center [28, 358] width 19 height 19
click at [29, 280] on div at bounding box center [28, 276] width 9 height 9
click at [31, 177] on div at bounding box center [28, 175] width 9 height 9
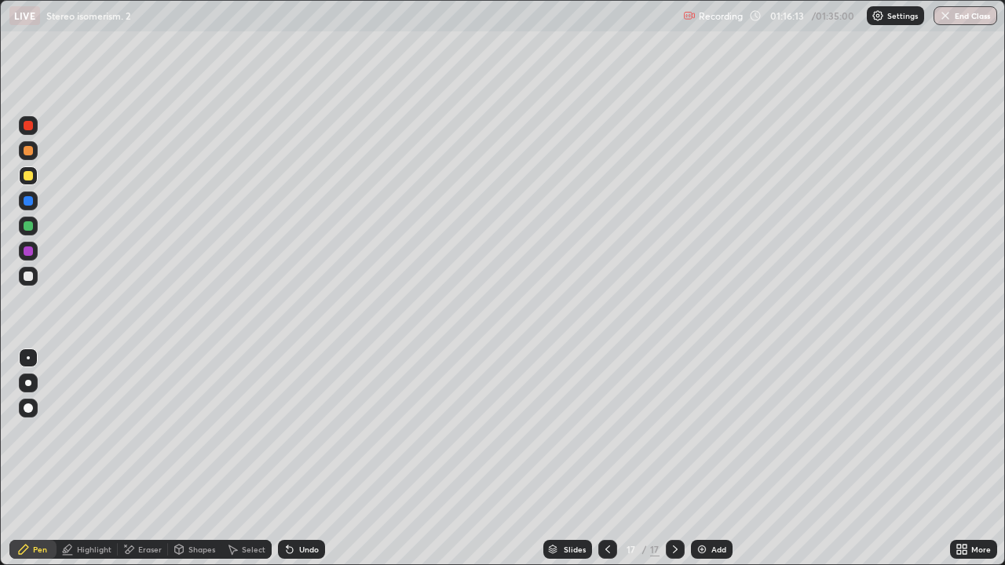
click at [153, 459] on div "Eraser" at bounding box center [143, 549] width 50 height 19
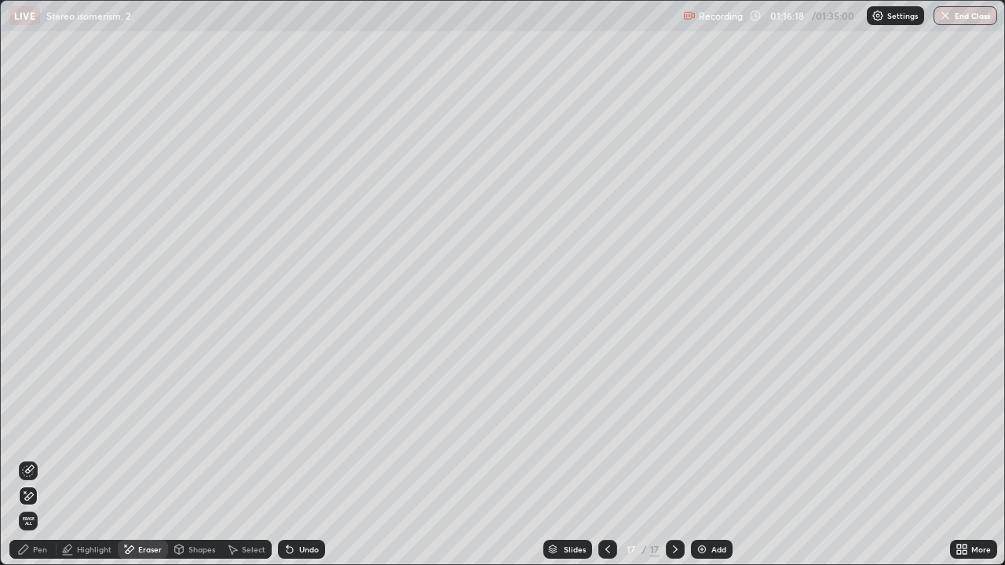
click at [40, 459] on div "Pen" at bounding box center [40, 550] width 14 height 8
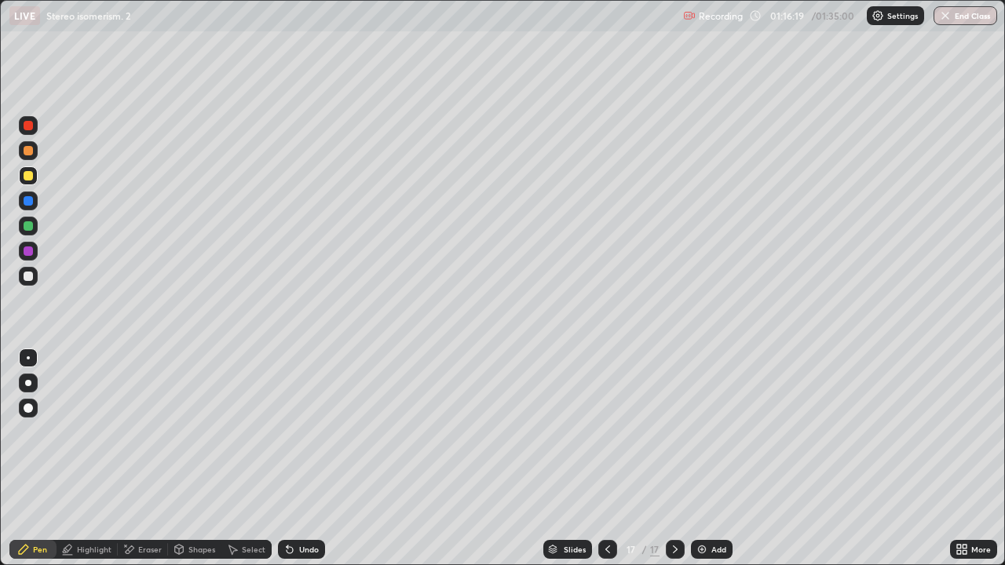
click at [27, 224] on div at bounding box center [28, 225] width 9 height 9
click at [315, 459] on div "Undo" at bounding box center [301, 549] width 47 height 19
click at [317, 459] on div "Undo" at bounding box center [309, 550] width 20 height 8
click at [313, 459] on div "Undo" at bounding box center [301, 549] width 47 height 19
click at [26, 182] on div at bounding box center [28, 175] width 19 height 19
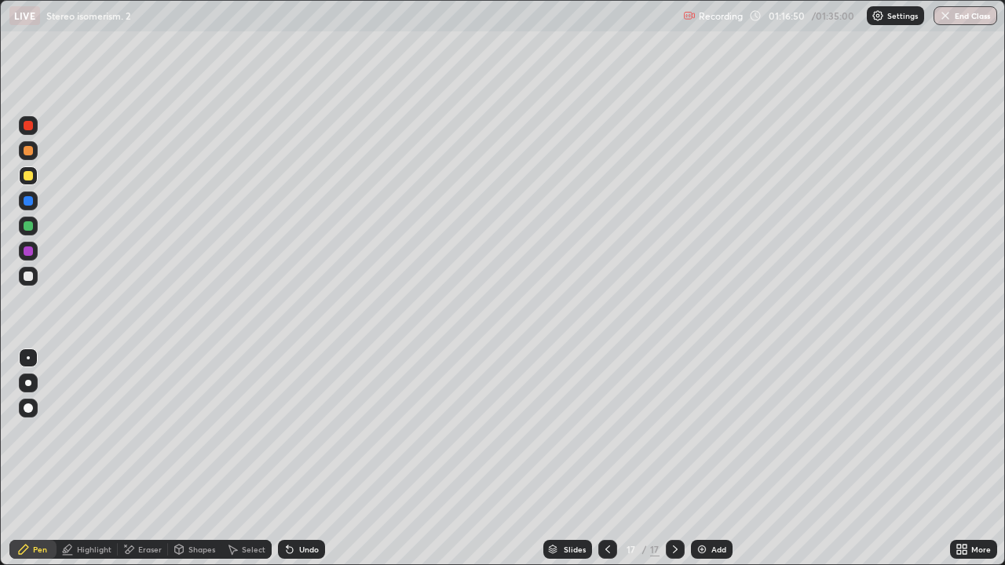
click at [155, 459] on div "Eraser" at bounding box center [143, 549] width 50 height 19
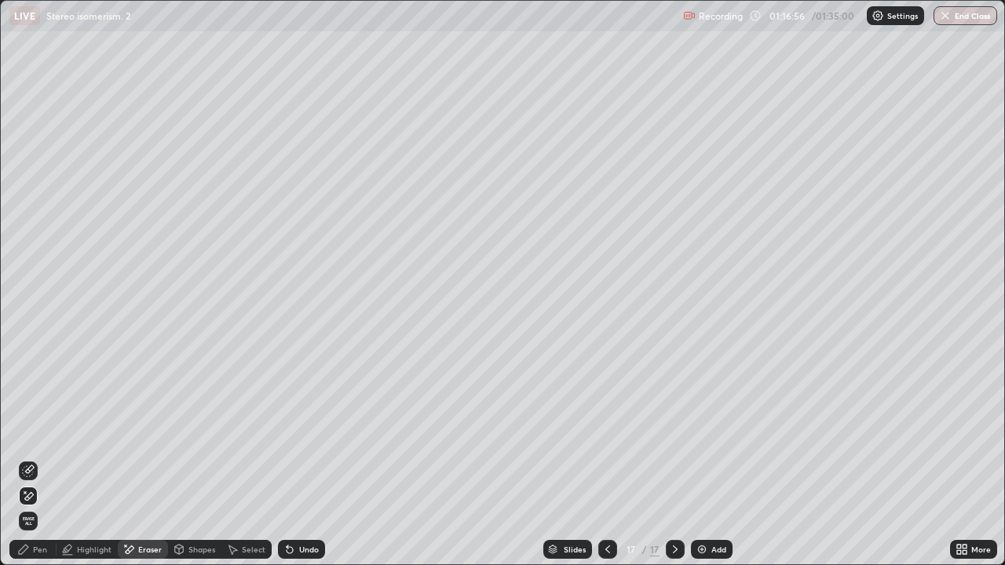
click at [43, 459] on div "Pen" at bounding box center [40, 550] width 14 height 8
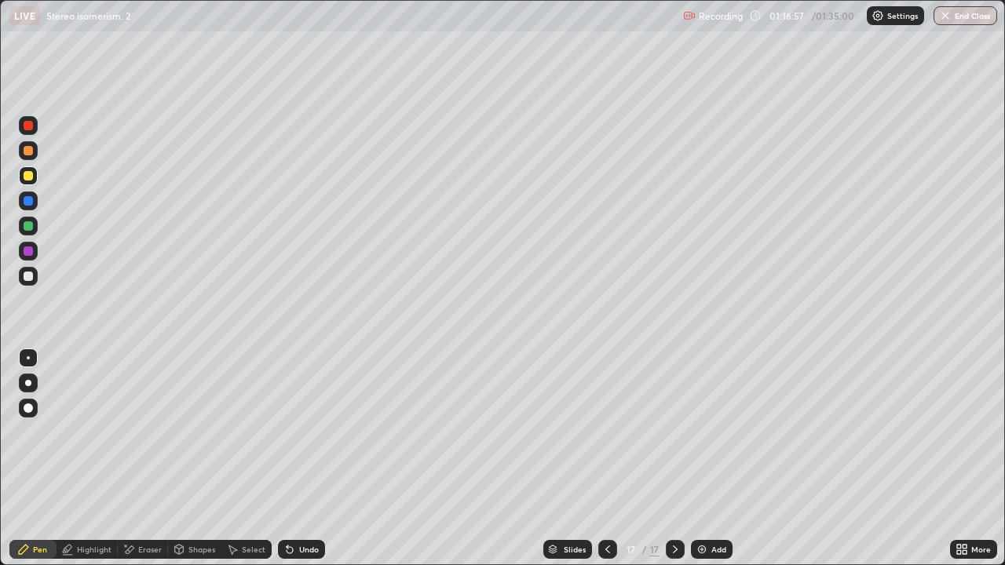
click at [307, 459] on div "Undo" at bounding box center [309, 550] width 20 height 8
click at [32, 284] on div at bounding box center [28, 276] width 19 height 19
click at [26, 232] on div at bounding box center [28, 226] width 19 height 19
click at [29, 276] on div at bounding box center [28, 276] width 9 height 9
click at [21, 226] on div at bounding box center [28, 226] width 19 height 19
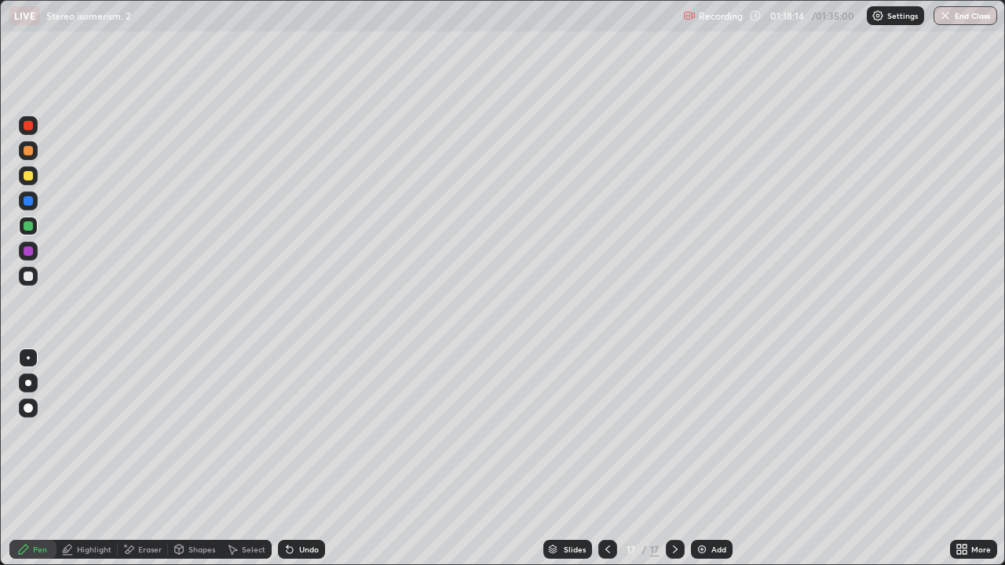
click at [703, 459] on img at bounding box center [702, 549] width 13 height 13
click at [31, 174] on div at bounding box center [28, 175] width 9 height 9
click at [283, 459] on div "Undo" at bounding box center [301, 549] width 47 height 19
click at [287, 459] on icon at bounding box center [288, 547] width 2 height 2
click at [35, 168] on div at bounding box center [28, 175] width 19 height 19
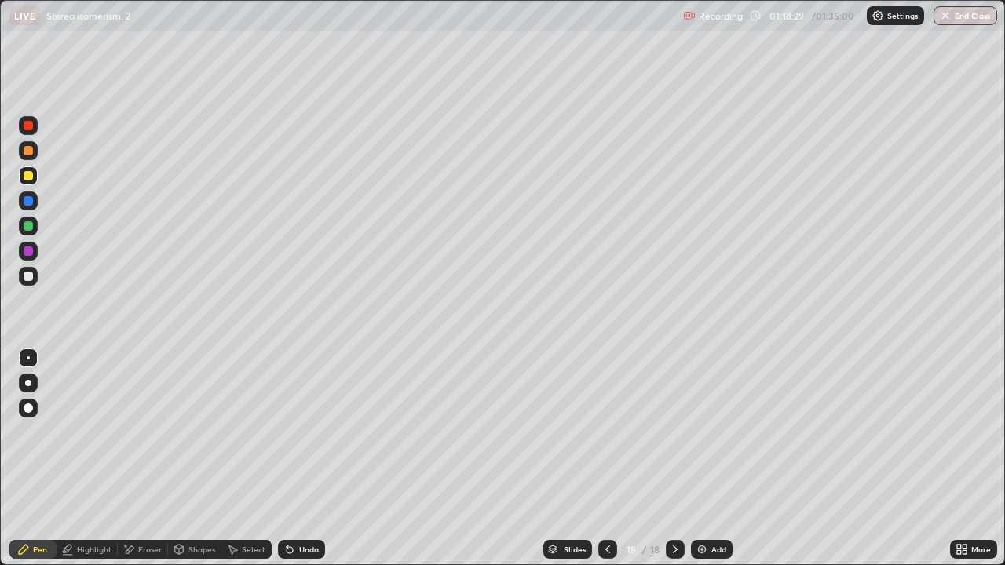
click at [32, 203] on div at bounding box center [28, 200] width 9 height 9
click at [31, 229] on div at bounding box center [28, 225] width 9 height 9
click at [27, 157] on div at bounding box center [28, 150] width 19 height 19
click at [26, 180] on div at bounding box center [28, 175] width 9 height 9
click at [31, 156] on div at bounding box center [28, 150] width 19 height 19
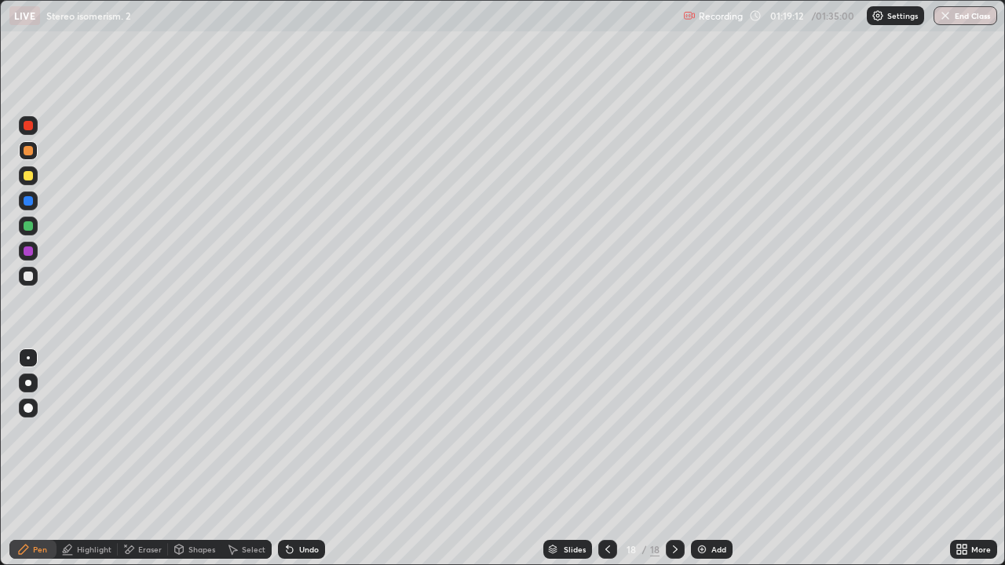
click at [27, 229] on div at bounding box center [28, 225] width 9 height 9
click at [28, 177] on div at bounding box center [28, 175] width 9 height 9
click at [293, 459] on icon at bounding box center [290, 549] width 13 height 13
click at [27, 269] on div at bounding box center [28, 276] width 19 height 19
click at [27, 182] on div at bounding box center [28, 175] width 19 height 19
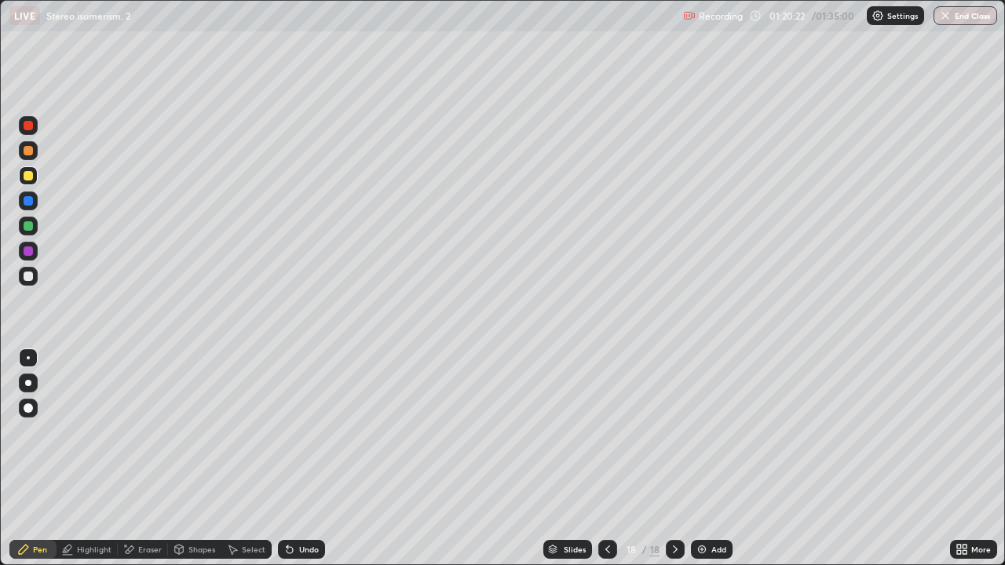
click at [704, 459] on div "Add" at bounding box center [712, 549] width 42 height 19
click at [24, 279] on div at bounding box center [28, 276] width 9 height 9
click at [27, 176] on div at bounding box center [28, 175] width 9 height 9
click at [23, 247] on div at bounding box center [28, 251] width 19 height 19
click at [26, 223] on div at bounding box center [28, 225] width 9 height 9
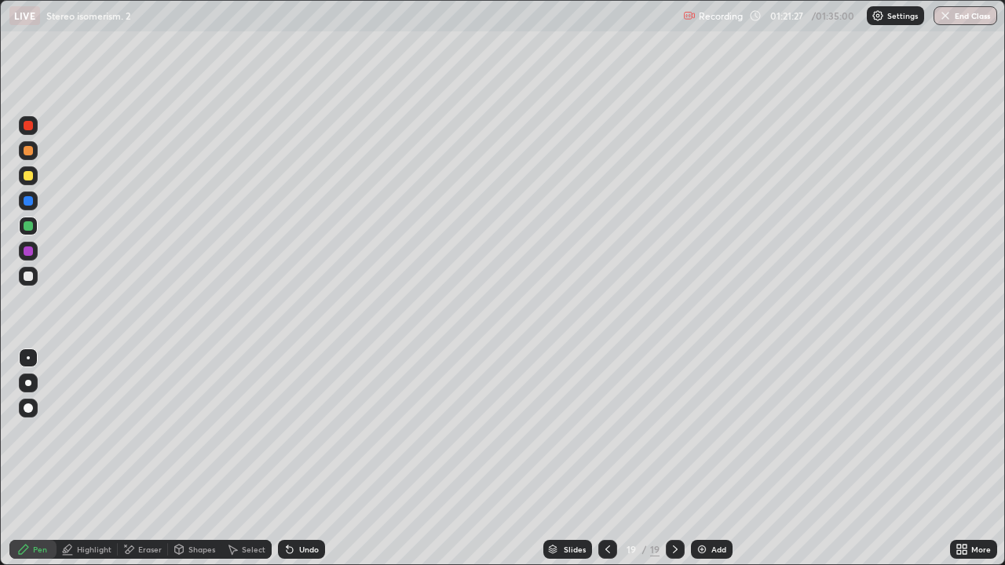
click at [244, 459] on div "Select" at bounding box center [246, 549] width 50 height 19
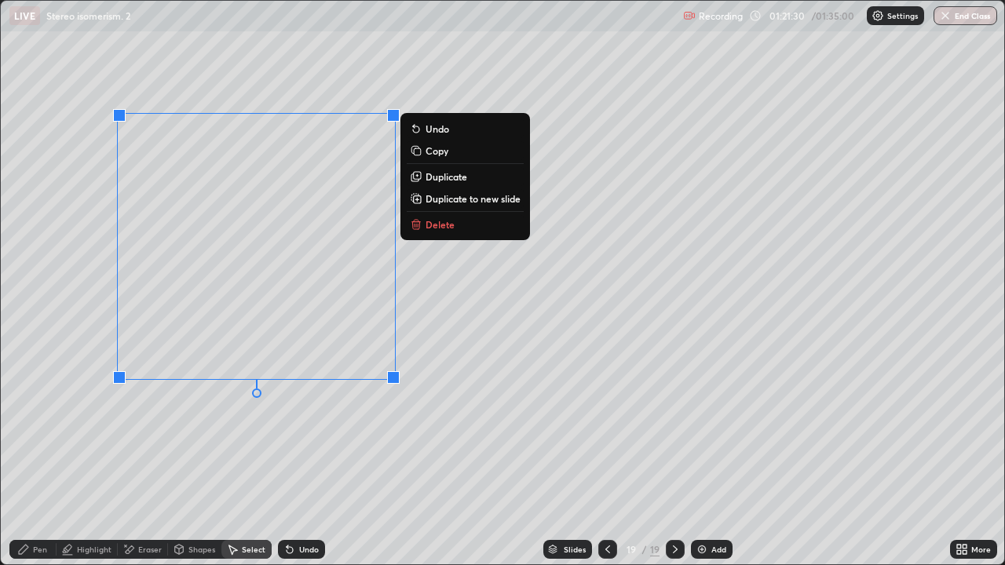
click at [436, 177] on p "Duplicate" at bounding box center [447, 176] width 42 height 13
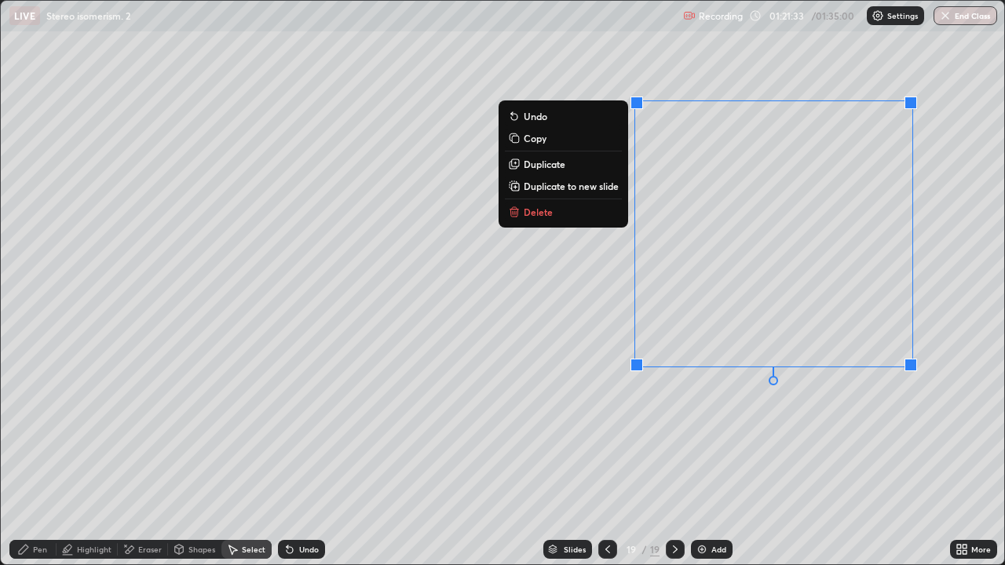
click at [141, 459] on div "Eraser" at bounding box center [150, 550] width 24 height 8
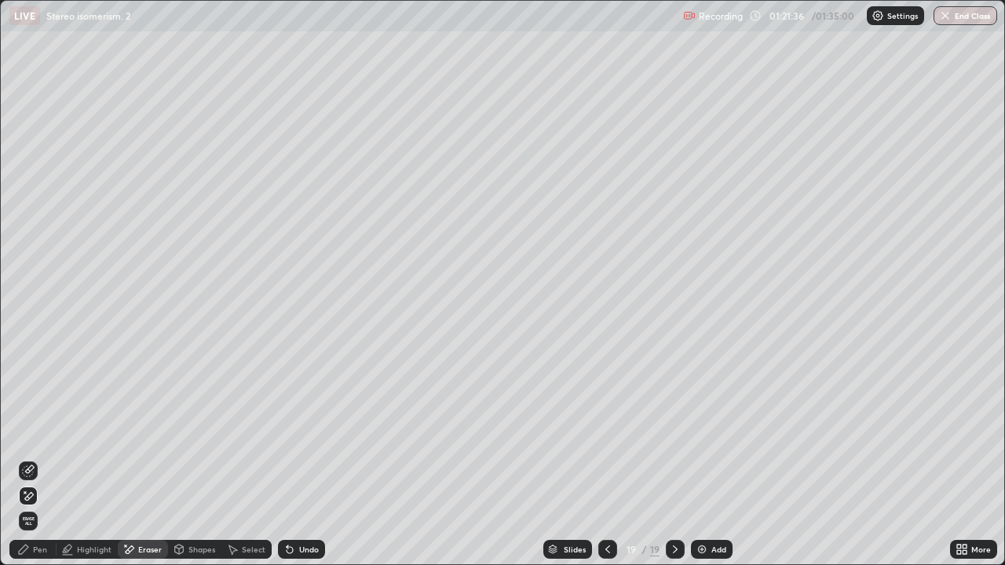
click at [41, 459] on div "Pen" at bounding box center [32, 549] width 47 height 19
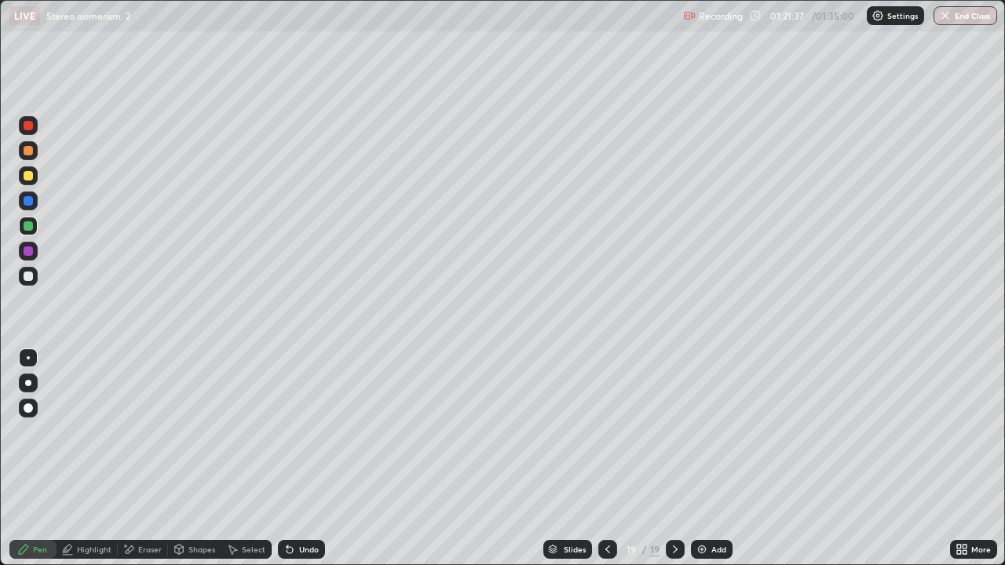
click at [29, 169] on div at bounding box center [28, 175] width 19 height 19
click at [29, 151] on div at bounding box center [28, 150] width 9 height 9
click at [26, 157] on div at bounding box center [28, 150] width 19 height 19
click at [28, 174] on div at bounding box center [28, 175] width 9 height 9
click at [697, 459] on img at bounding box center [702, 549] width 13 height 13
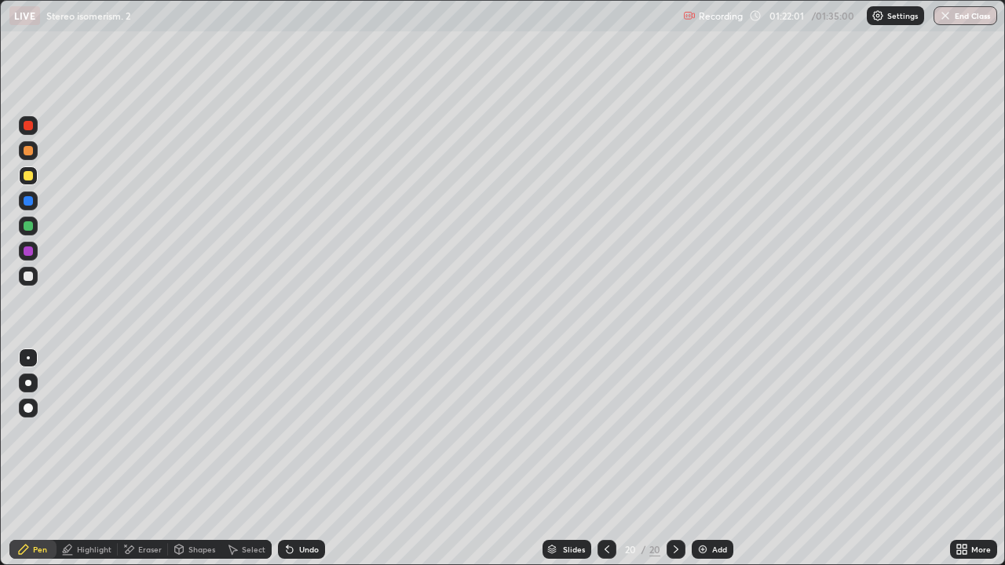
click at [29, 228] on div at bounding box center [28, 225] width 9 height 9
click at [306, 459] on div "Undo" at bounding box center [301, 549] width 47 height 19
click at [717, 459] on div "Add" at bounding box center [719, 550] width 15 height 8
click at [32, 180] on div at bounding box center [28, 175] width 19 height 19
click at [27, 234] on div at bounding box center [28, 226] width 19 height 19
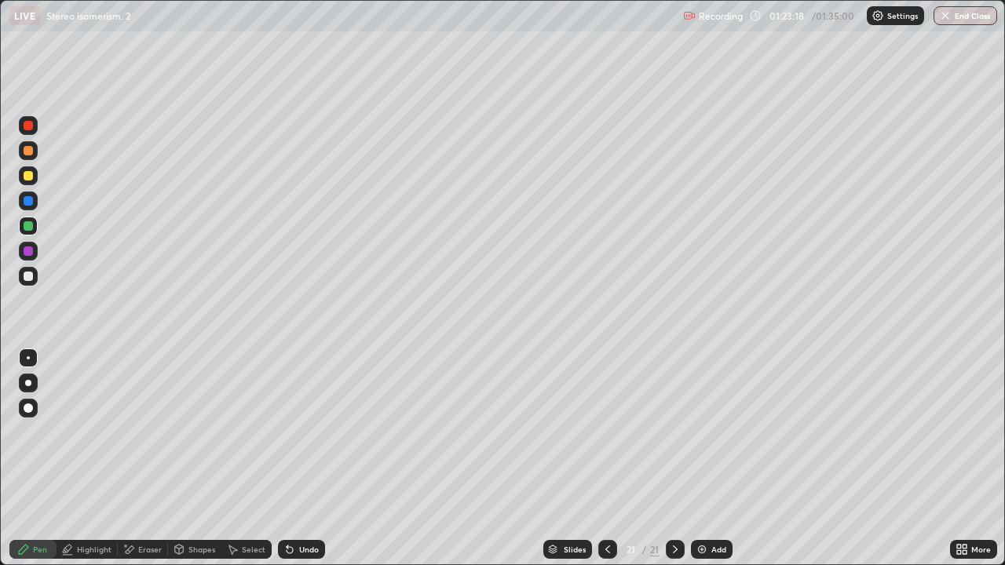
click at [28, 277] on div at bounding box center [28, 276] width 9 height 9
click at [24, 179] on div at bounding box center [28, 175] width 9 height 9
click at [35, 152] on div at bounding box center [28, 150] width 19 height 19
click at [26, 181] on div at bounding box center [28, 175] width 19 height 19
click at [22, 152] on div at bounding box center [28, 150] width 19 height 19
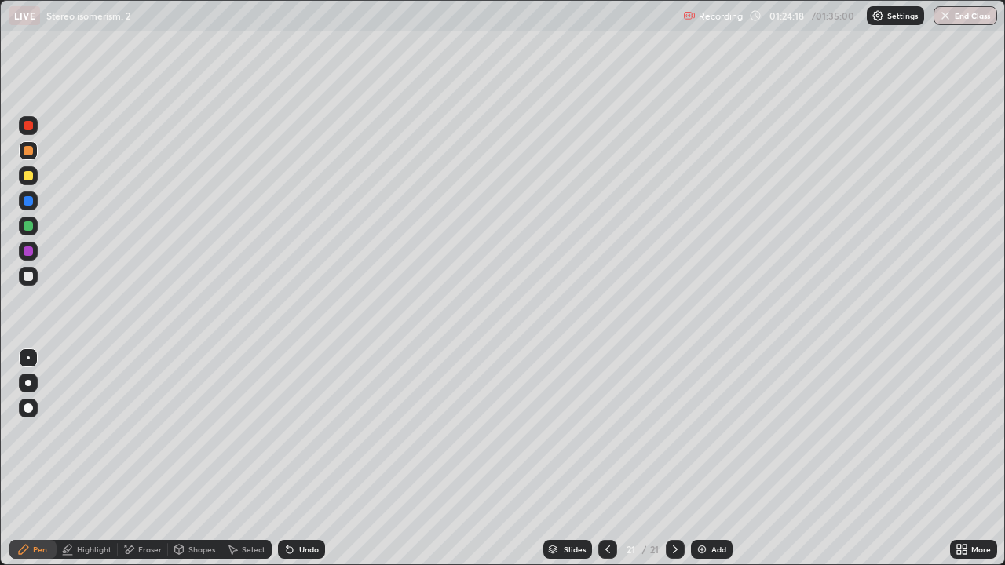
click at [28, 132] on div at bounding box center [28, 125] width 19 height 19
click at [301, 459] on div "Undo" at bounding box center [309, 550] width 20 height 8
click at [27, 229] on div at bounding box center [28, 225] width 9 height 9
click at [609, 459] on icon at bounding box center [608, 549] width 13 height 13
click at [606, 459] on icon at bounding box center [608, 549] width 13 height 13
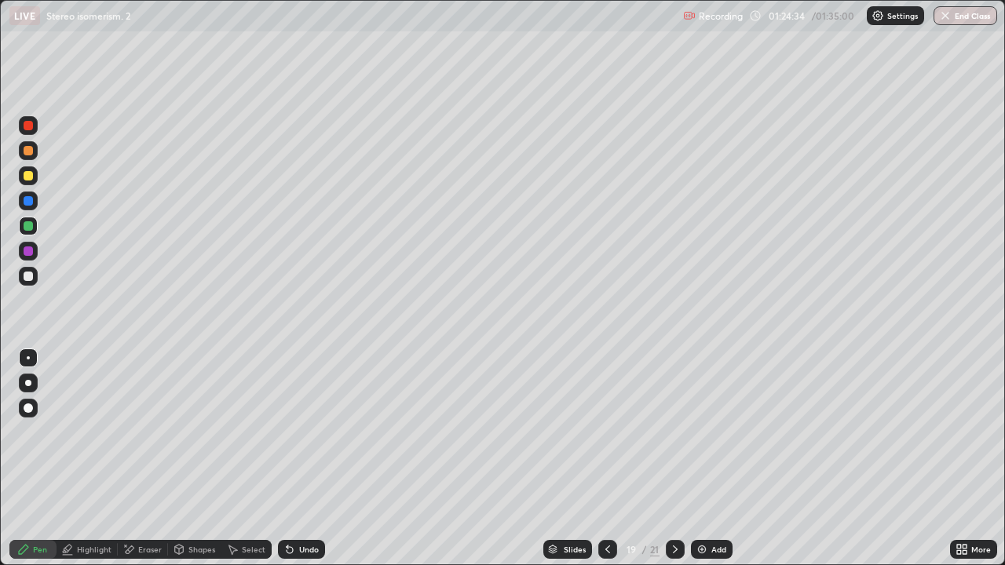
click at [716, 459] on div "Add" at bounding box center [719, 550] width 15 height 8
click at [32, 153] on div at bounding box center [28, 150] width 9 height 9
click at [192, 459] on div "Shapes" at bounding box center [201, 550] width 27 height 8
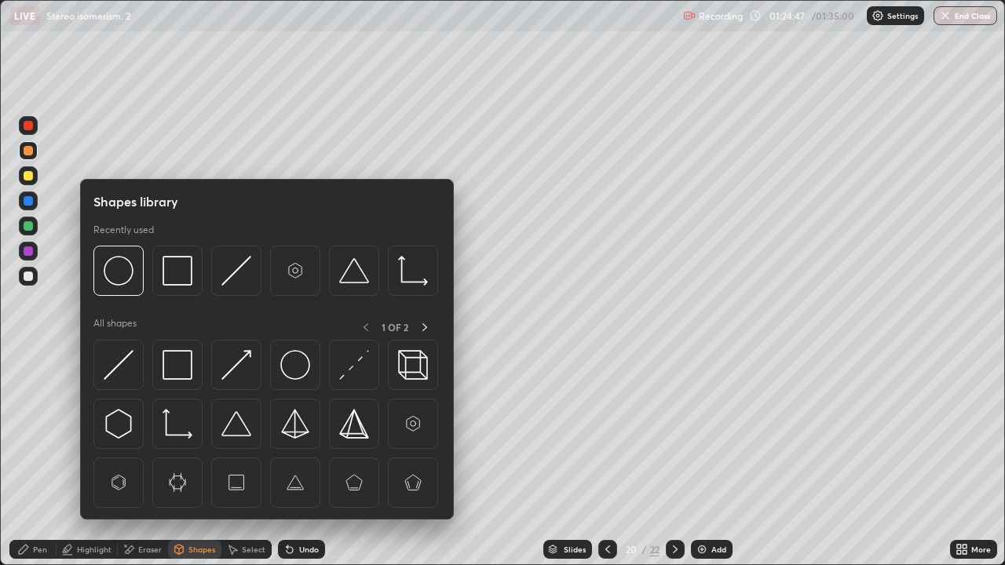
click at [247, 459] on div "Select" at bounding box center [246, 549] width 50 height 19
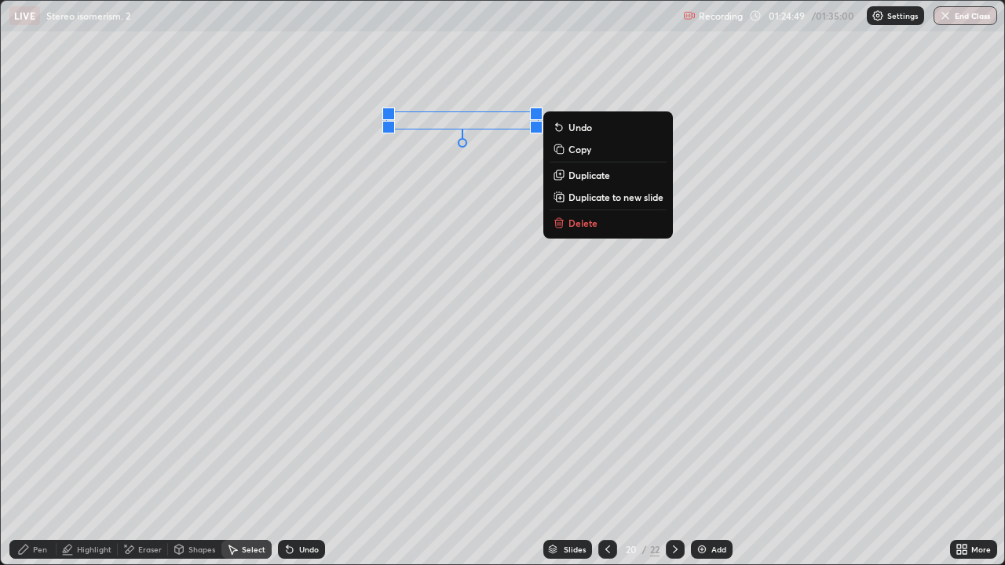
click at [35, 459] on div "Pen" at bounding box center [40, 550] width 14 height 8
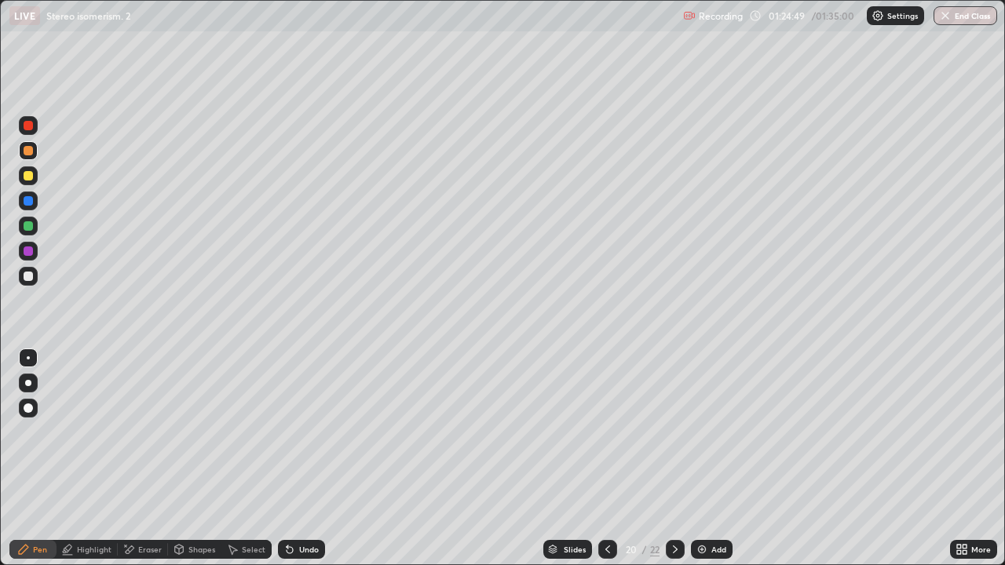
click at [23, 232] on div at bounding box center [28, 226] width 19 height 19
click at [35, 284] on div at bounding box center [28, 276] width 19 height 19
click at [312, 459] on div "Undo" at bounding box center [301, 549] width 47 height 19
click at [678, 459] on icon at bounding box center [675, 549] width 13 height 13
click at [673, 459] on icon at bounding box center [675, 549] width 13 height 13
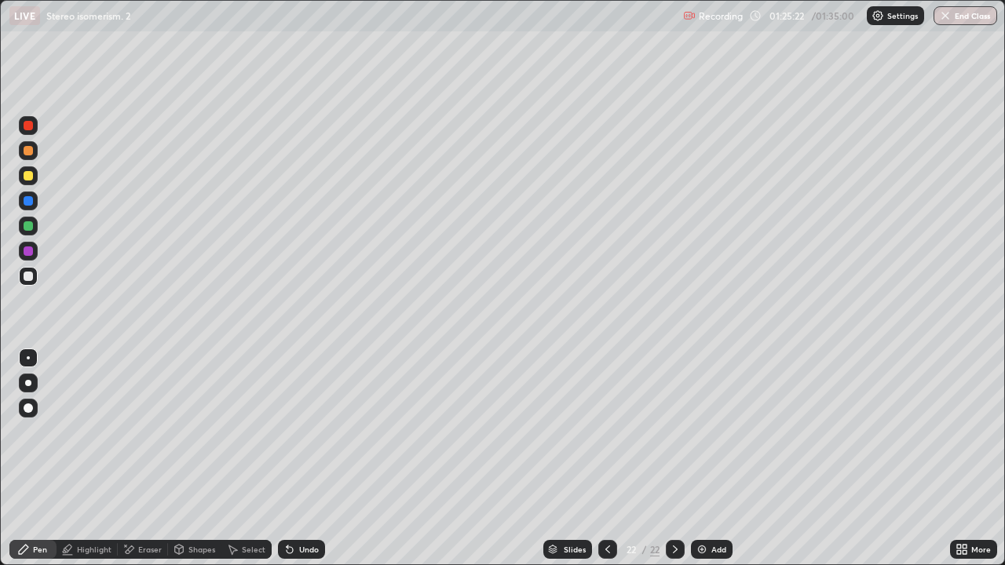
click at [254, 459] on div "Select" at bounding box center [254, 550] width 24 height 8
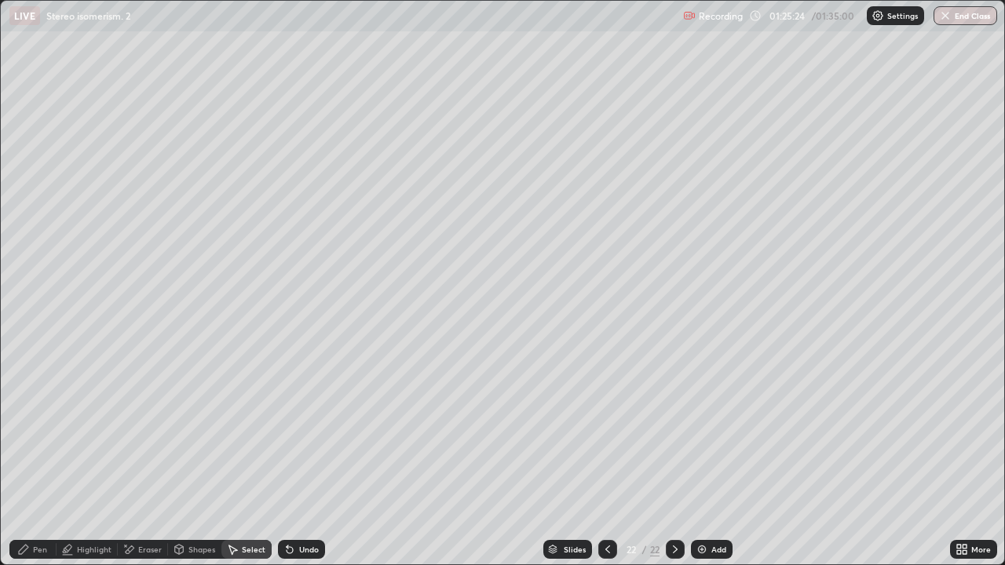
click at [606, 459] on icon at bounding box center [608, 549] width 13 height 13
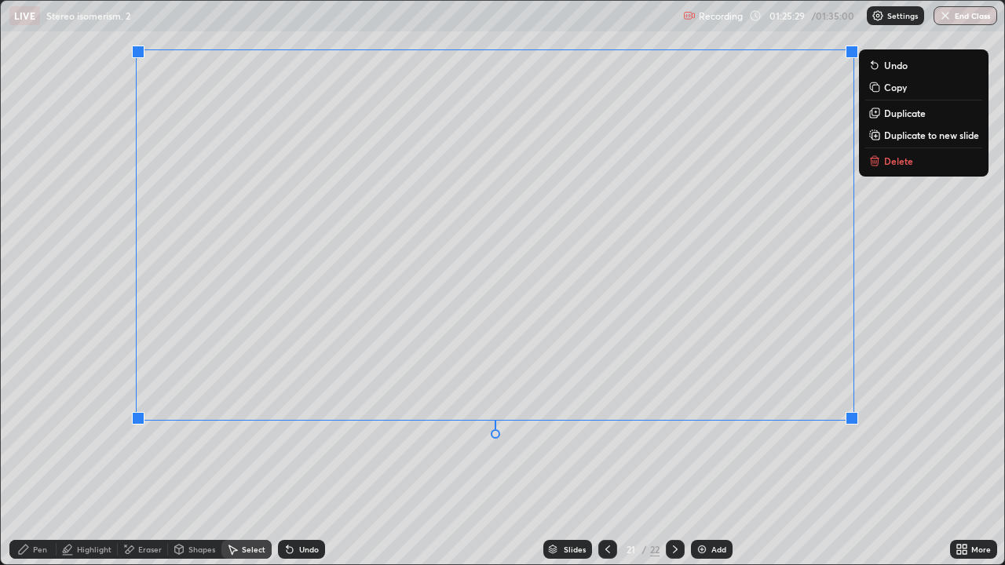
click at [45, 459] on div "Pen" at bounding box center [40, 550] width 14 height 8
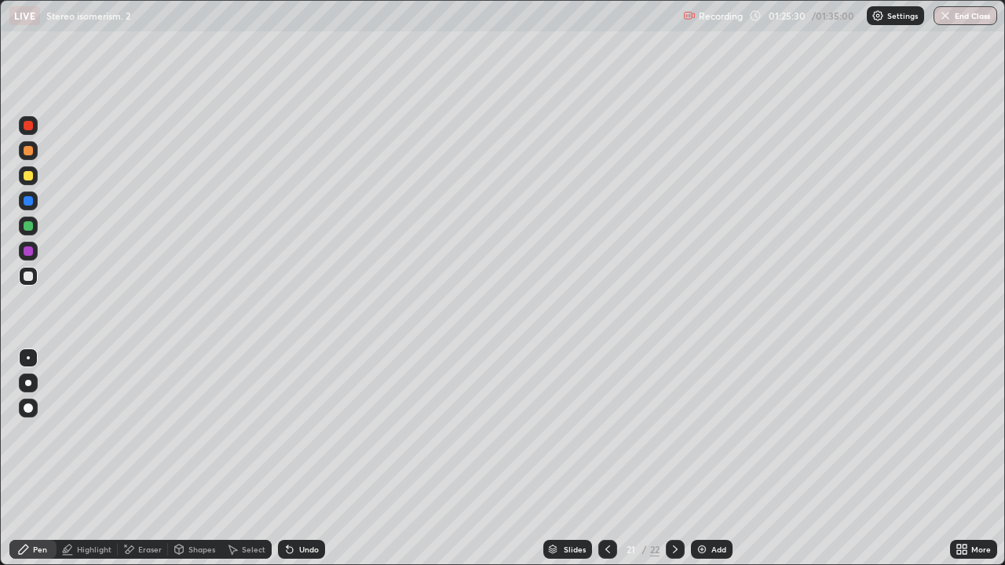
click at [31, 225] on div at bounding box center [28, 225] width 9 height 9
click at [156, 459] on div "Eraser" at bounding box center [150, 550] width 24 height 8
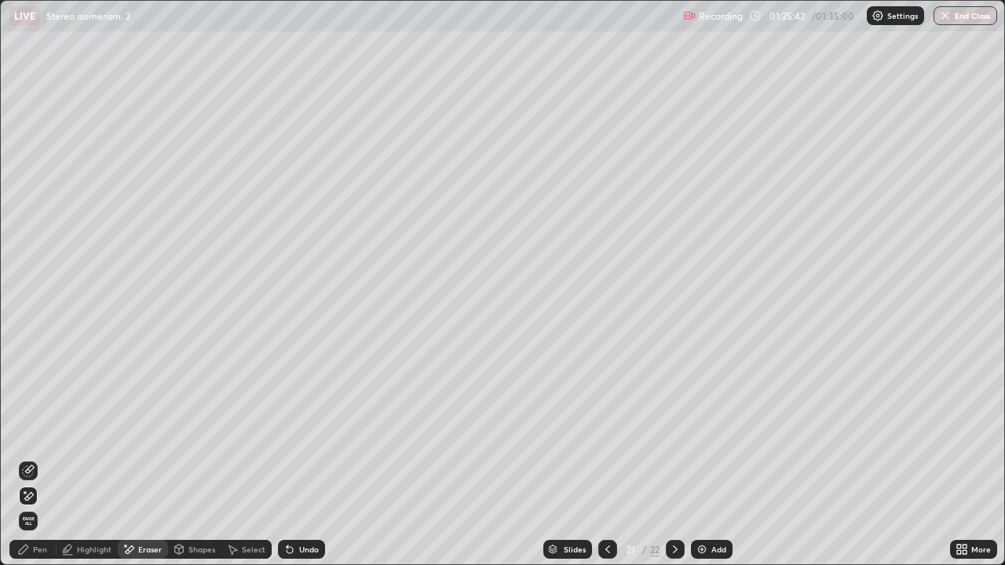
click at [246, 459] on div "Select" at bounding box center [246, 549] width 50 height 19
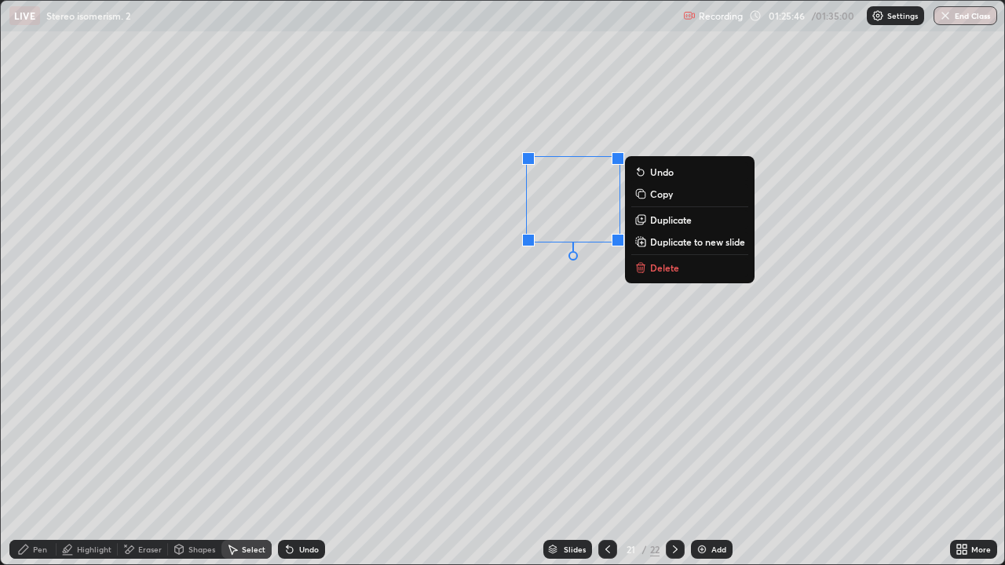
click at [14, 459] on div "Pen" at bounding box center [32, 549] width 47 height 19
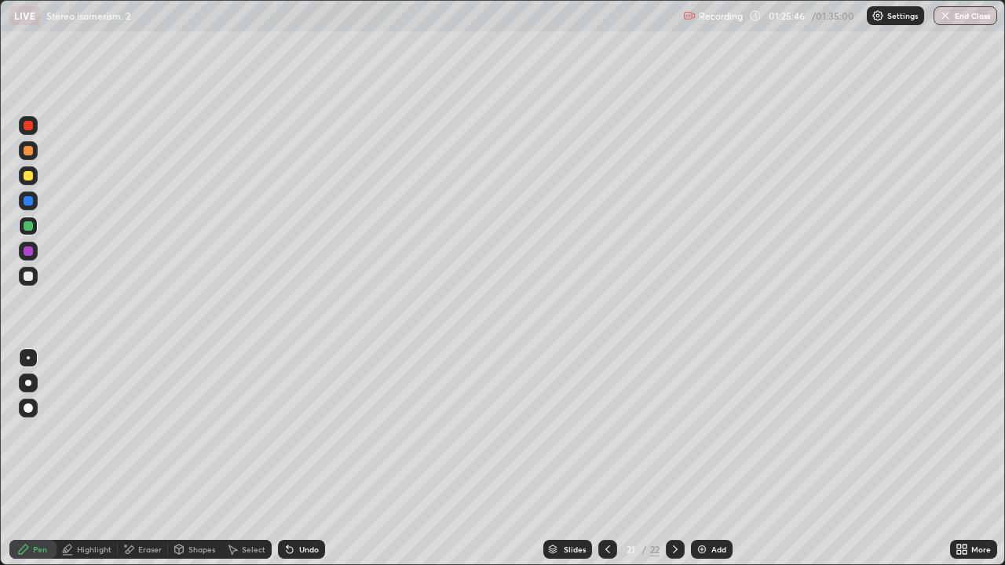
click at [31, 197] on div at bounding box center [28, 200] width 9 height 9
click at [28, 177] on div at bounding box center [28, 175] width 9 height 9
click at [29, 230] on div at bounding box center [28, 225] width 9 height 9
click at [31, 131] on div at bounding box center [28, 125] width 19 height 19
click at [30, 280] on div at bounding box center [28, 276] width 9 height 9
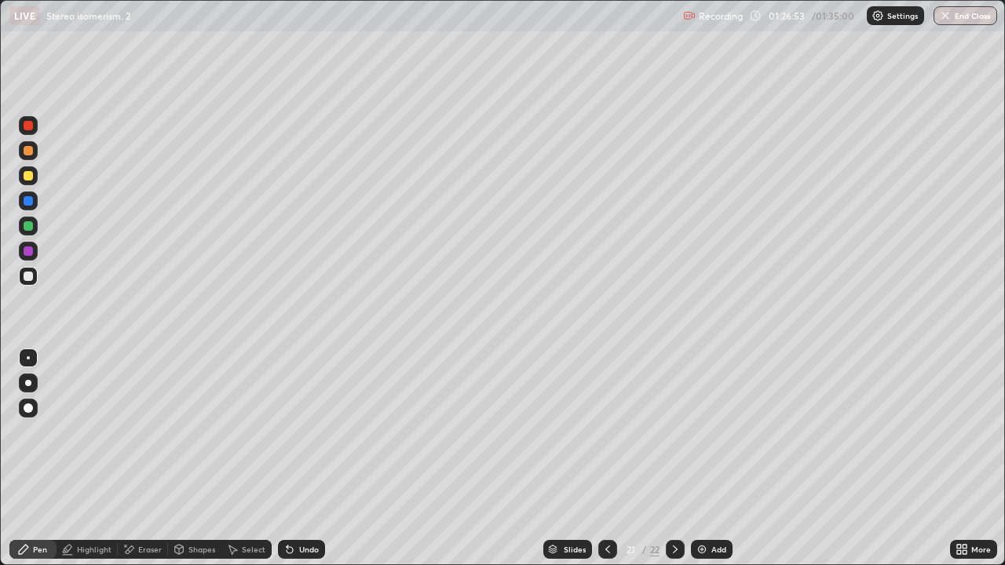
click at [673, 459] on icon at bounding box center [675, 549] width 13 height 13
click at [24, 179] on div at bounding box center [28, 175] width 9 height 9
click at [706, 459] on div "Add" at bounding box center [712, 549] width 42 height 19
click at [32, 232] on div at bounding box center [28, 226] width 19 height 19
click at [611, 459] on icon at bounding box center [607, 549] width 13 height 13
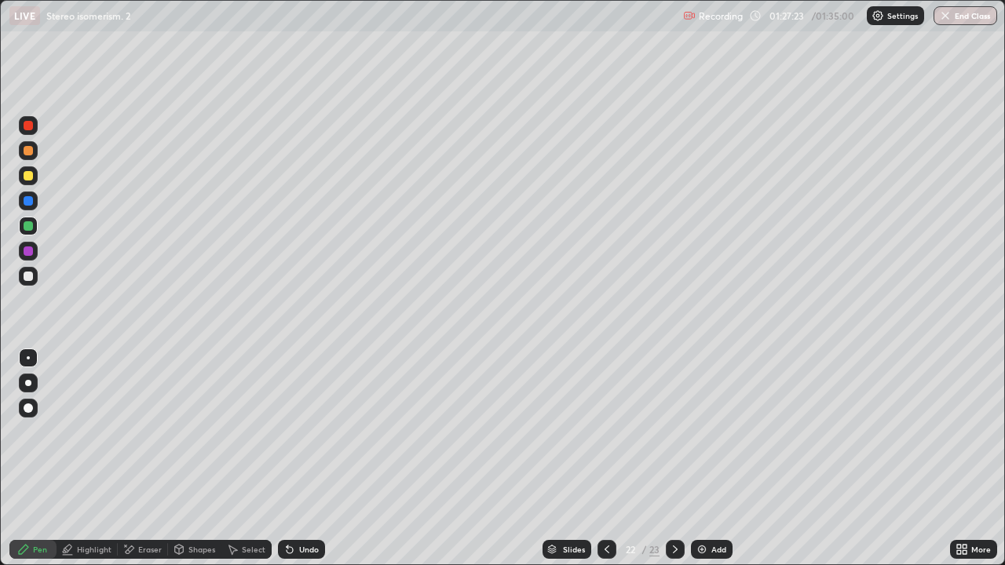
click at [606, 459] on div at bounding box center [607, 549] width 19 height 19
click at [607, 459] on icon at bounding box center [607, 550] width 5 height 8
click at [606, 459] on icon at bounding box center [607, 550] width 5 height 8
click at [615, 459] on div at bounding box center [607, 549] width 19 height 19
click at [613, 459] on div at bounding box center [607, 549] width 19 height 19
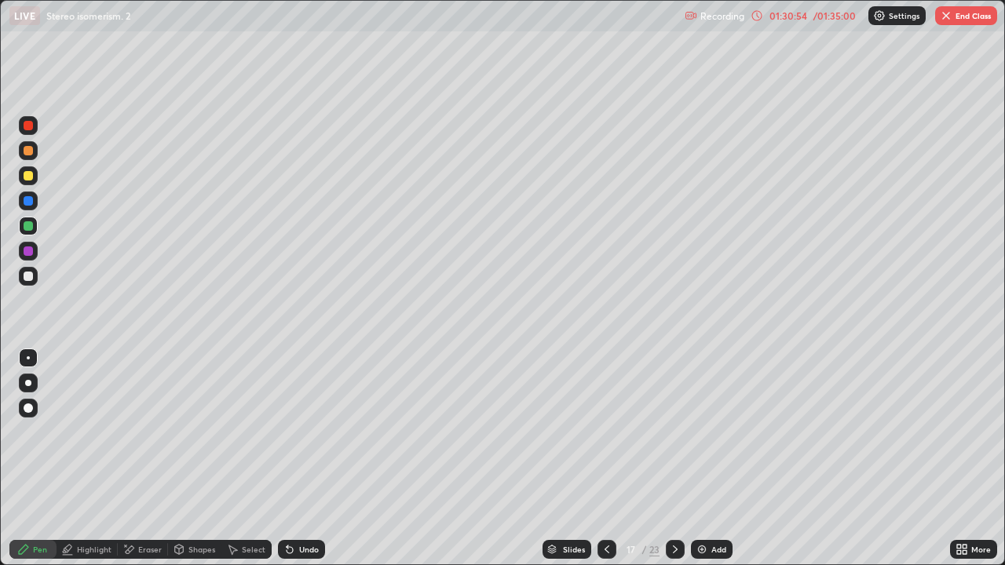
click at [682, 459] on div at bounding box center [675, 549] width 19 height 19
click at [607, 459] on icon at bounding box center [607, 549] width 13 height 13
click at [674, 459] on icon at bounding box center [675, 549] width 13 height 13
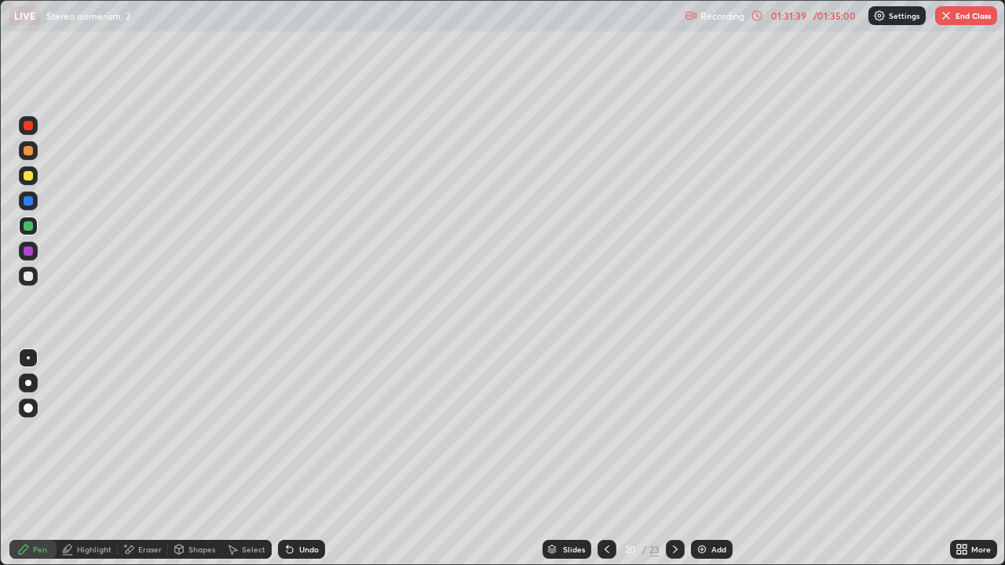
click at [675, 459] on div at bounding box center [675, 549] width 19 height 19
click at [674, 459] on icon at bounding box center [675, 549] width 13 height 13
click at [675, 459] on icon at bounding box center [675, 549] width 13 height 13
click at [607, 459] on icon at bounding box center [607, 549] width 13 height 13
click at [565, 459] on div "Slides" at bounding box center [574, 550] width 22 height 8
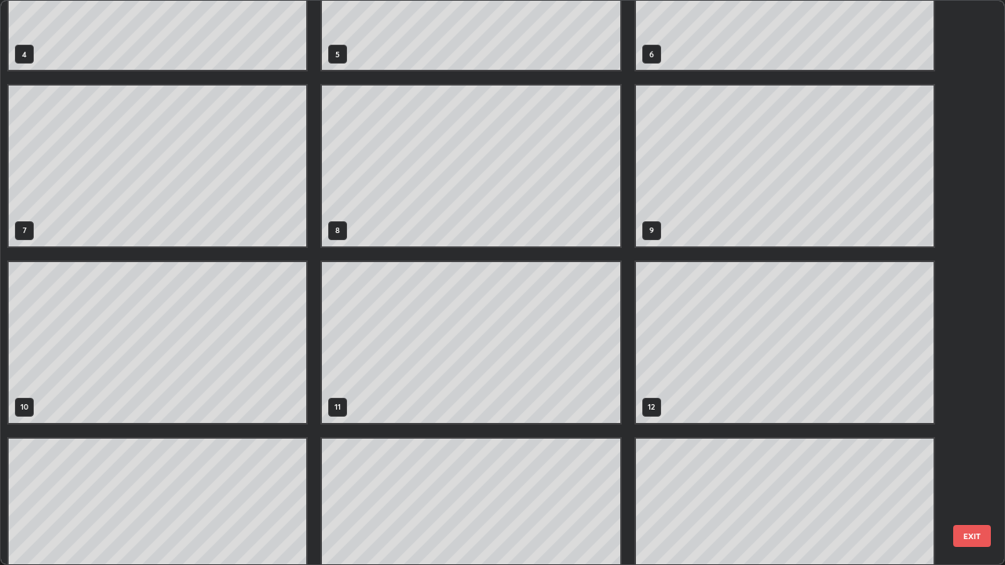
scroll to position [250, 0]
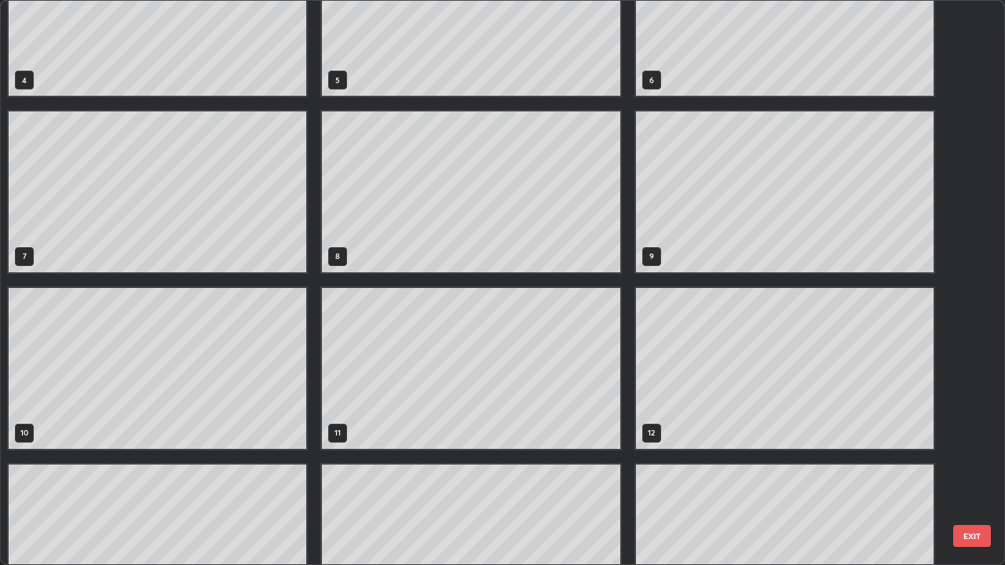
click at [580, 70] on div "1 2 3 4 5 6 7 8 9 10 11 12 13 14 15" at bounding box center [489, 283] width 976 height 564
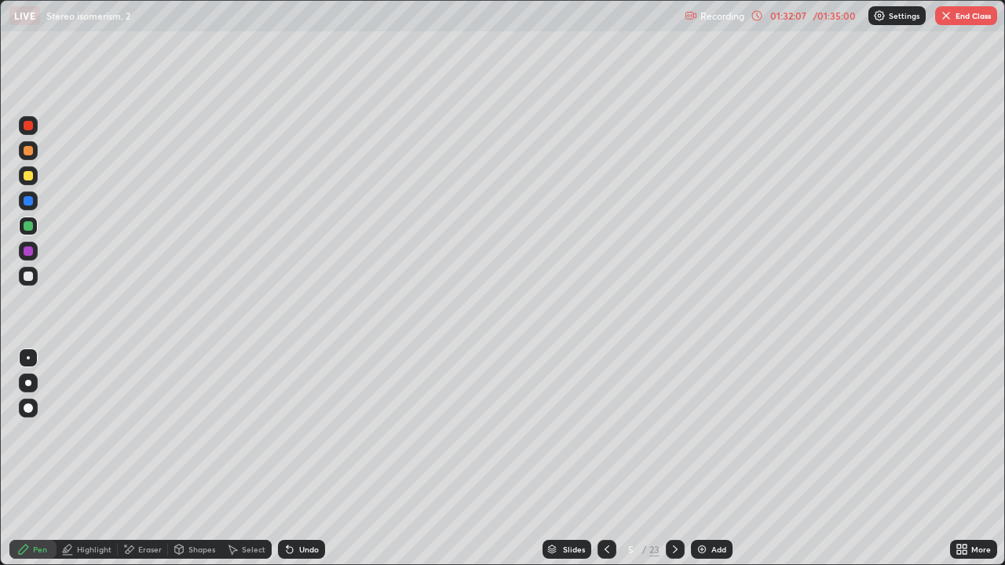
click at [608, 459] on div at bounding box center [607, 549] width 19 height 19
click at [676, 459] on icon at bounding box center [675, 550] width 5 height 8
click at [677, 459] on div at bounding box center [675, 549] width 19 height 19
click at [674, 459] on icon at bounding box center [675, 549] width 13 height 13
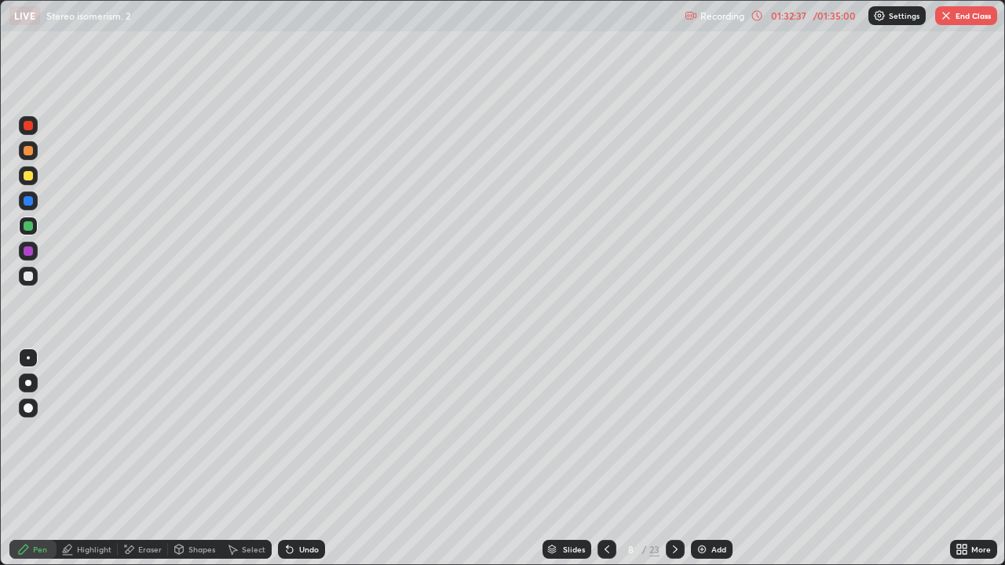
click at [675, 459] on icon at bounding box center [675, 549] width 13 height 13
click at [674, 459] on icon at bounding box center [675, 549] width 13 height 13
click at [675, 459] on icon at bounding box center [675, 549] width 13 height 13
click at [674, 459] on icon at bounding box center [675, 549] width 13 height 13
click at [673, 459] on icon at bounding box center [675, 550] width 5 height 8
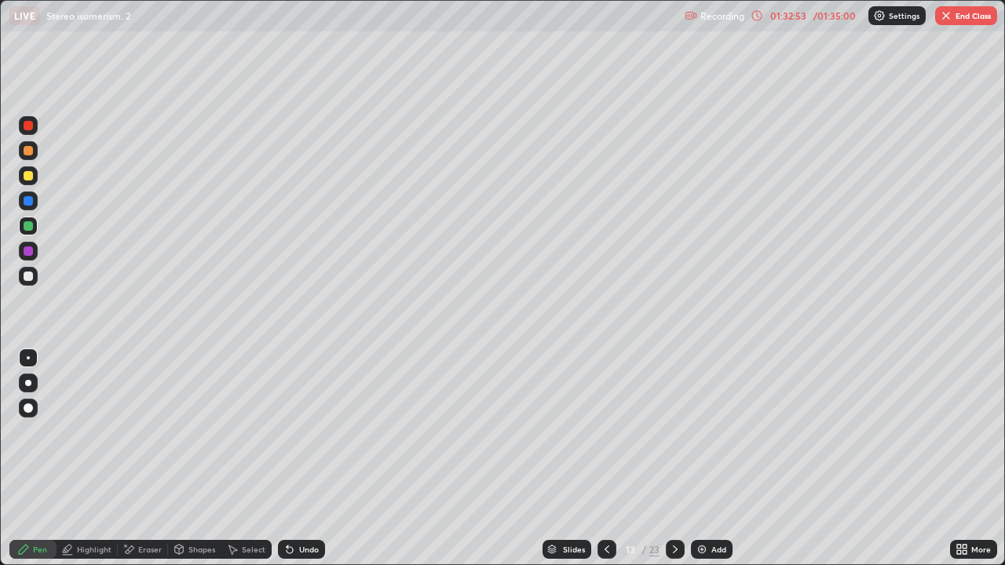
click at [674, 459] on icon at bounding box center [675, 549] width 13 height 13
click at [676, 459] on icon at bounding box center [675, 549] width 13 height 13
click at [674, 459] on icon at bounding box center [675, 549] width 13 height 13
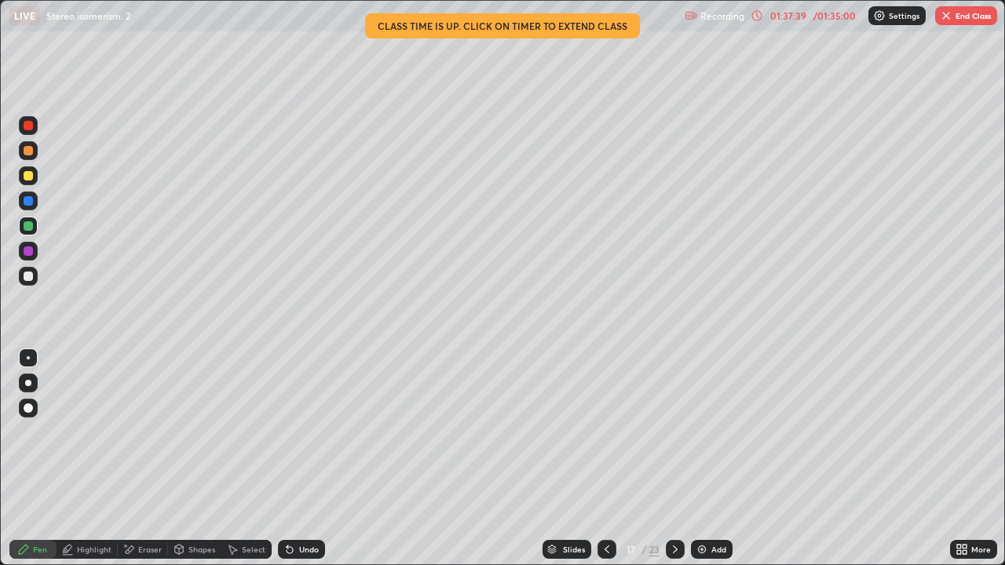
click at [954, 21] on button "End Class" at bounding box center [966, 15] width 62 height 19
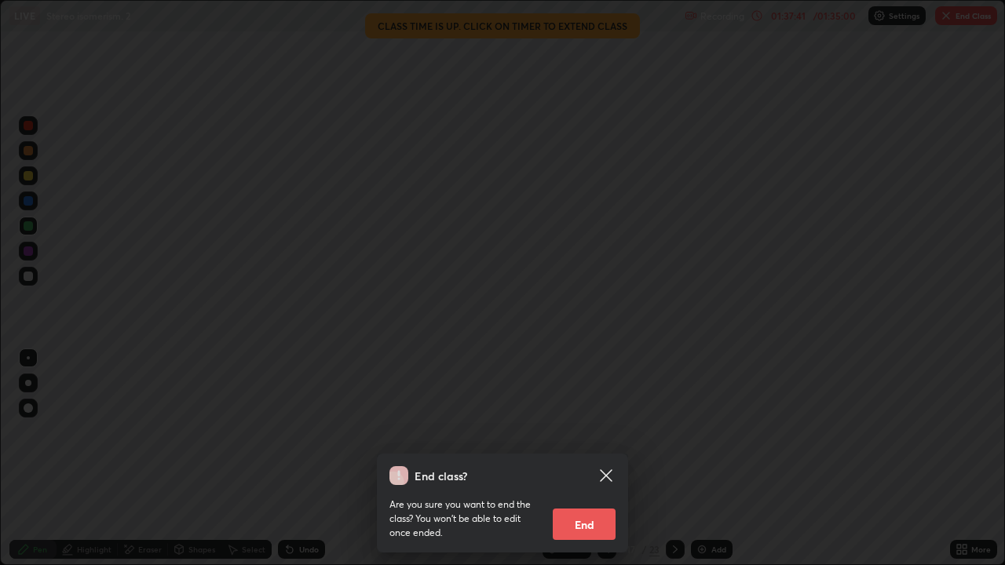
click at [580, 459] on button "End" at bounding box center [584, 524] width 63 height 31
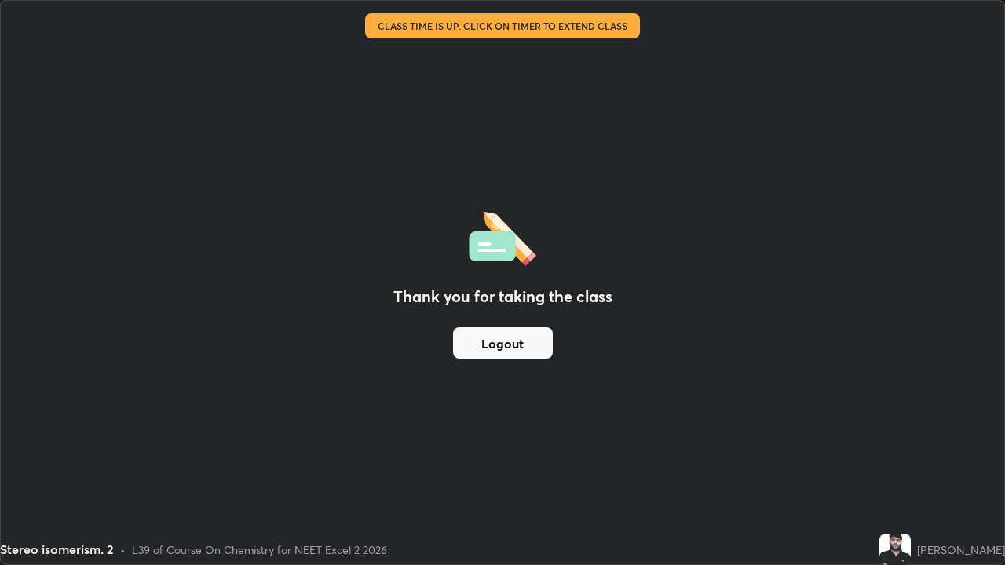
click at [525, 341] on button "Logout" at bounding box center [503, 342] width 100 height 31
